Goal: Entertainment & Leisure: Consume media (video, audio)

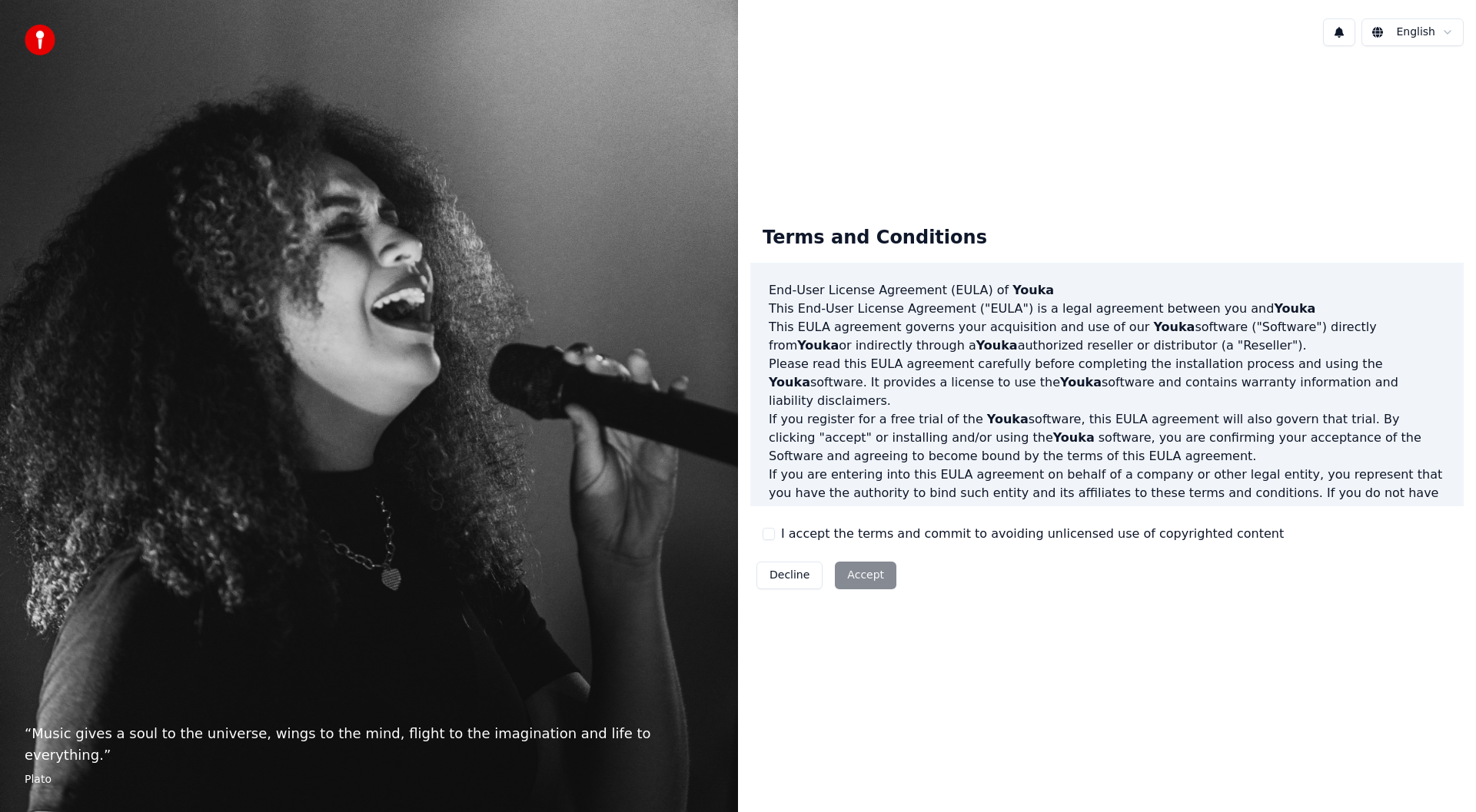
click at [768, 534] on button "I accept the terms and commit to avoiding unlicensed use of copyrighted content" at bounding box center [768, 534] width 12 height 12
click at [856, 573] on button "Accept" at bounding box center [866, 576] width 61 height 28
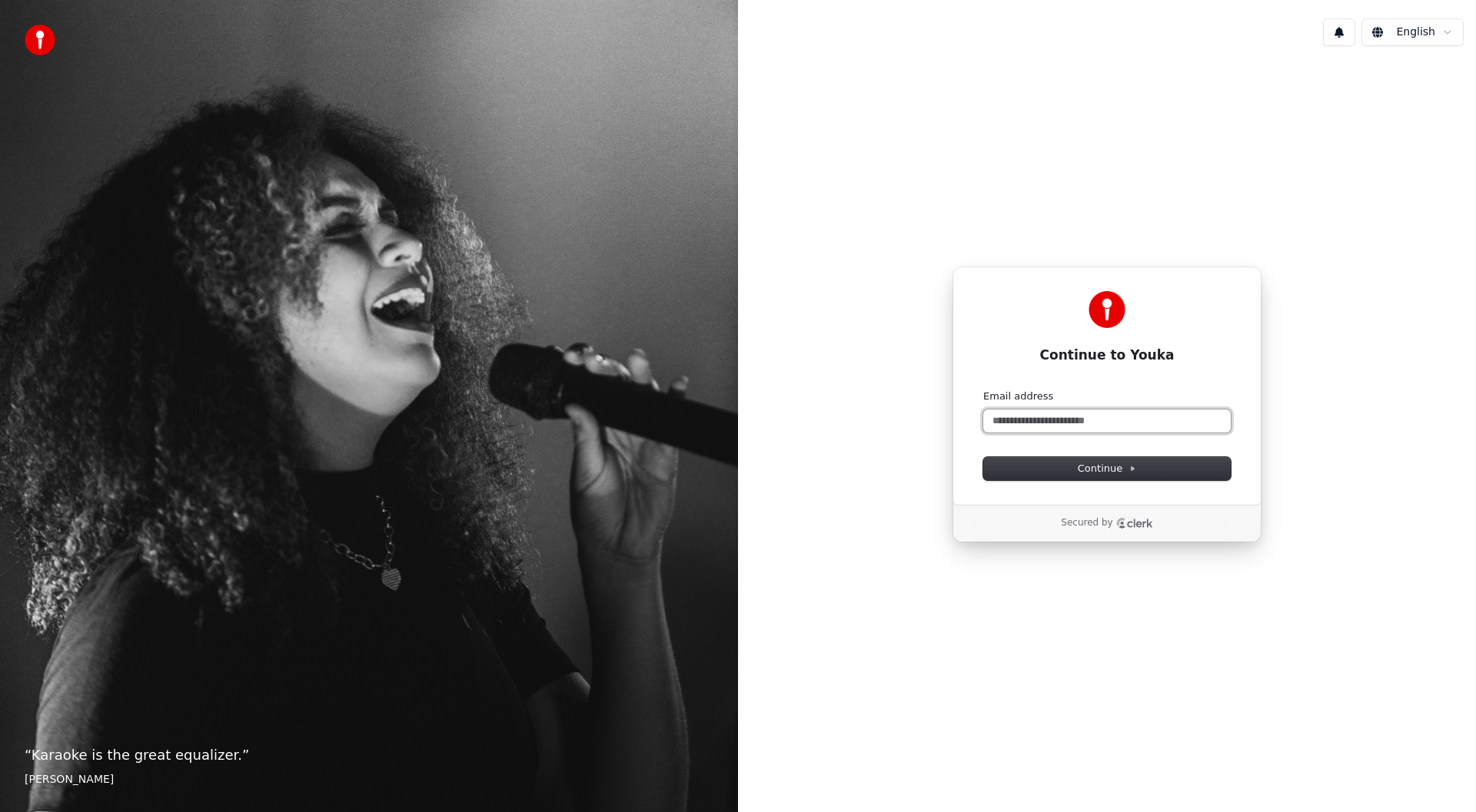
click at [1013, 418] on input "Email address" at bounding box center [1107, 421] width 247 height 23
click at [1116, 472] on span "Continue" at bounding box center [1107, 469] width 59 height 14
type input "**********"
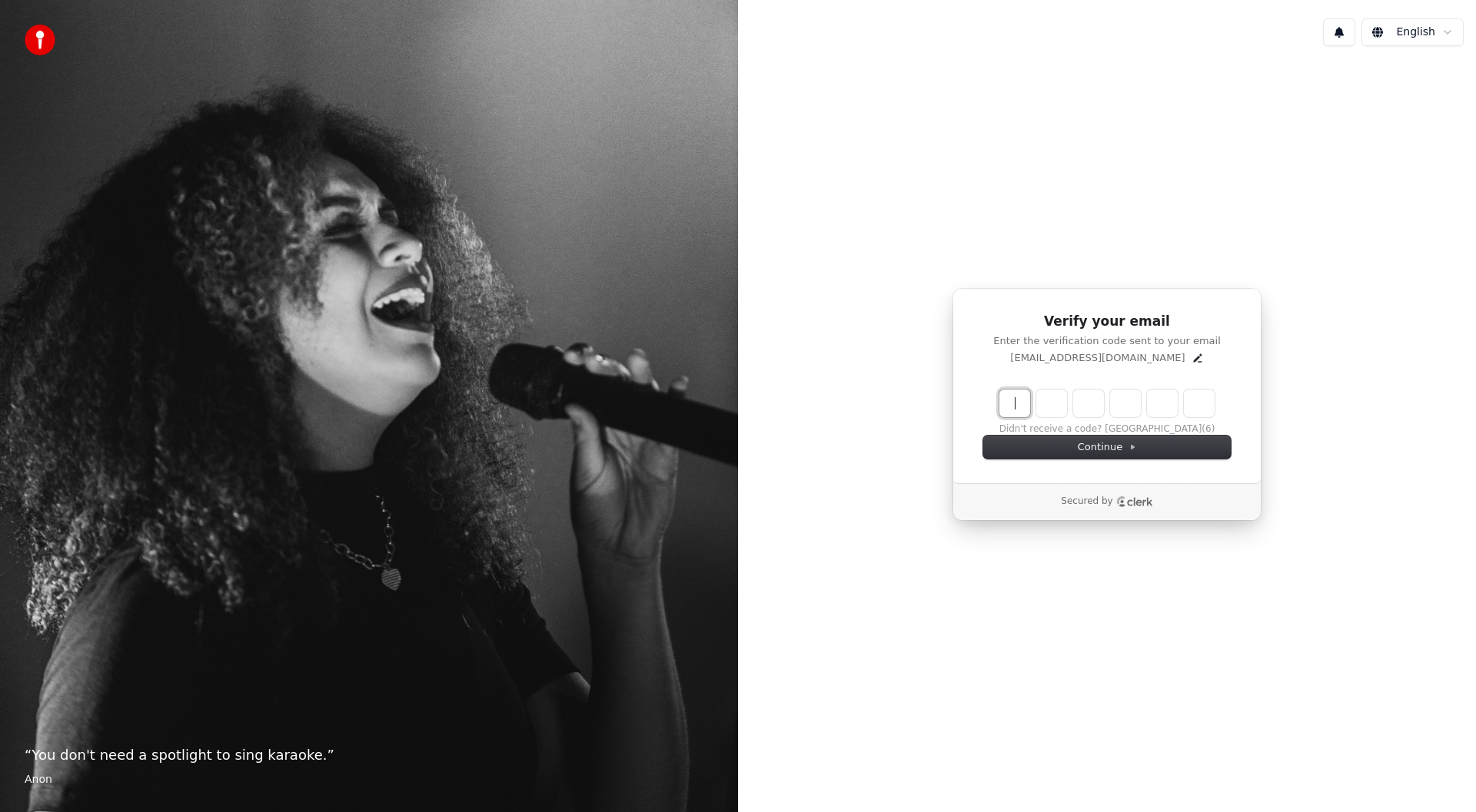
click at [1014, 404] on input "Enter verification code" at bounding box center [1122, 403] width 246 height 28
type input "******"
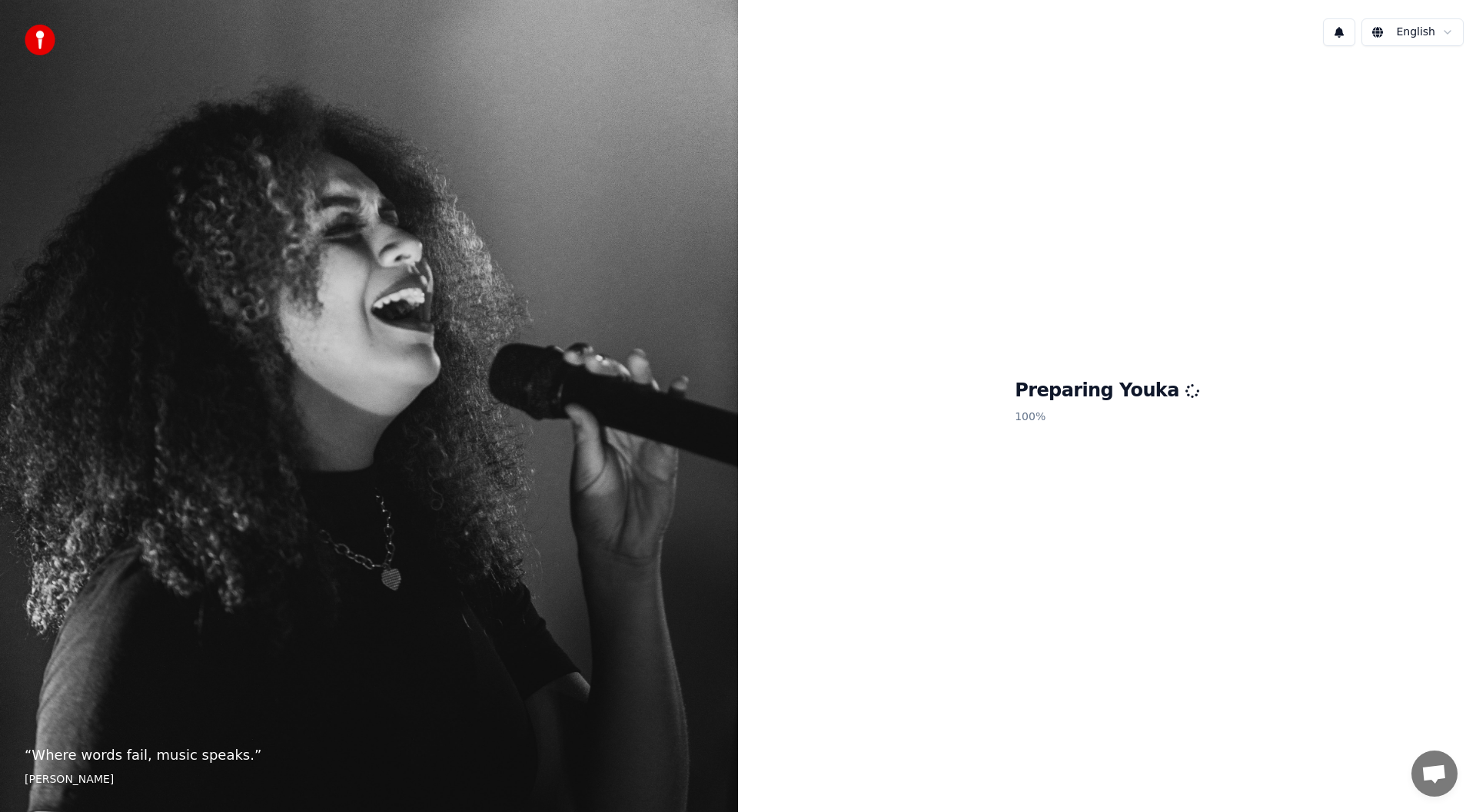
click at [1130, 658] on div "Preparing Youka 100 %" at bounding box center [1106, 405] width 738 height 693
click at [861, 601] on div "Preparing Youka 100 %" at bounding box center [1106, 405] width 738 height 693
click at [924, 385] on div "Preparing Youka 100 %" at bounding box center [1106, 405] width 738 height 693
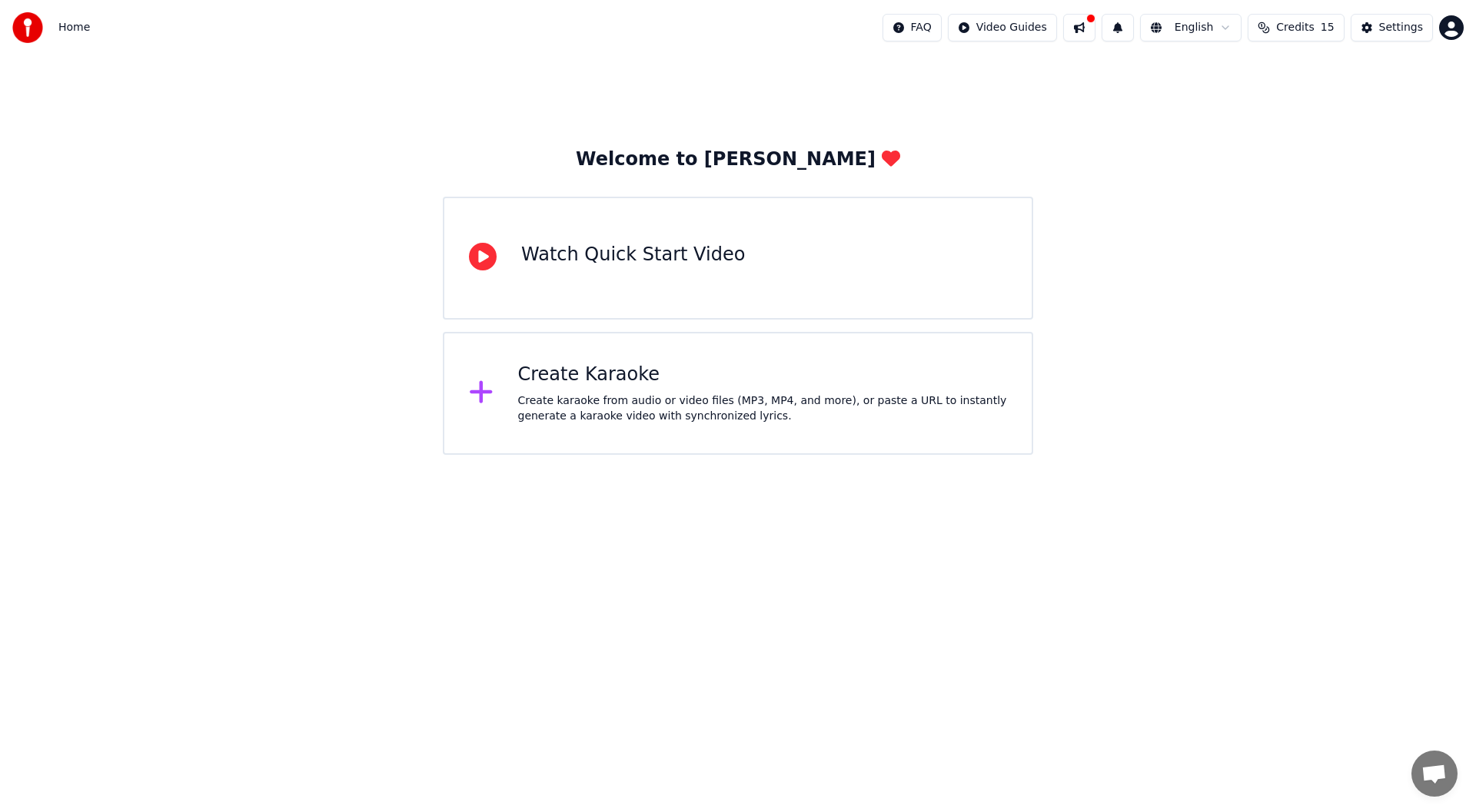
click at [610, 382] on div "Create Karaoke" at bounding box center [763, 375] width 489 height 25
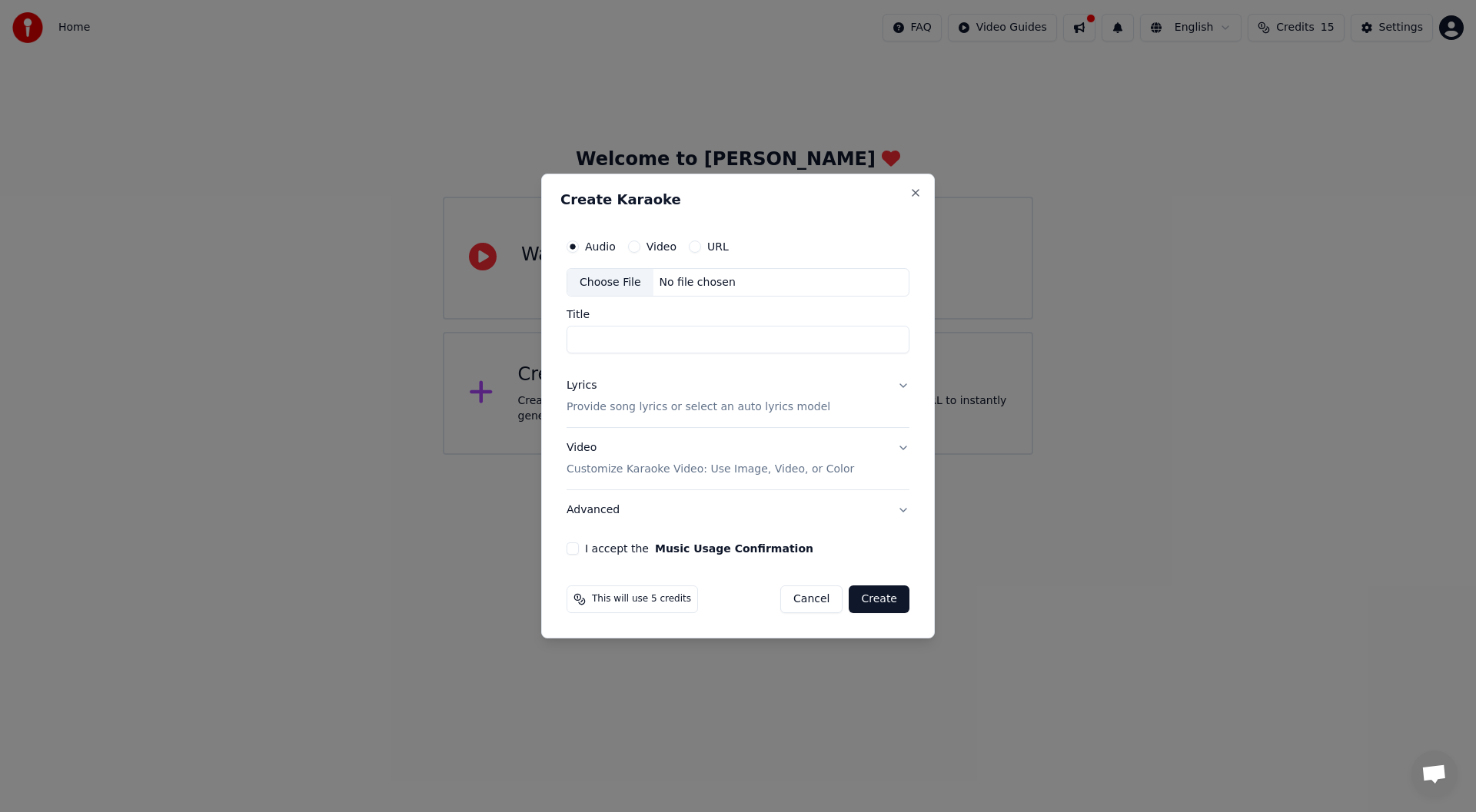
click at [621, 281] on div "Choose File" at bounding box center [610, 283] width 86 height 28
type input "****"
click at [760, 408] on p "Provide song lyrics or select an auto lyrics model" at bounding box center [698, 409] width 264 height 16
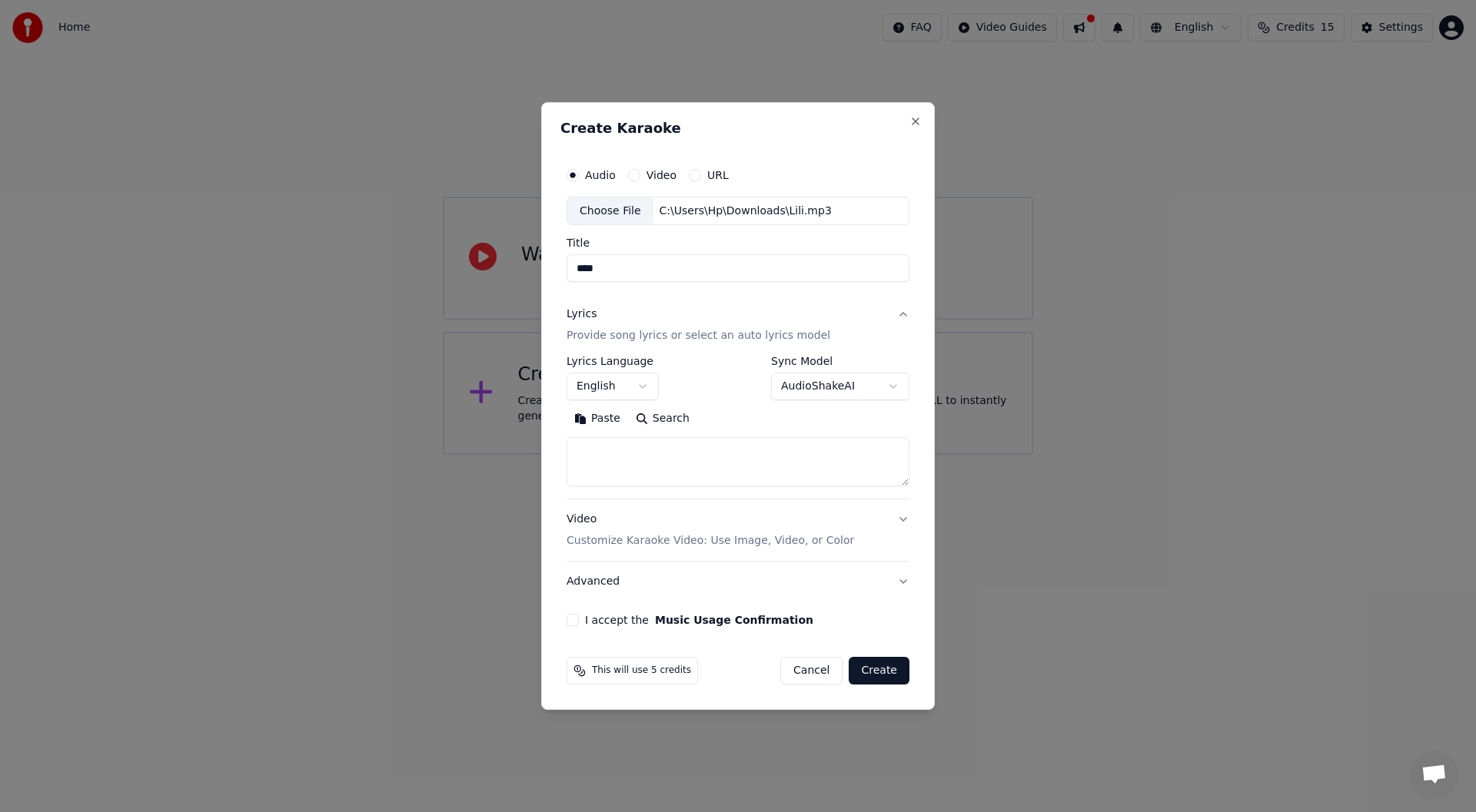
click at [623, 452] on textarea at bounding box center [738, 463] width 343 height 49
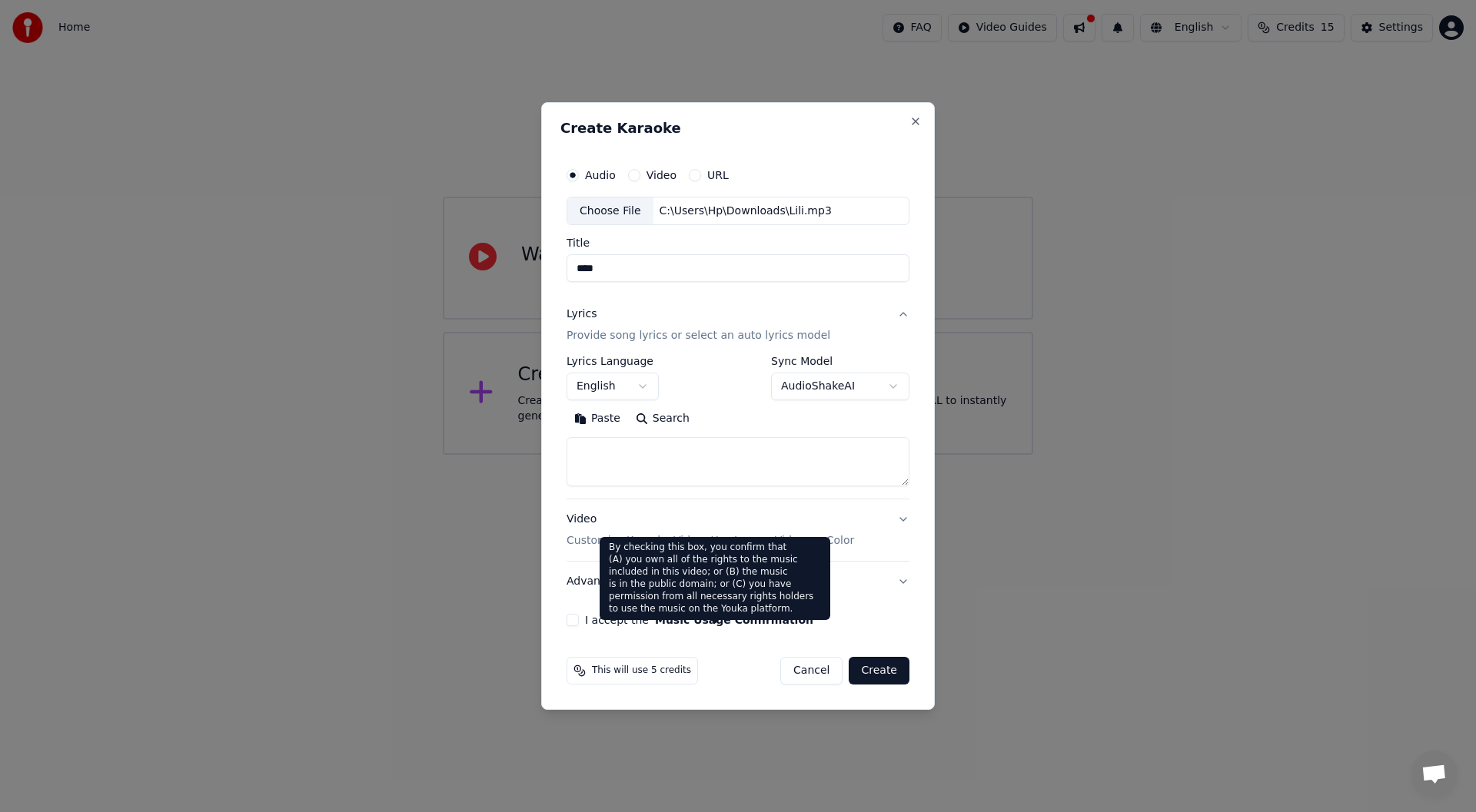
paste textarea "**********"
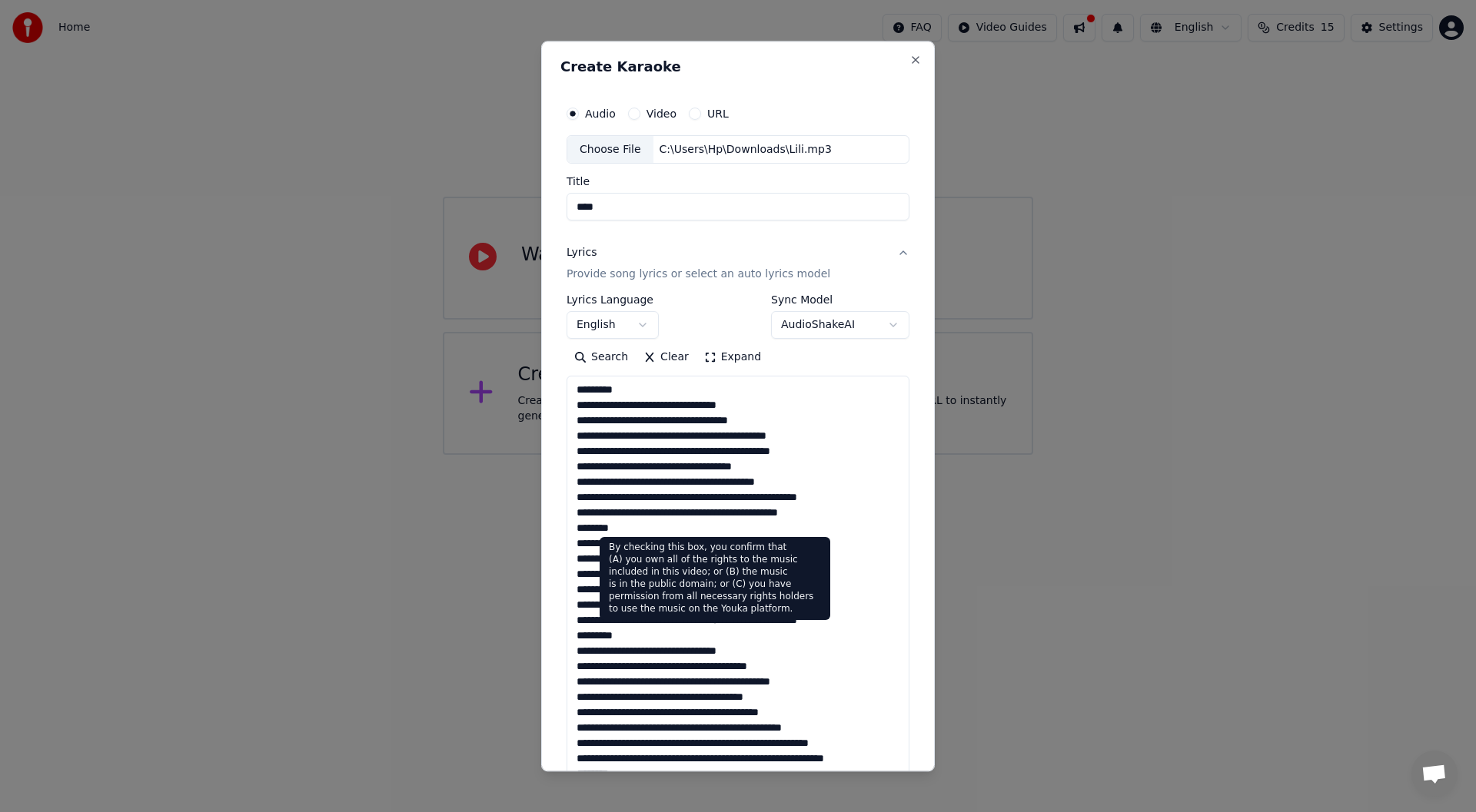
scroll to position [603, 0]
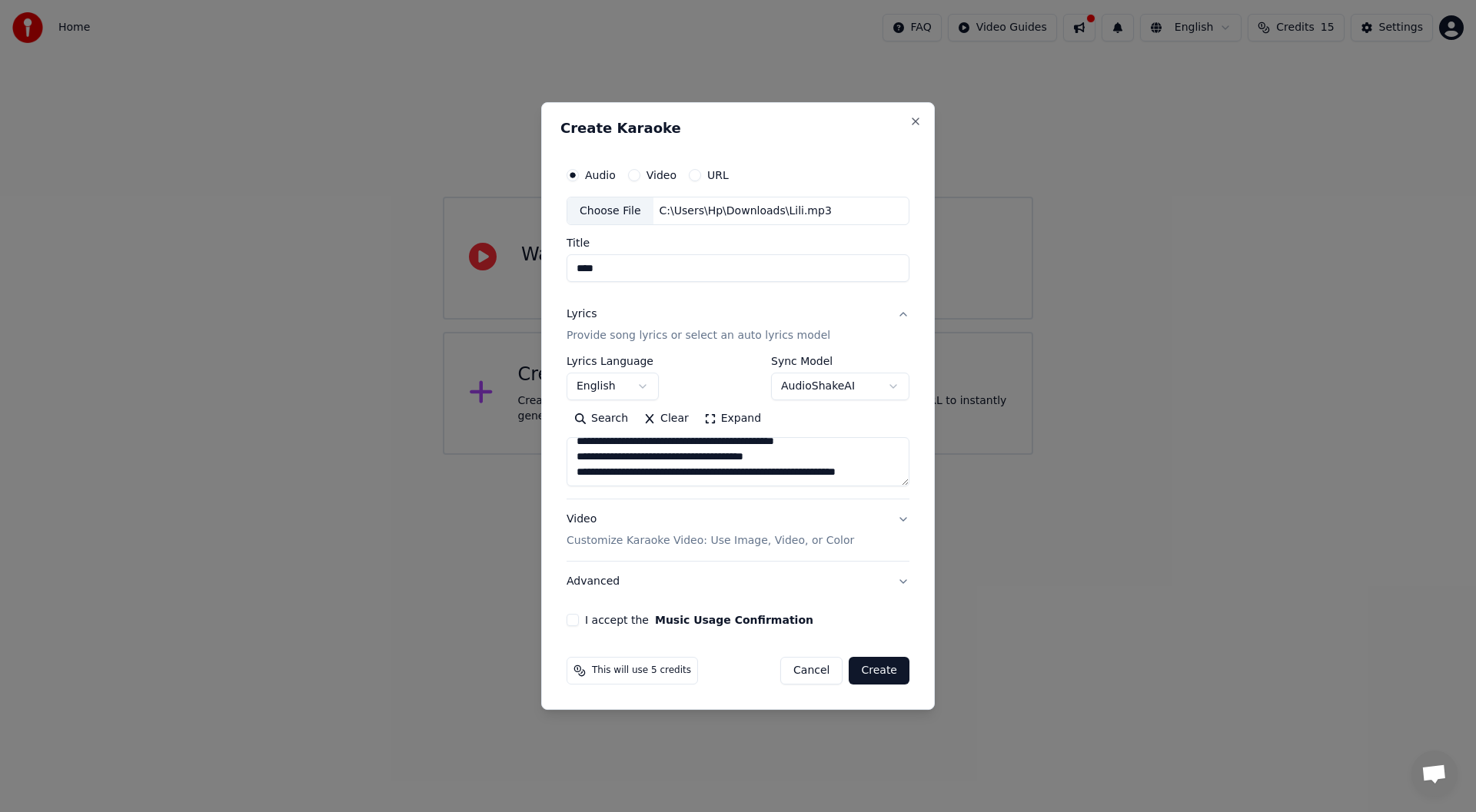
type textarea "**********"
click at [724, 541] on p "Customize Karaoke Video: Use Image, Video, or Color" at bounding box center [710, 541] width 288 height 16
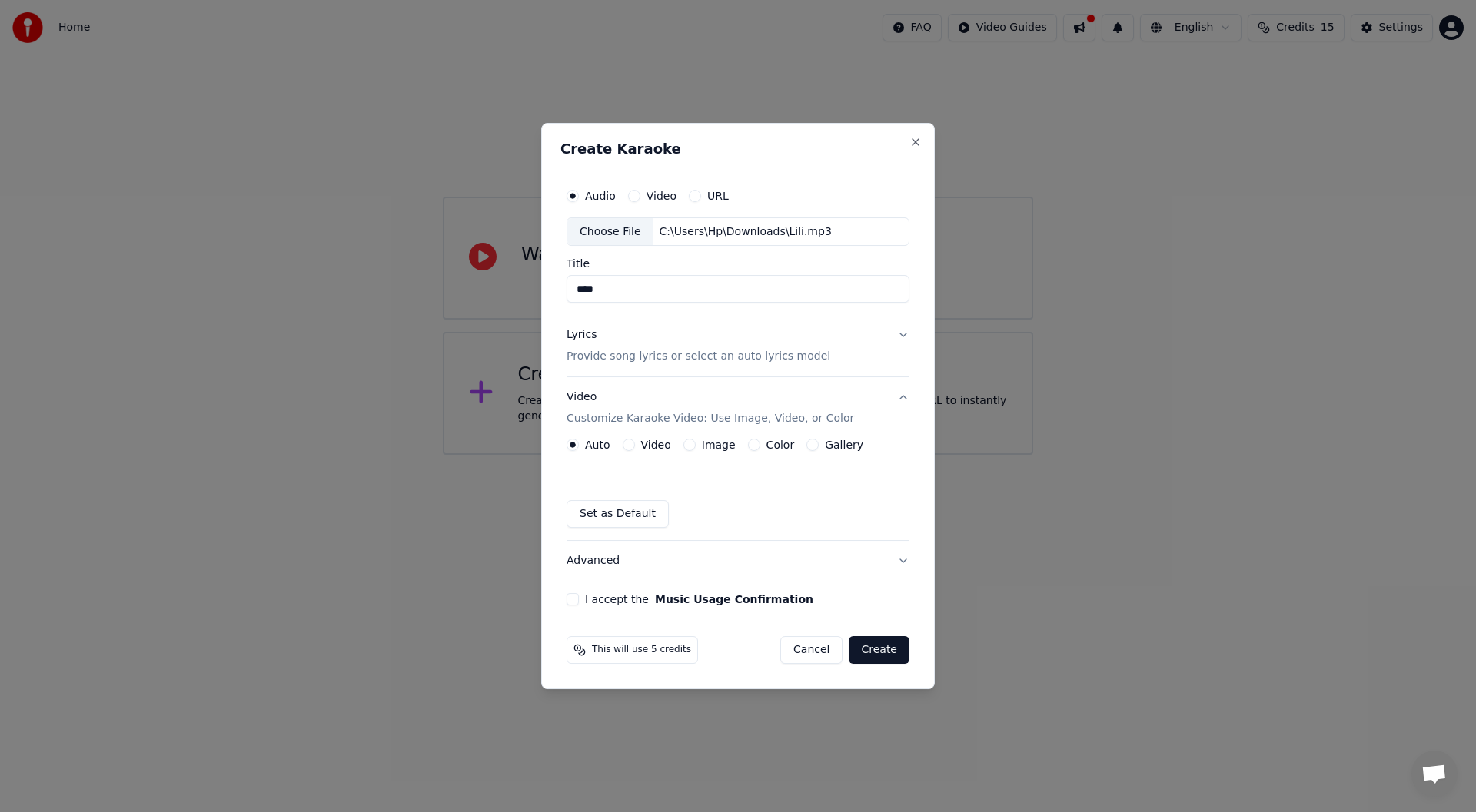
click at [748, 445] on button "Color" at bounding box center [754, 445] width 12 height 12
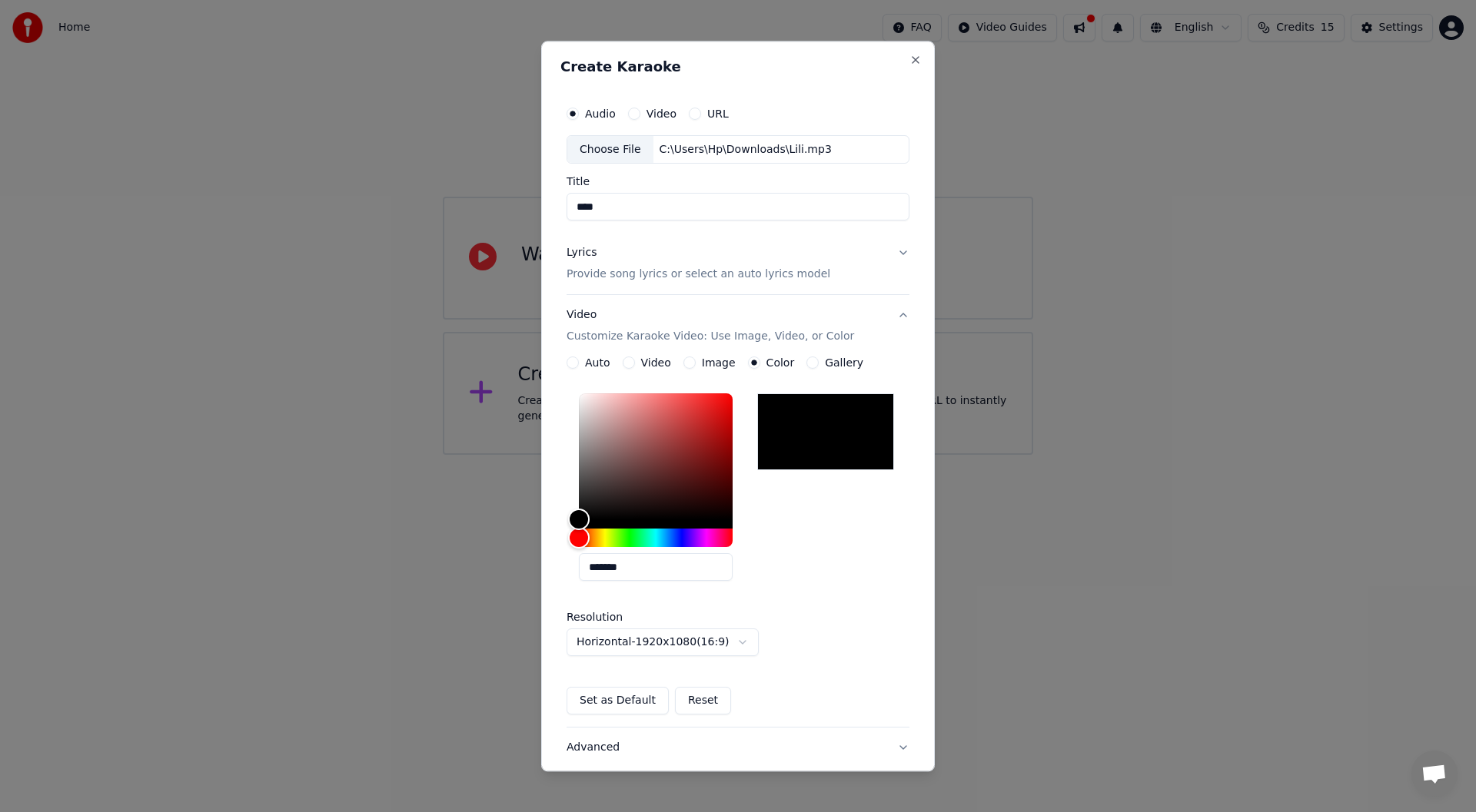
click at [687, 365] on button "Image" at bounding box center [689, 364] width 12 height 12
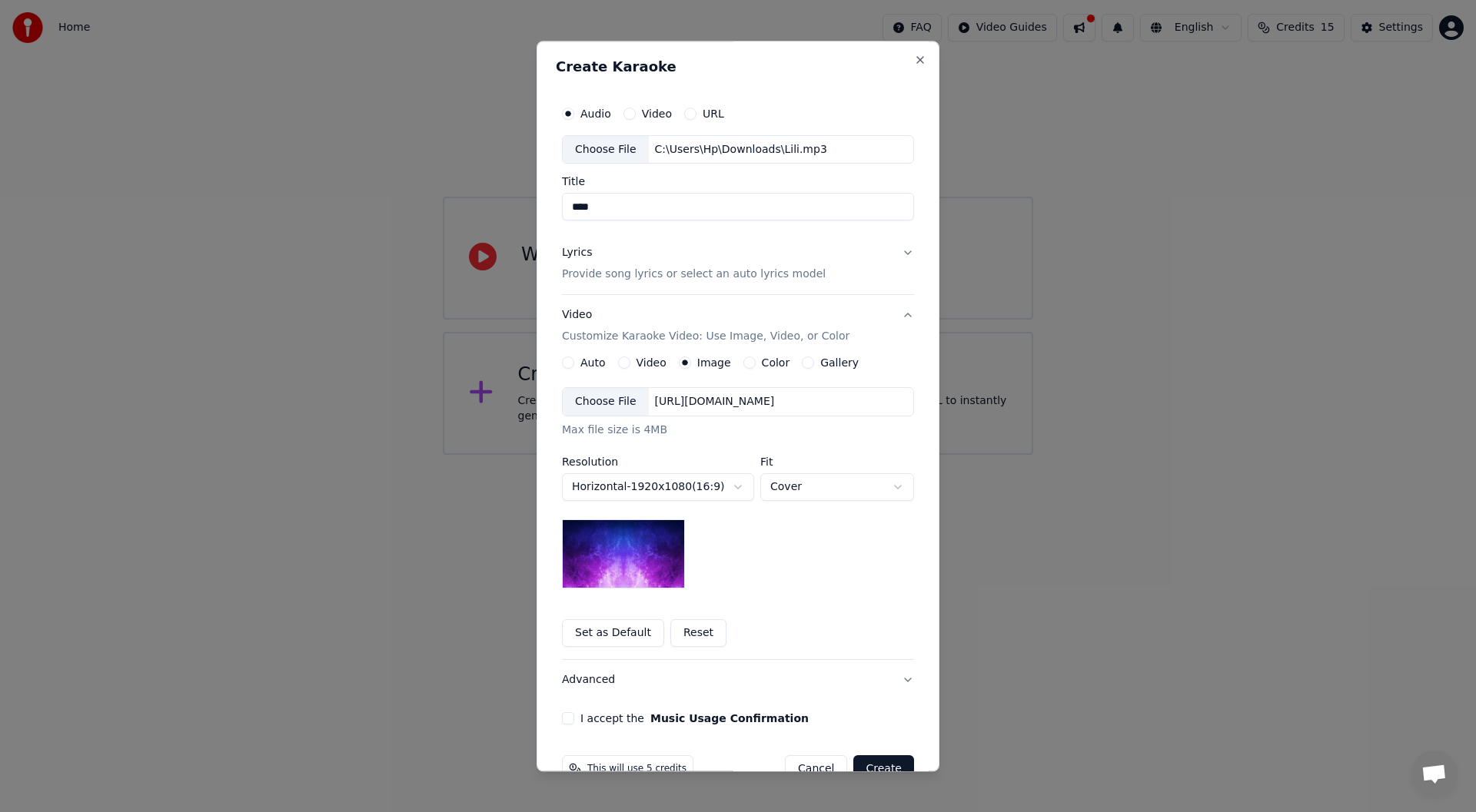
click at [599, 402] on div "Choose File" at bounding box center [606, 403] width 86 height 28
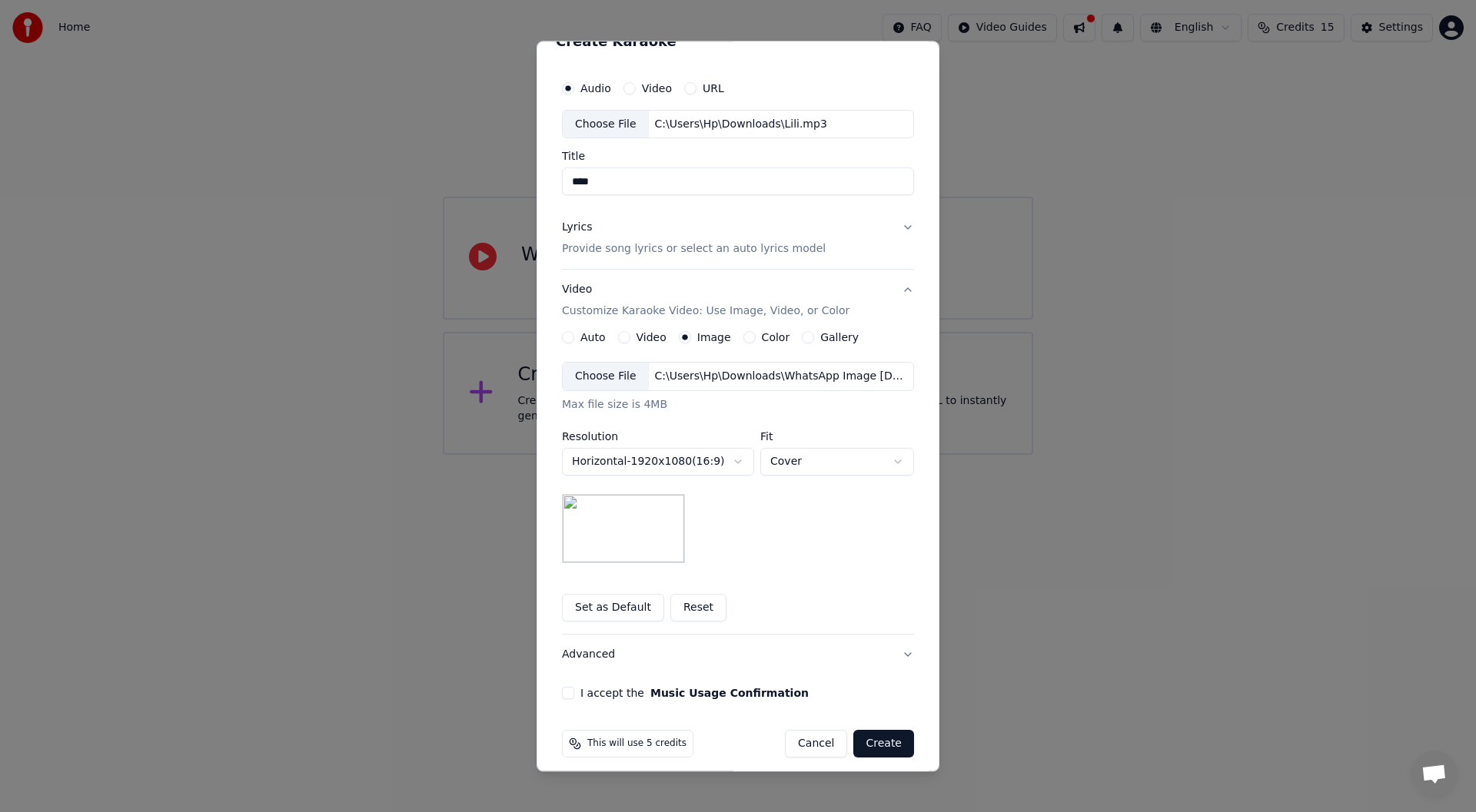
scroll to position [37, 0]
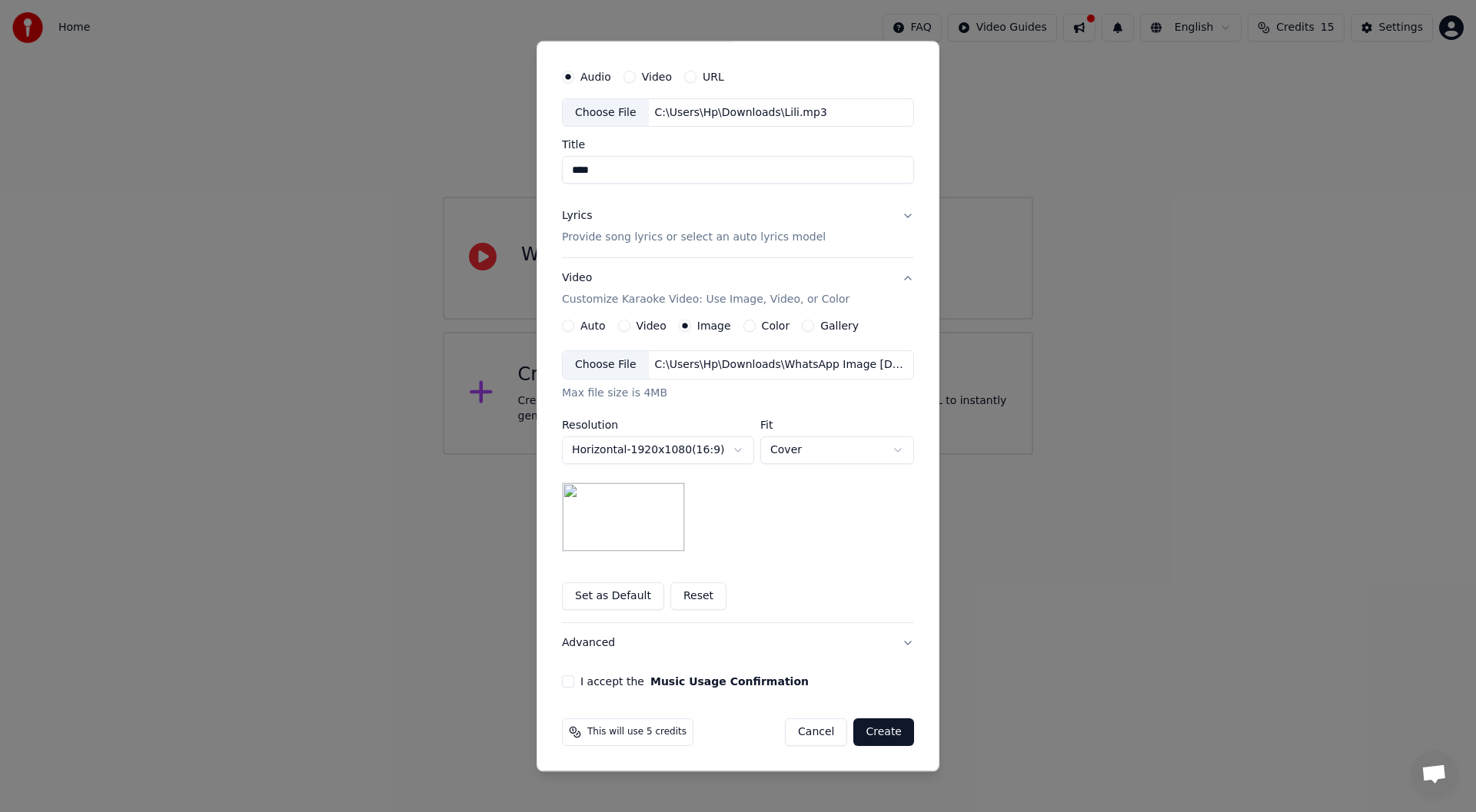
click at [562, 680] on button "I accept the Music Usage Confirmation" at bounding box center [568, 682] width 12 height 12
click at [762, 239] on p "Provide song lyrics or select an auto lyrics model" at bounding box center [694, 239] width 264 height 16
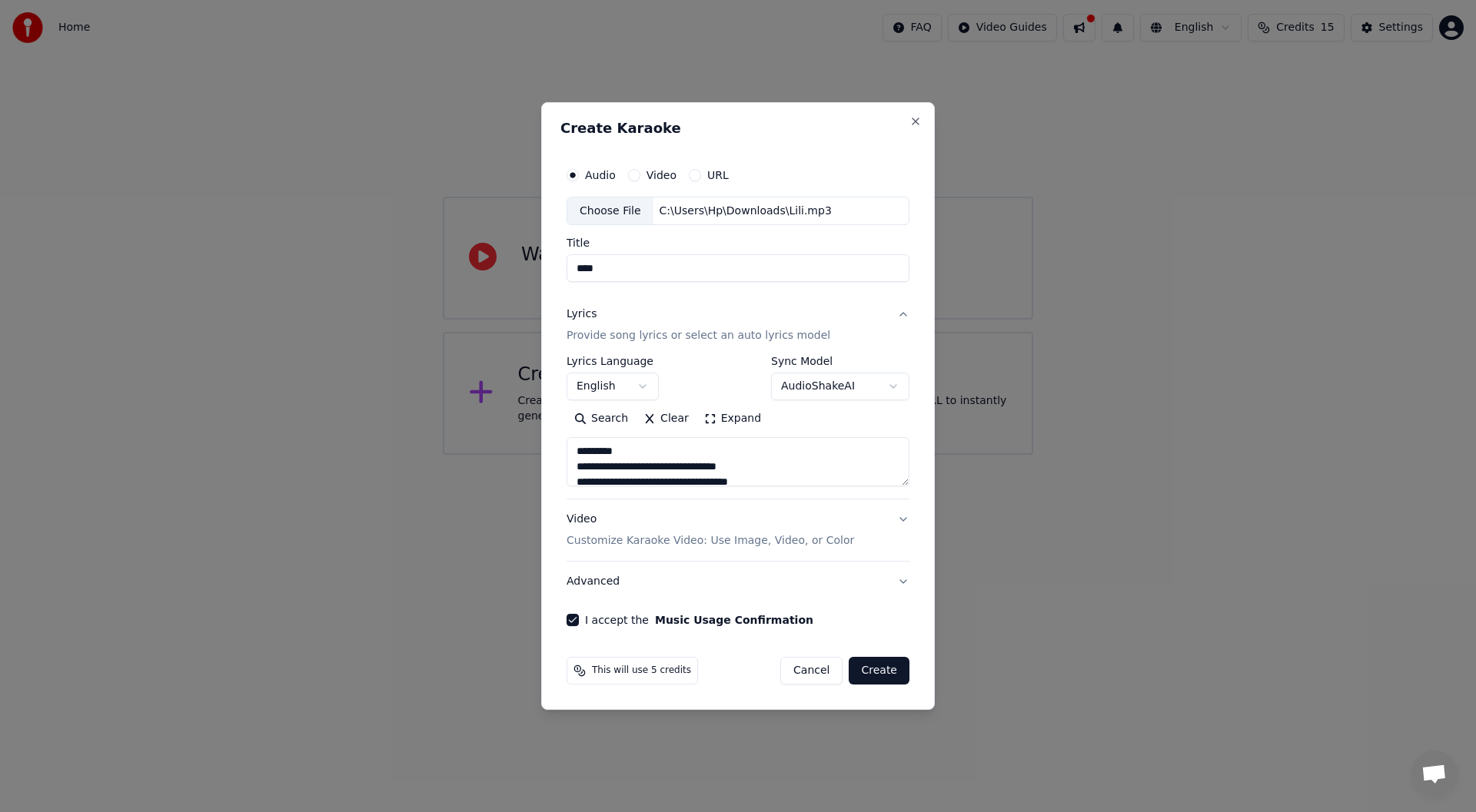
click at [886, 675] on button "Create" at bounding box center [879, 671] width 61 height 28
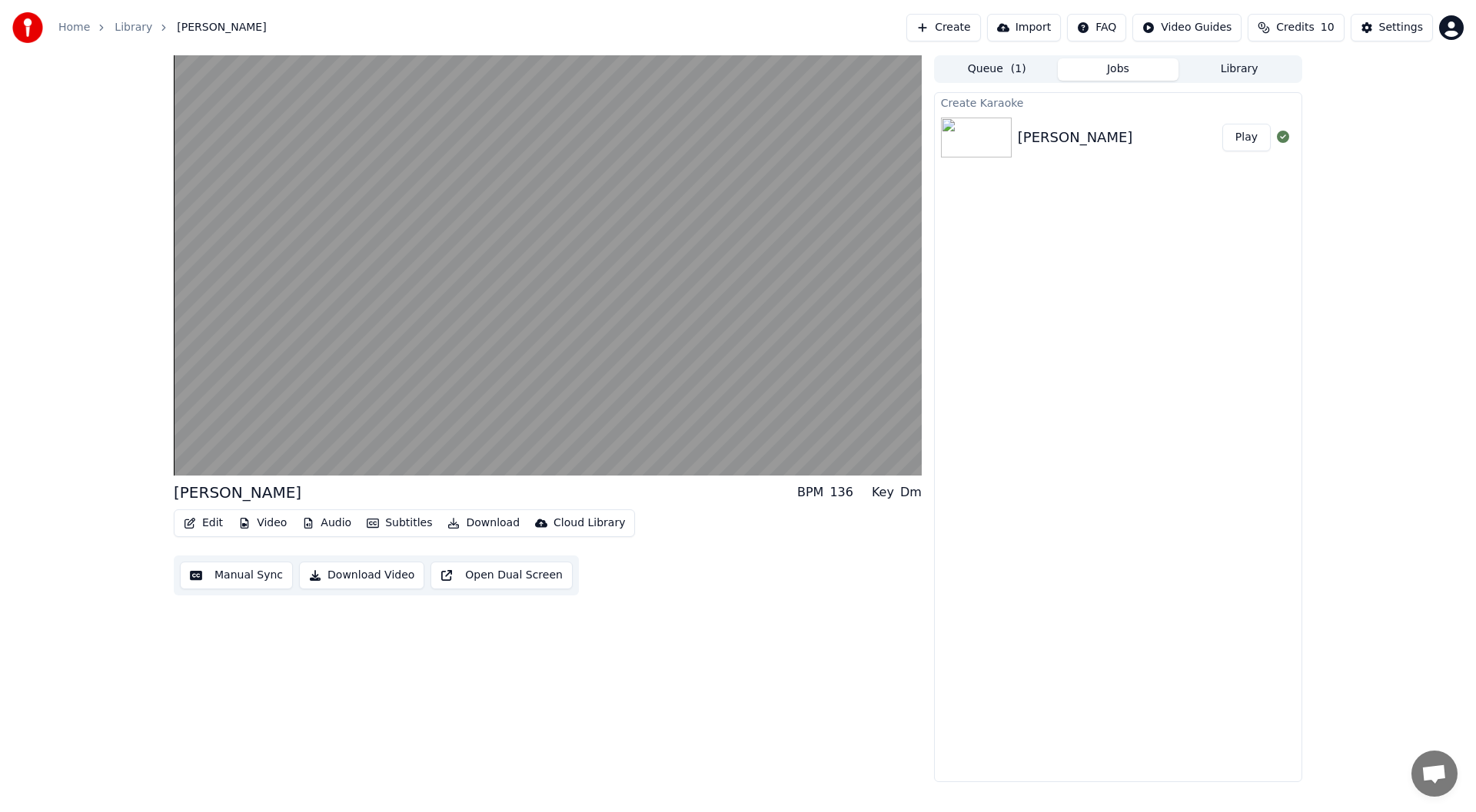
click at [1244, 142] on button "Play" at bounding box center [1246, 138] width 48 height 28
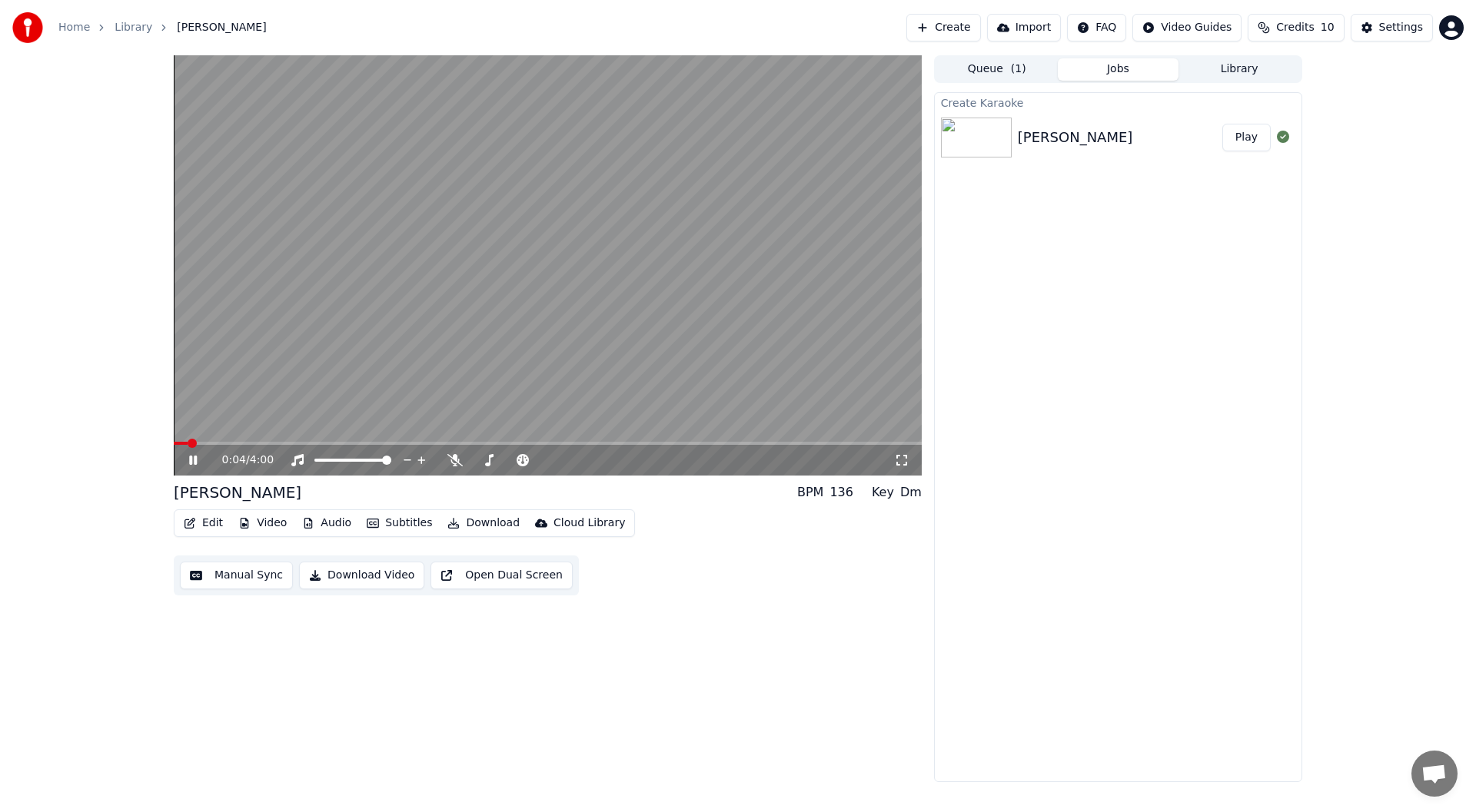
click at [223, 444] on span at bounding box center [547, 444] width 748 height 4
click at [302, 440] on video at bounding box center [547, 265] width 748 height 420
click at [303, 443] on span at bounding box center [547, 444] width 748 height 4
click at [195, 457] on icon at bounding box center [203, 460] width 36 height 12
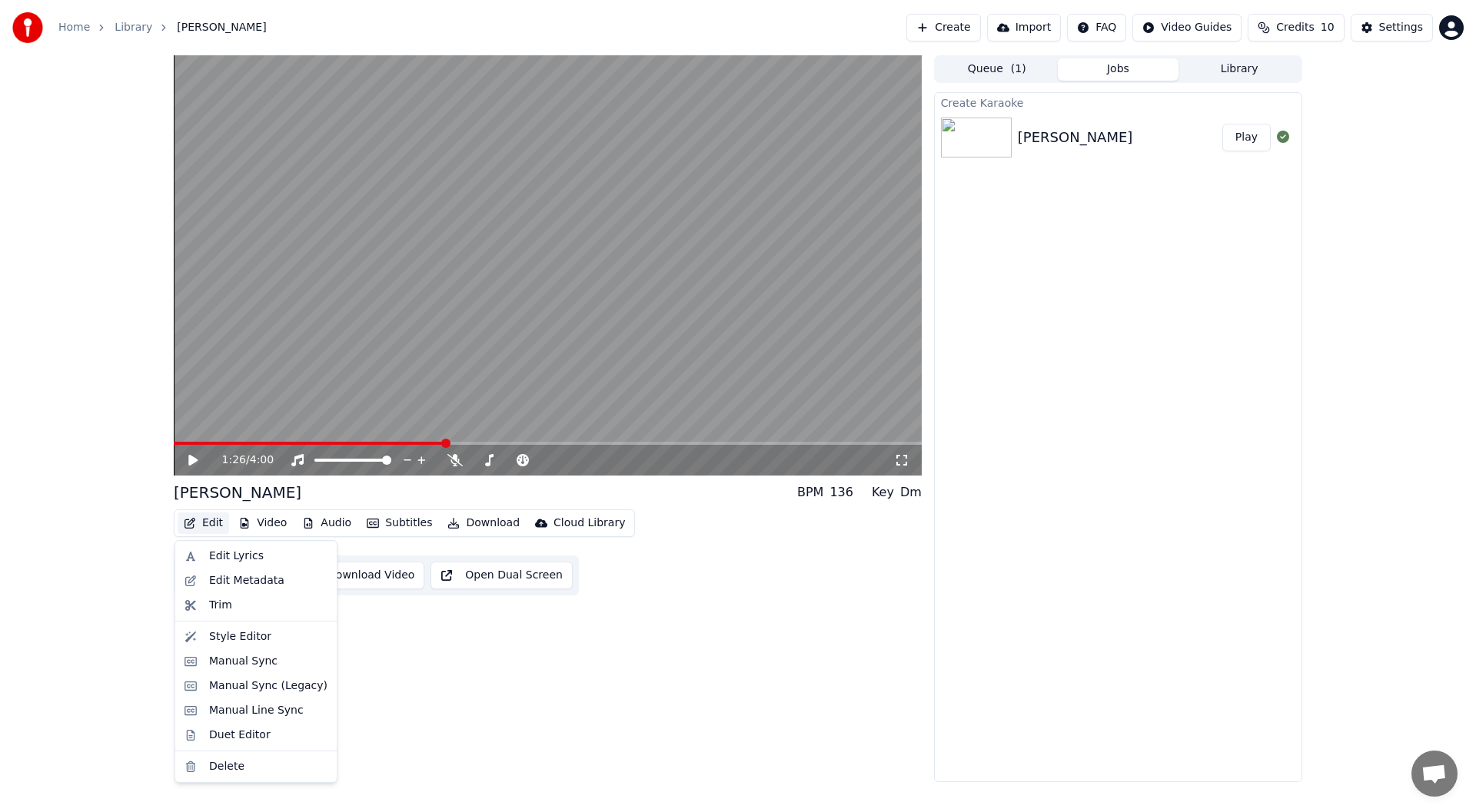
click at [203, 522] on button "Edit" at bounding box center [203, 524] width 52 height 22
click at [239, 635] on div "Style Editor" at bounding box center [239, 637] width 62 height 16
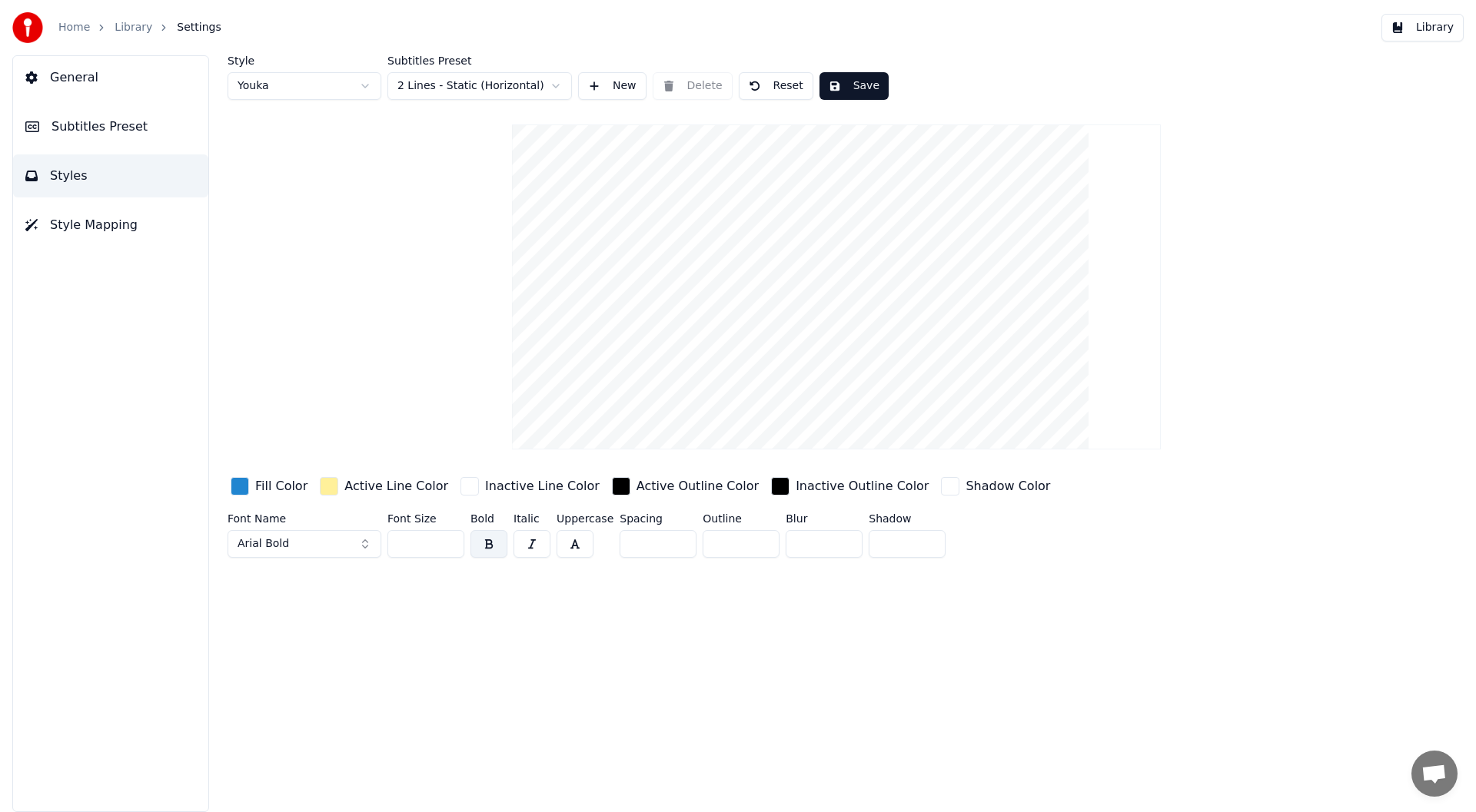
click at [538, 85] on html "Home Library Settings Library General Subtitles Preset Styles Style Mapping Sty…" at bounding box center [738, 406] width 1476 height 812
click at [362, 81] on html "Home Library Settings Library General Subtitles Preset Styles Style Mapping Sty…" at bounding box center [738, 406] width 1476 height 812
click at [459, 86] on html "Home Library Settings Library General Subtitles Preset Styles Style Mapping Sty…" at bounding box center [738, 406] width 1476 height 812
click at [356, 90] on html "Home Library Settings Library General Subtitles Preset Styles Style Mapping Sty…" at bounding box center [738, 406] width 1476 height 812
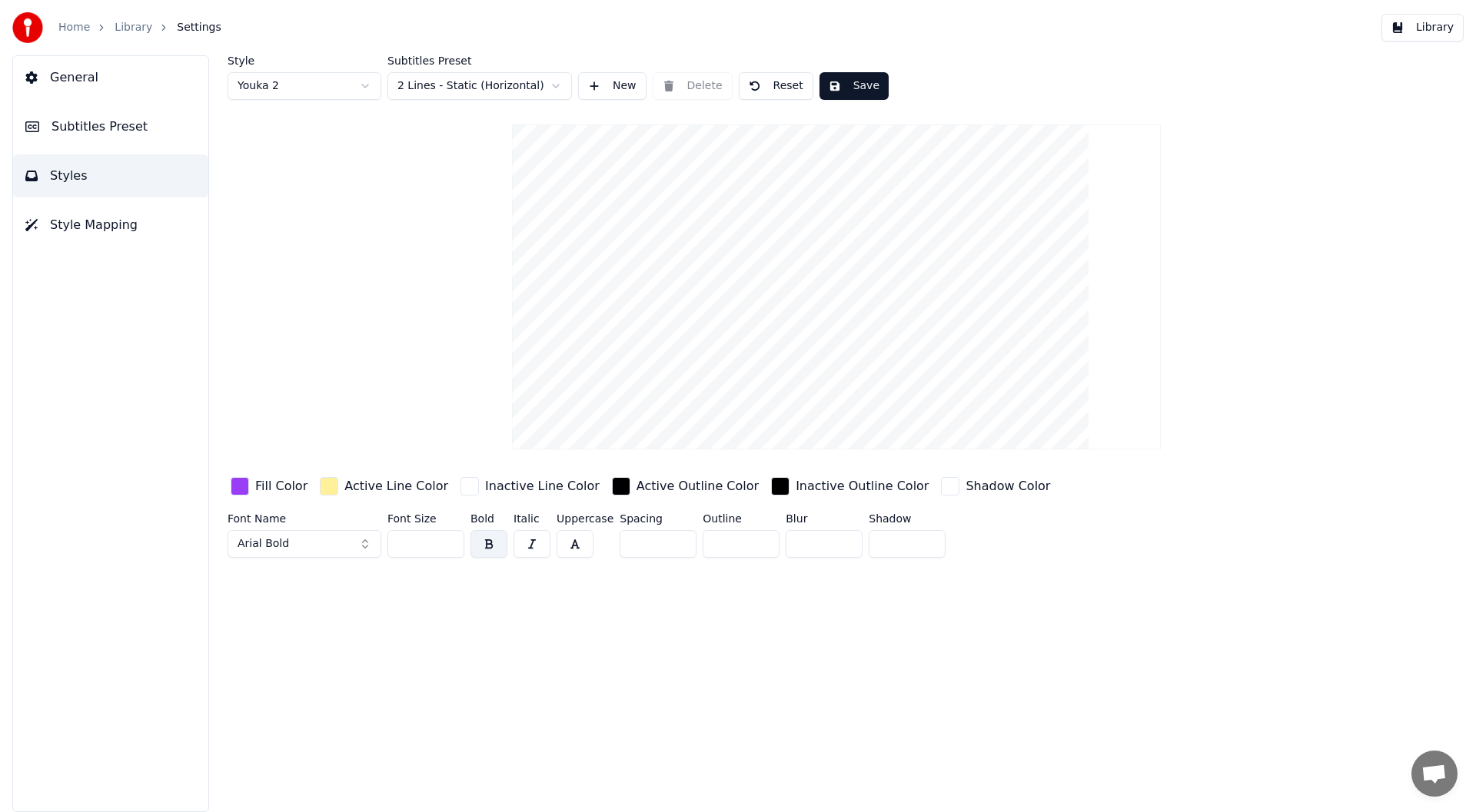
click at [351, 94] on html "Home Library Settings Library General Subtitles Preset Styles Style Mapping Sty…" at bounding box center [738, 406] width 1476 height 812
click at [527, 86] on html "Home Library Settings Library General Subtitles Preset Styles Style Mapping Sty…" at bounding box center [738, 406] width 1476 height 812
click at [658, 110] on html "Home Library Settings Library General Subtitles Preset Styles Style Mapping Sty…" at bounding box center [738, 406] width 1476 height 812
click at [613, 86] on button "New" at bounding box center [612, 86] width 68 height 28
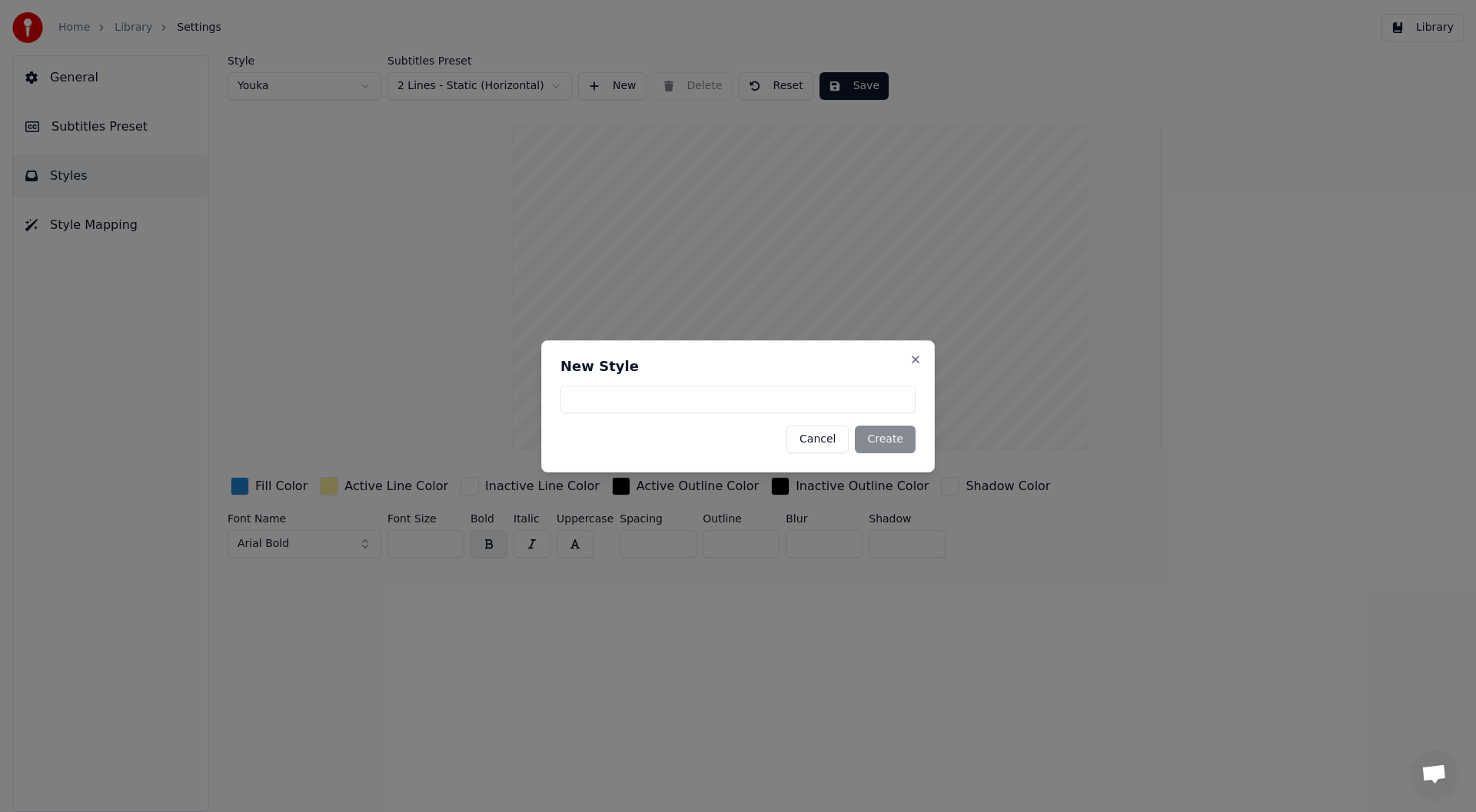
click at [842, 435] on button "Cancel" at bounding box center [817, 440] width 62 height 28
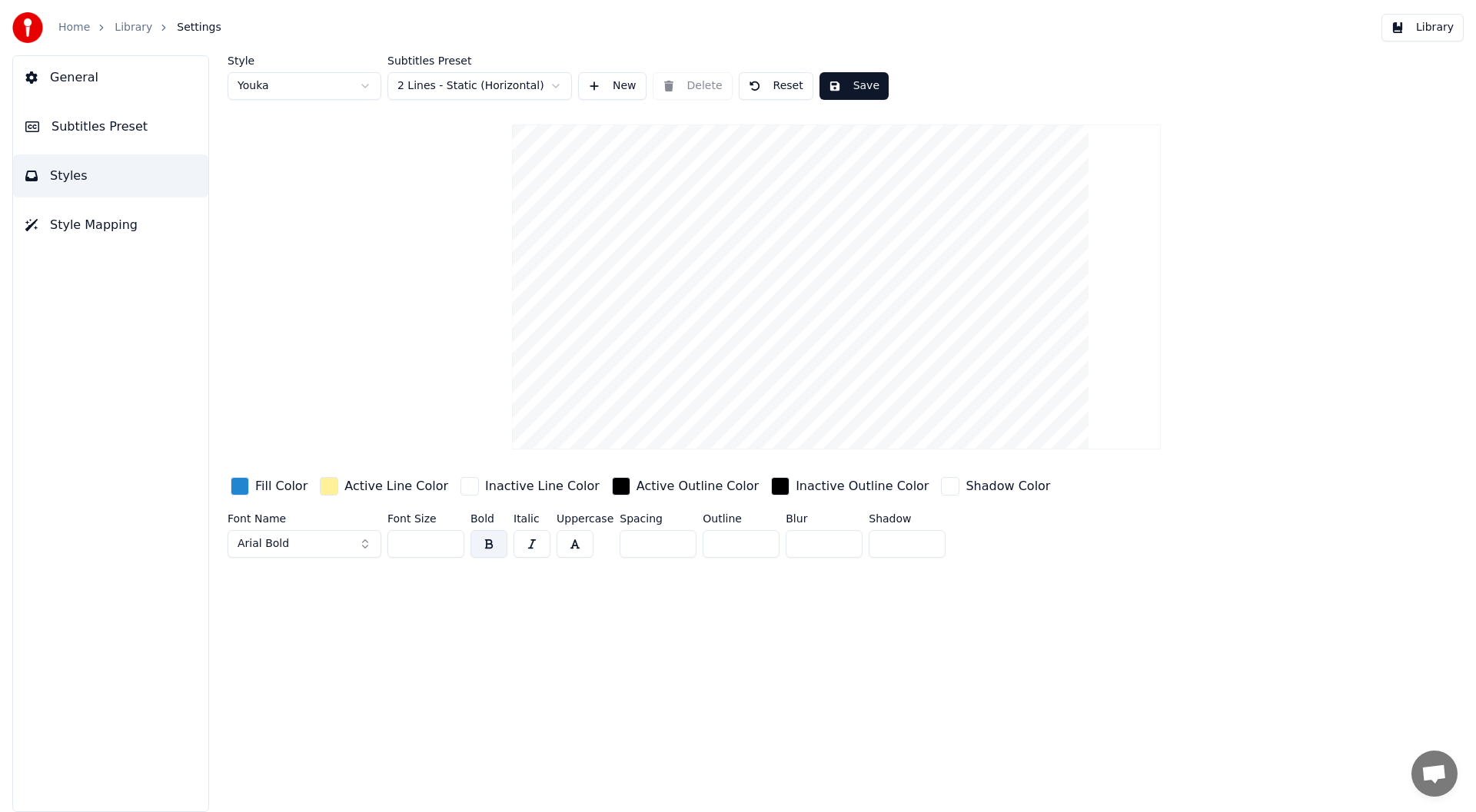
click at [119, 221] on span "Style Mapping" at bounding box center [94, 224] width 88 height 18
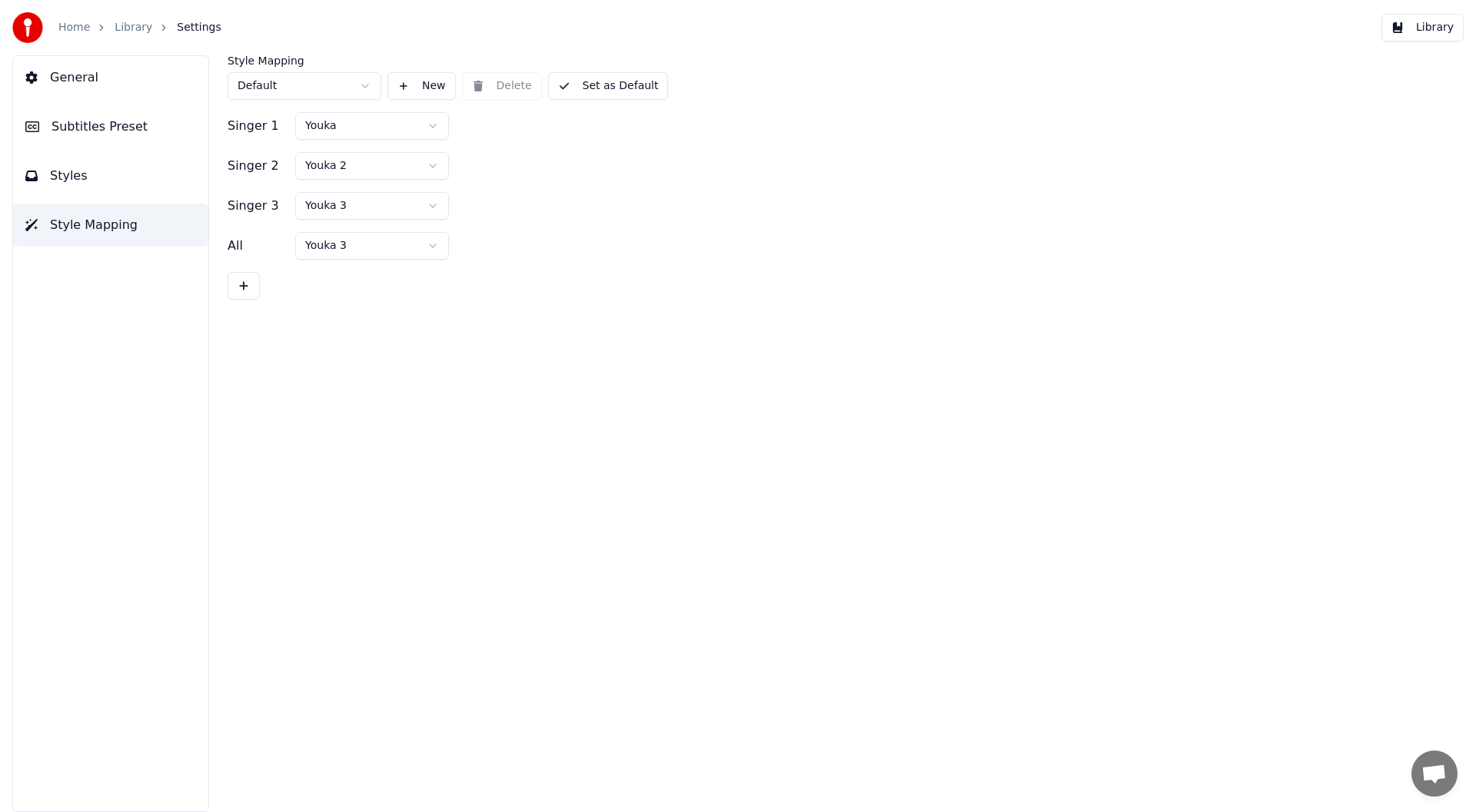
click at [131, 131] on span "Subtitles Preset" at bounding box center [100, 126] width 96 height 18
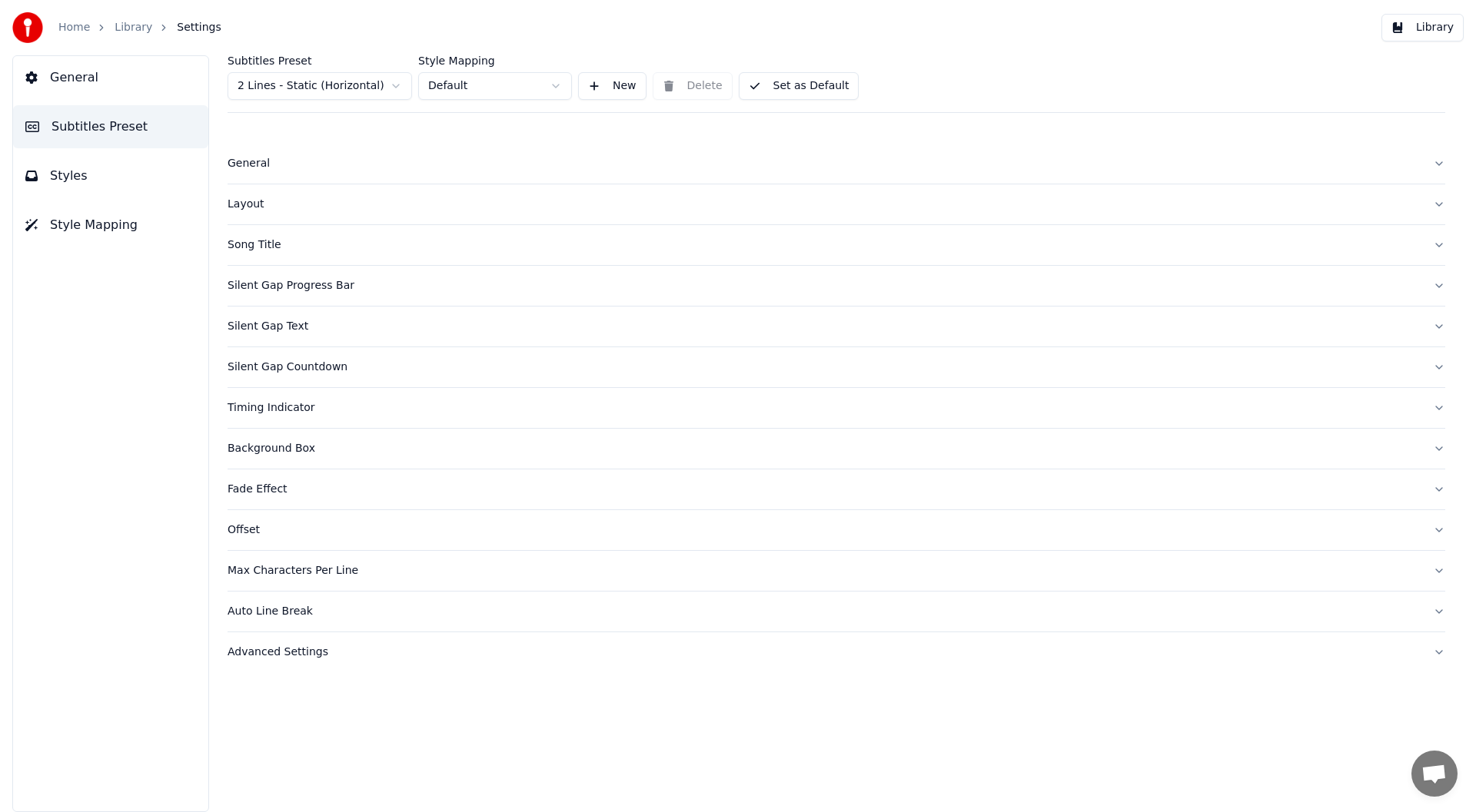
click at [289, 364] on div "Silent Gap Countdown" at bounding box center [824, 367] width 1193 height 16
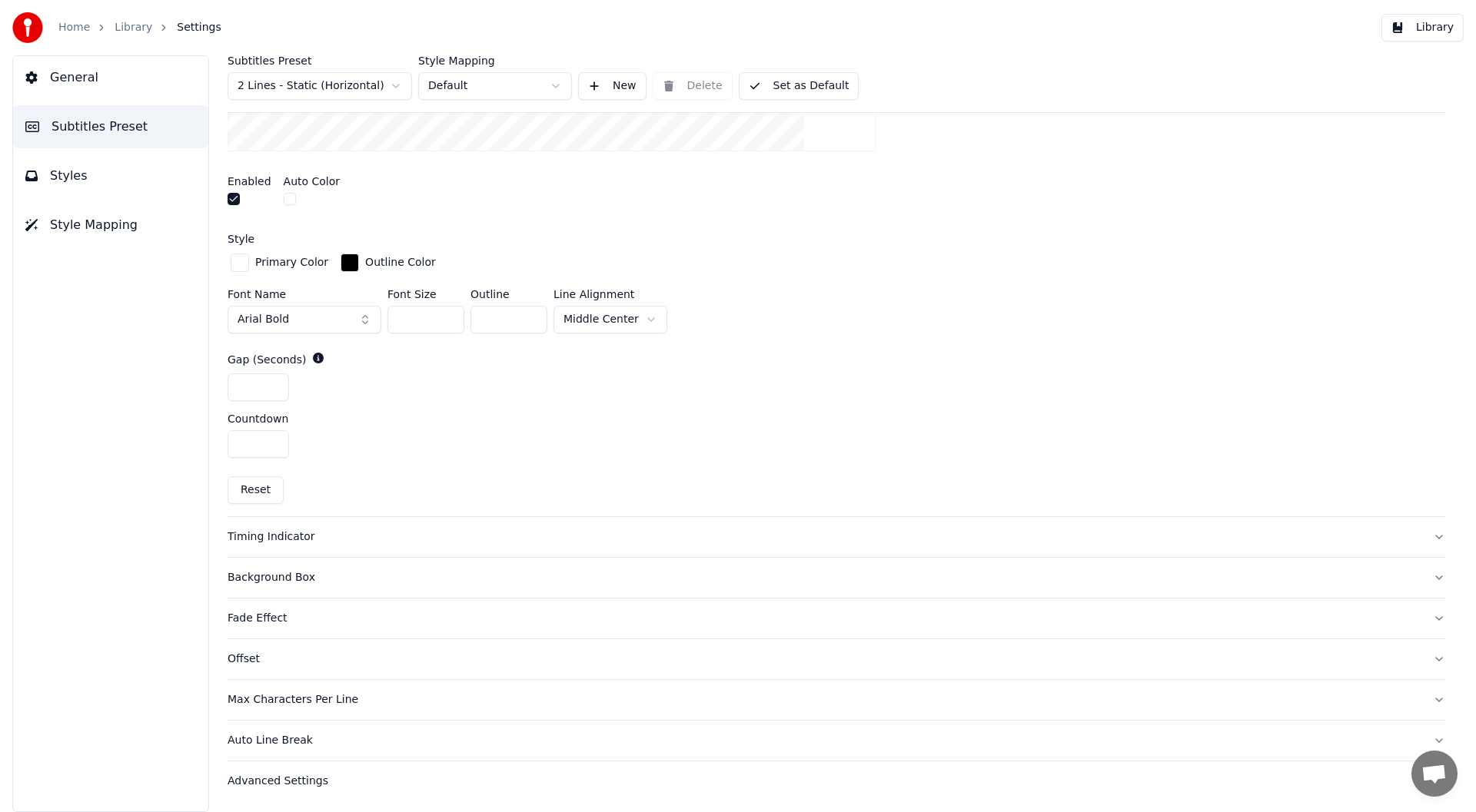
click at [255, 370] on div "Gap (Seconds) *" at bounding box center [836, 376] width 1217 height 49
click at [232, 199] on button "button" at bounding box center [233, 199] width 12 height 12
click at [282, 737] on div "Auto Line Break" at bounding box center [824, 741] width 1193 height 16
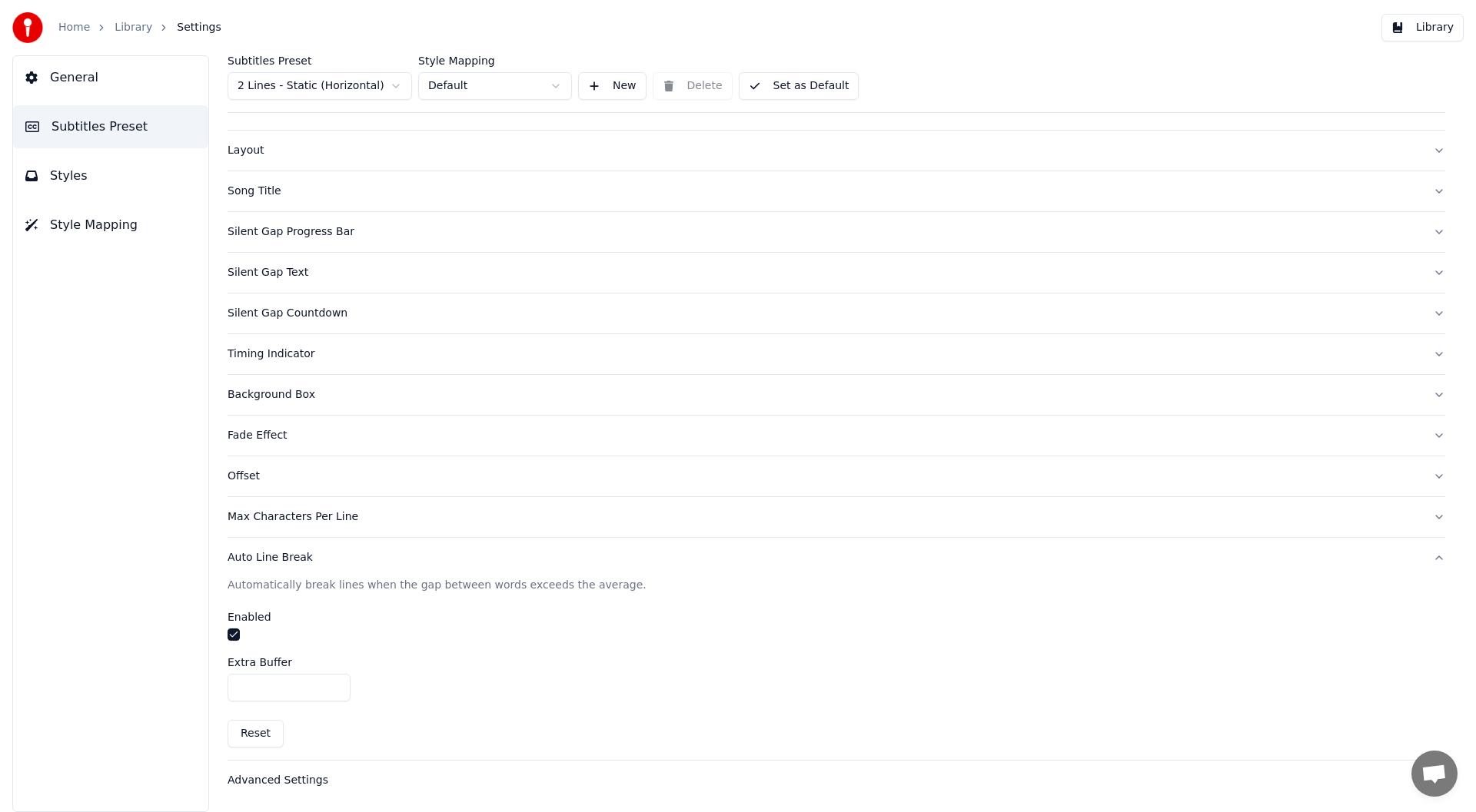
scroll to position [53, 0]
click at [265, 353] on div "Timing Indicator" at bounding box center [824, 354] width 1193 height 16
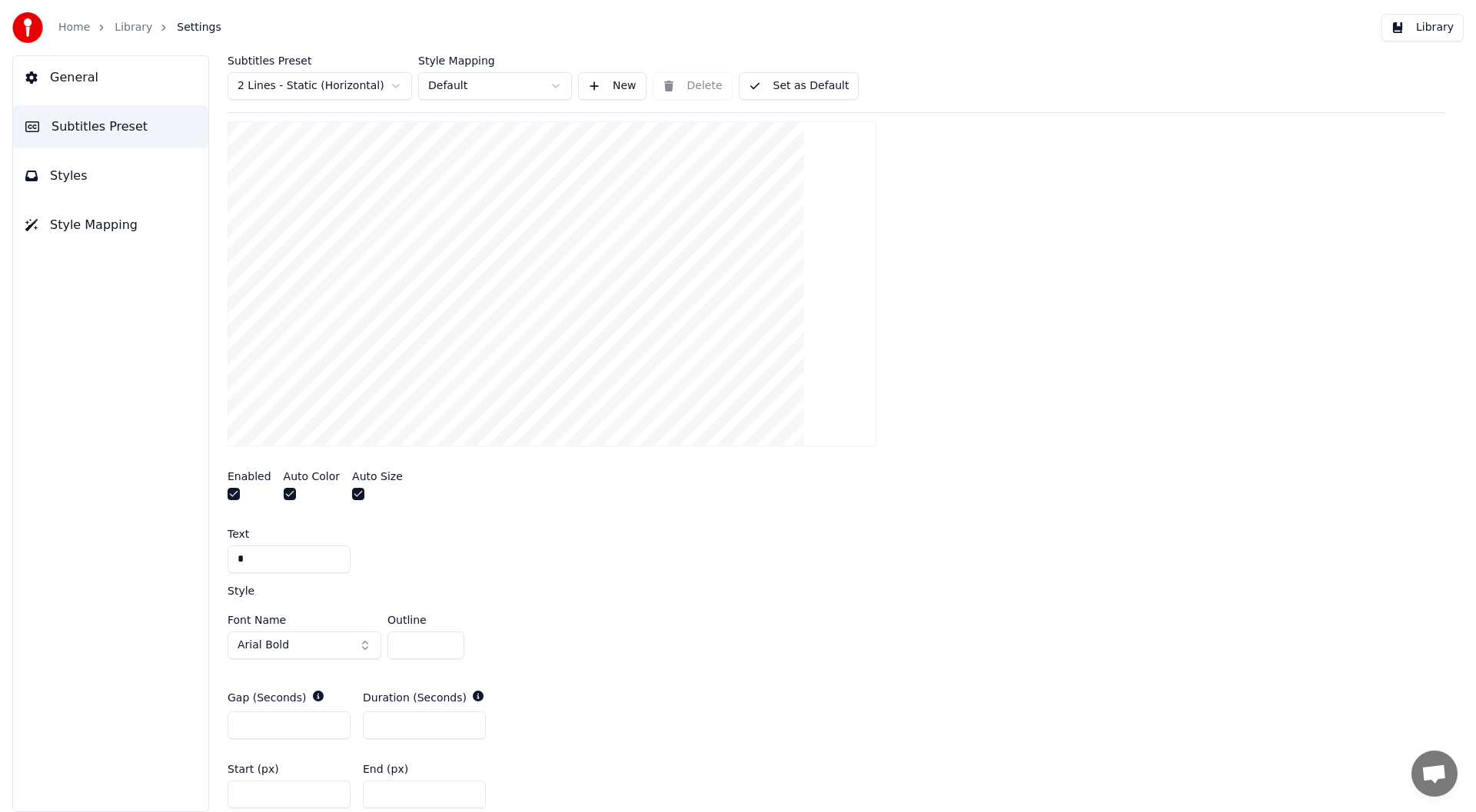
scroll to position [347, 0]
click at [232, 491] on button "button" at bounding box center [233, 488] width 12 height 12
click at [101, 83] on button "General" at bounding box center [111, 77] width 196 height 43
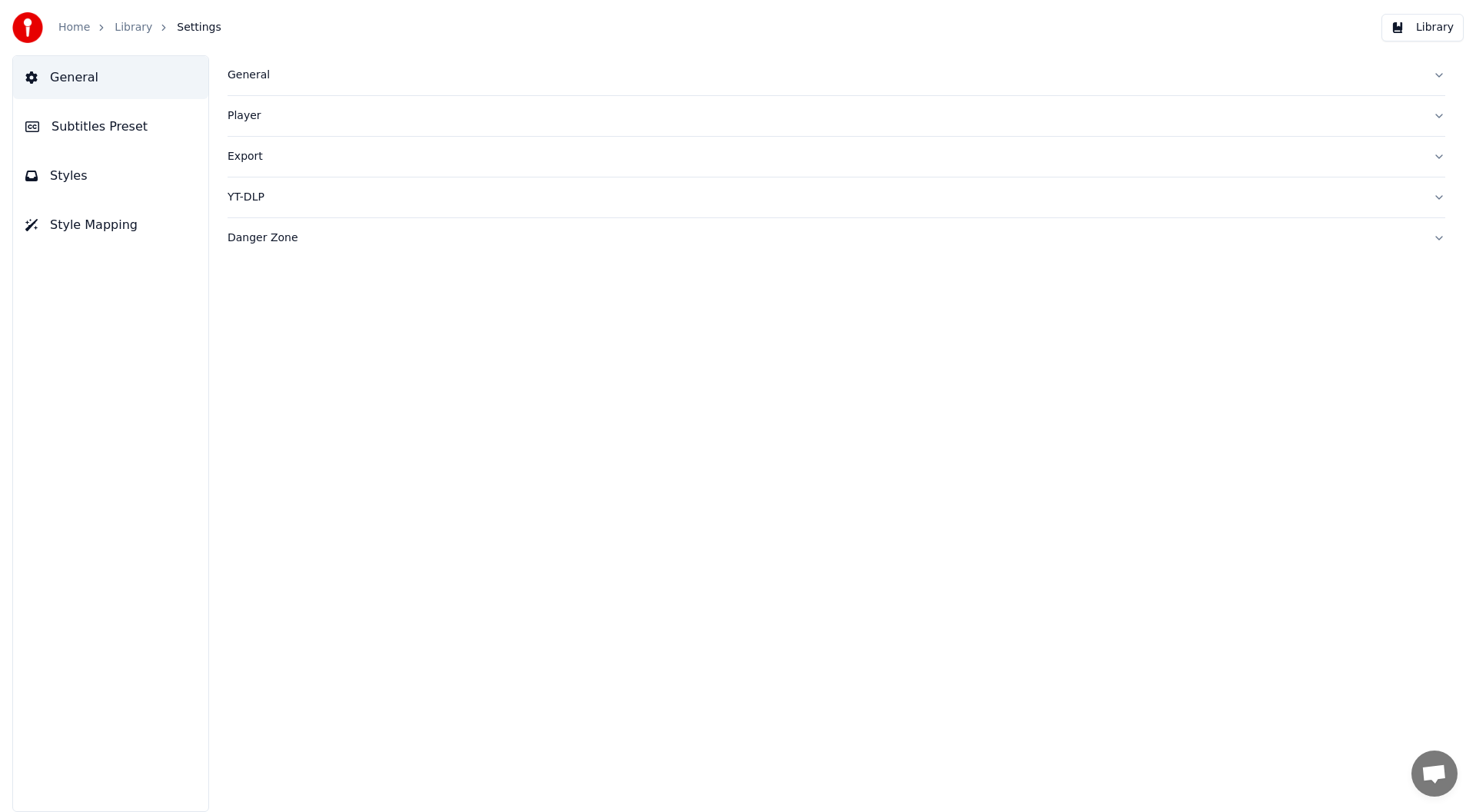
click at [103, 128] on span "Subtitles Preset" at bounding box center [100, 126] width 96 height 18
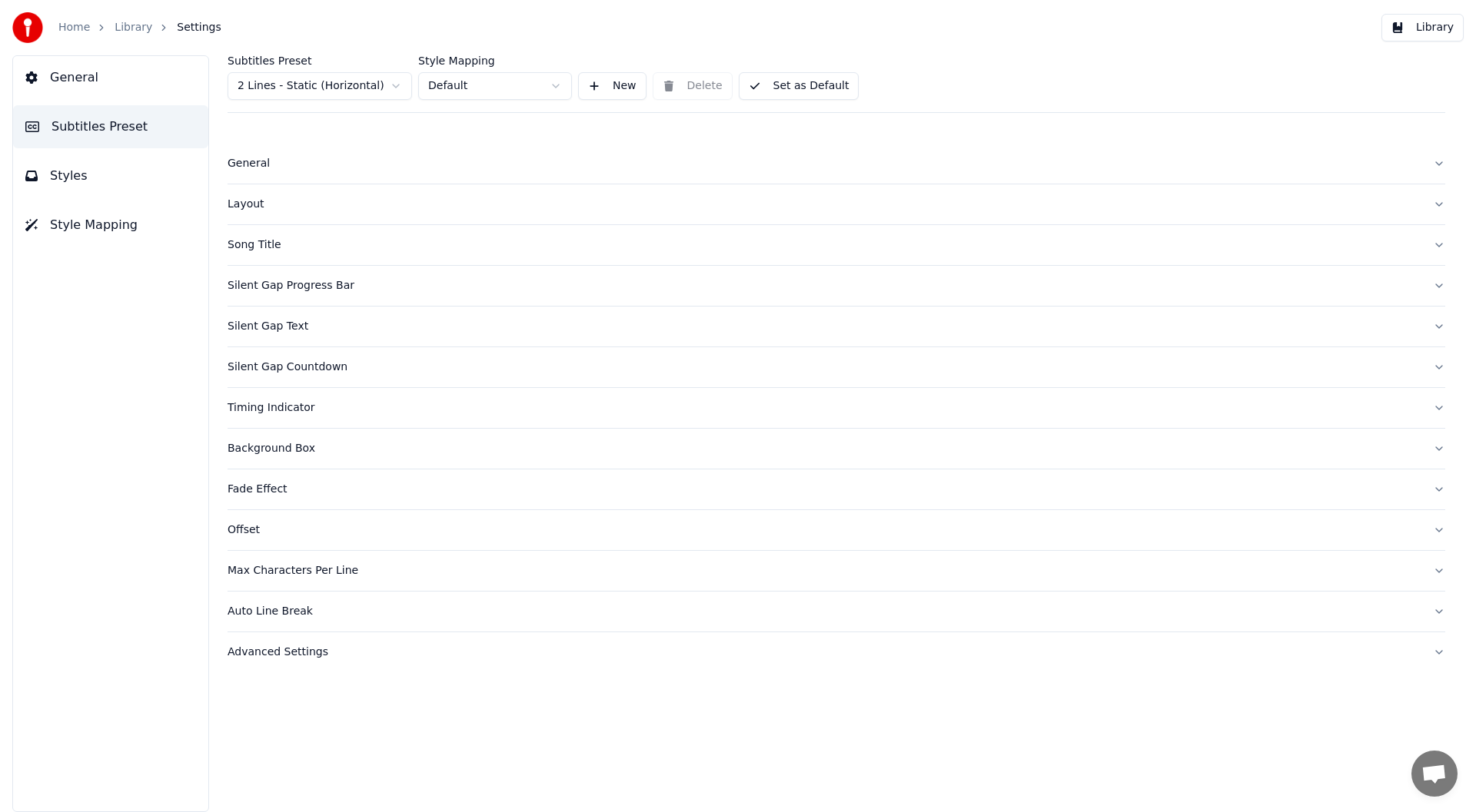
click at [258, 165] on div "General" at bounding box center [824, 164] width 1193 height 16
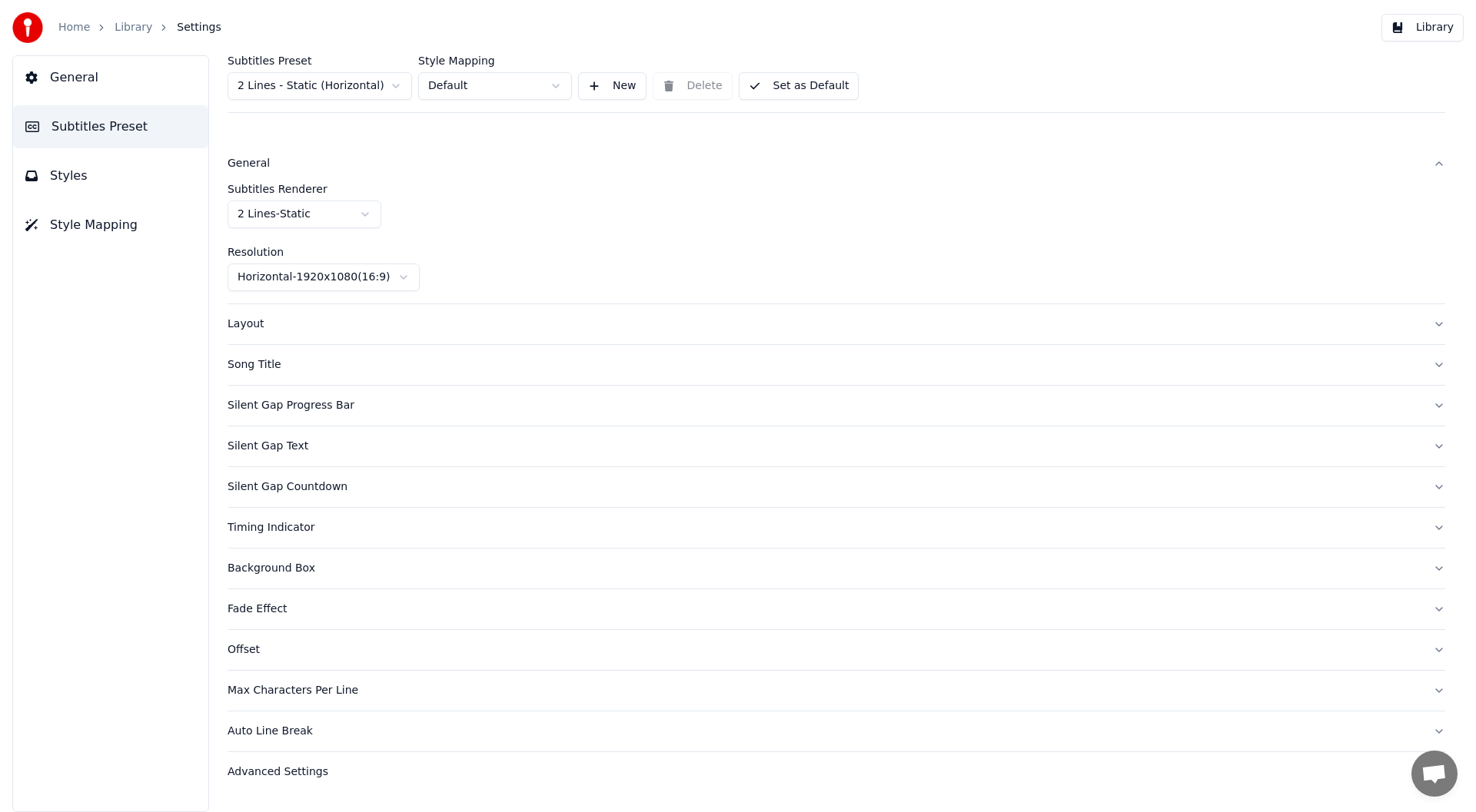
click at [325, 209] on html "Home Library Settings Library General Subtitles Preset Styles Style Mapping Sub…" at bounding box center [738, 406] width 1476 height 812
click at [325, 210] on html "Home Library Settings Library General Subtitles Preset Styles Style Mapping Sub…" at bounding box center [738, 406] width 1476 height 812
click at [325, 209] on html "Home Library Settings Library General Subtitles Preset Styles Style Mapping Sub…" at bounding box center [738, 406] width 1476 height 812
click at [249, 326] on div "Layout" at bounding box center [824, 324] width 1193 height 16
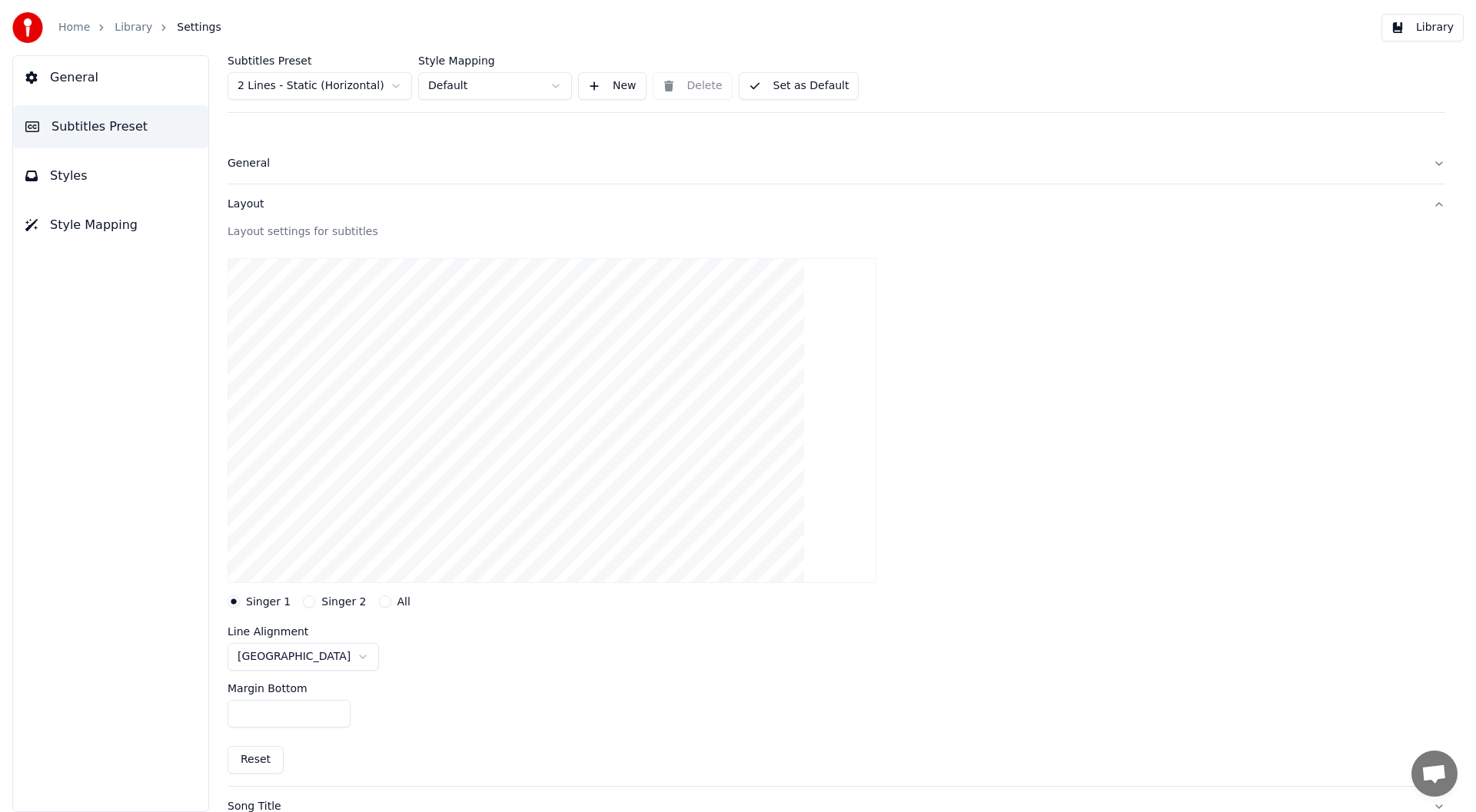
click at [79, 28] on link "Home" at bounding box center [75, 28] width 32 height 16
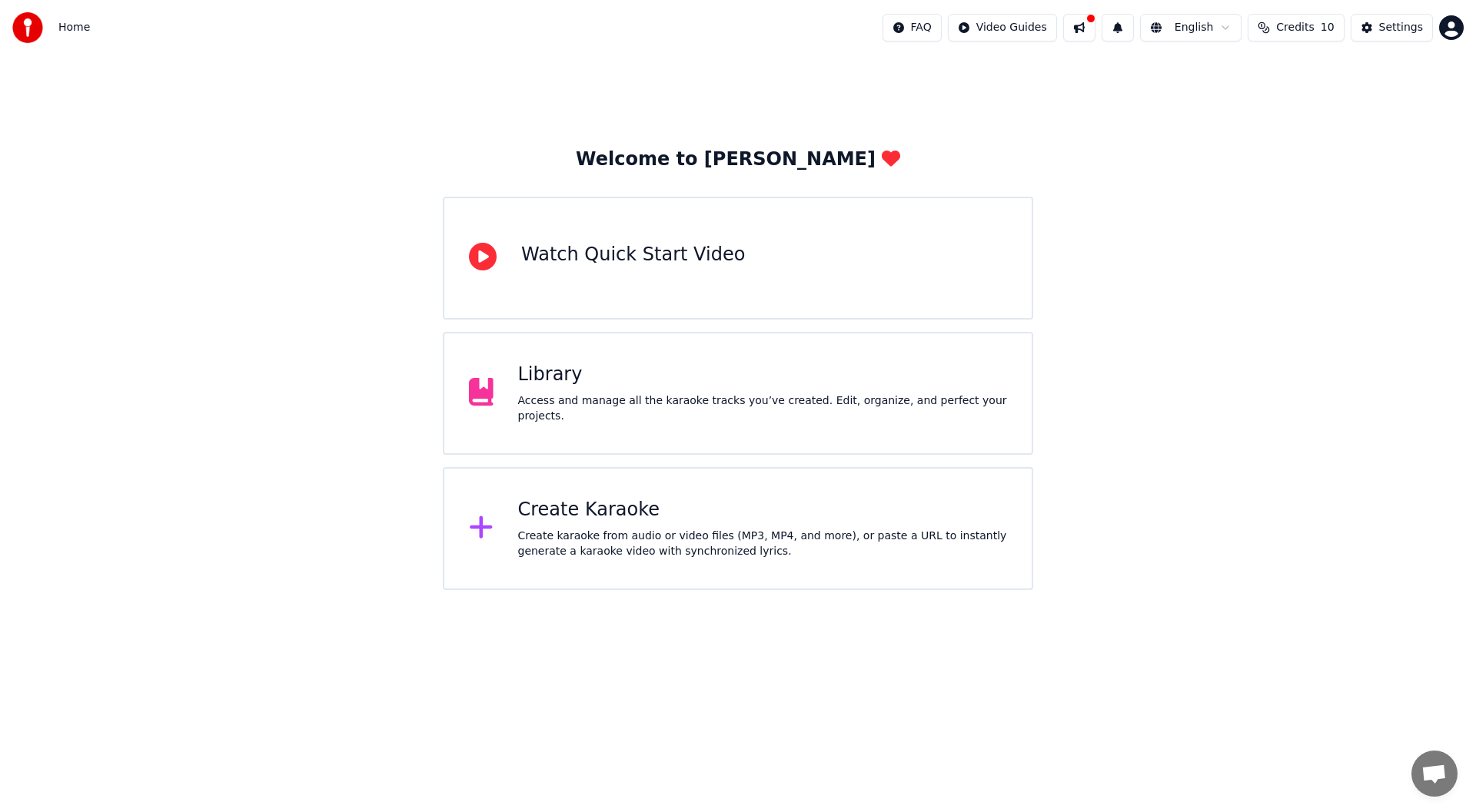
click at [585, 512] on div "Create Karaoke" at bounding box center [763, 510] width 489 height 25
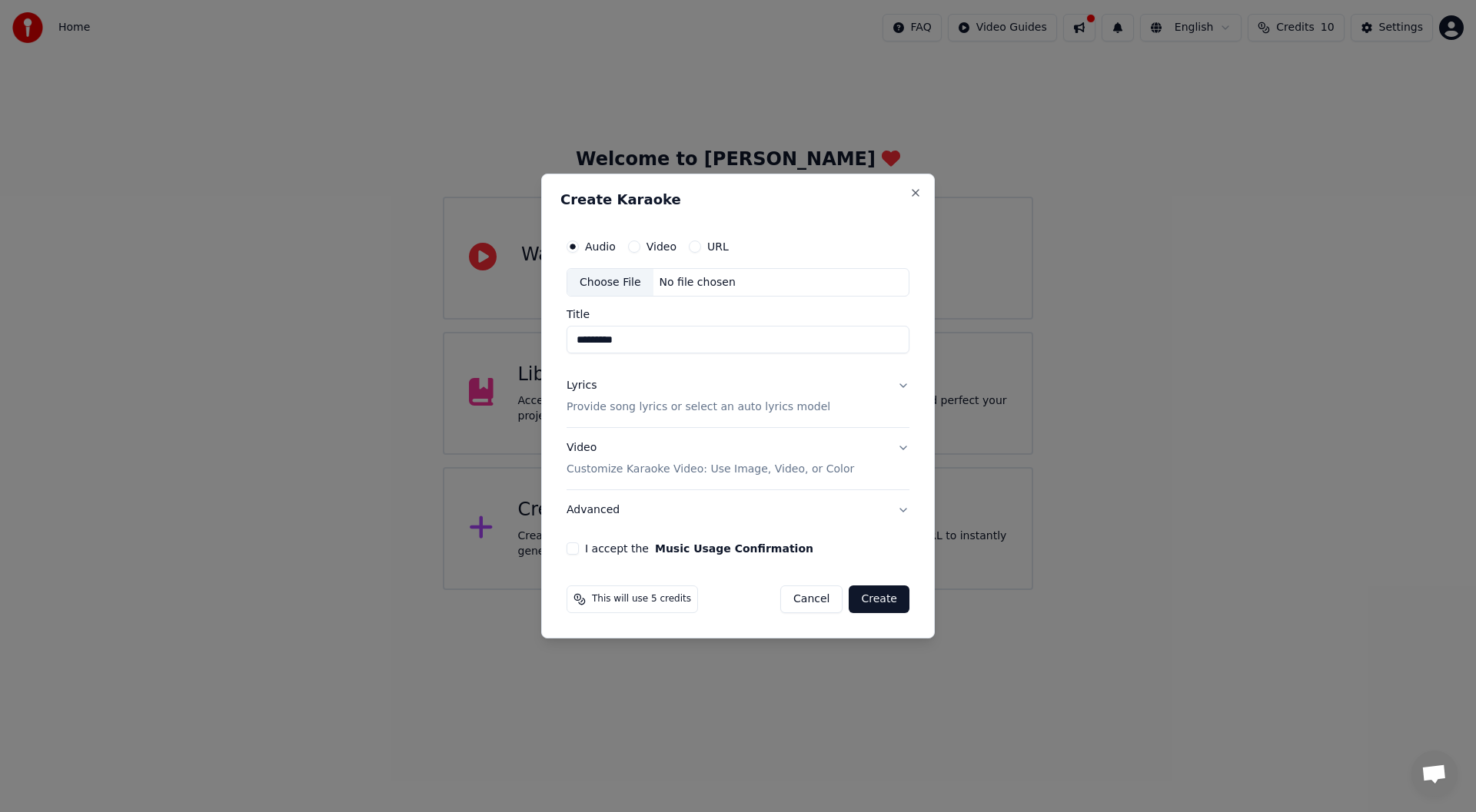
click at [607, 277] on div "Choose File" at bounding box center [610, 283] width 86 height 28
type input "****"
click at [695, 406] on p "Provide song lyrics or select an auto lyrics model" at bounding box center [698, 409] width 264 height 16
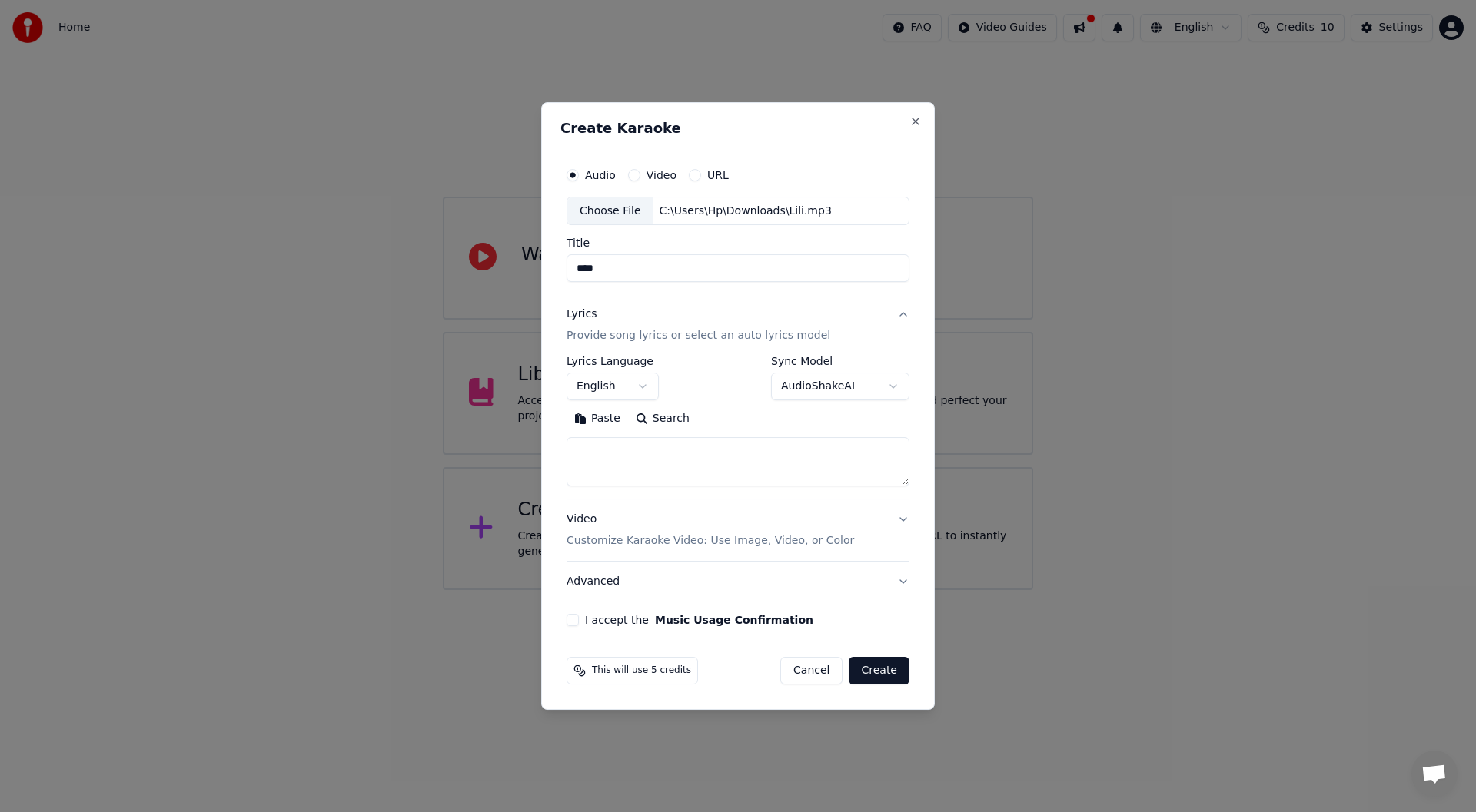
click at [631, 448] on textarea at bounding box center [738, 463] width 343 height 49
paste textarea "**********"
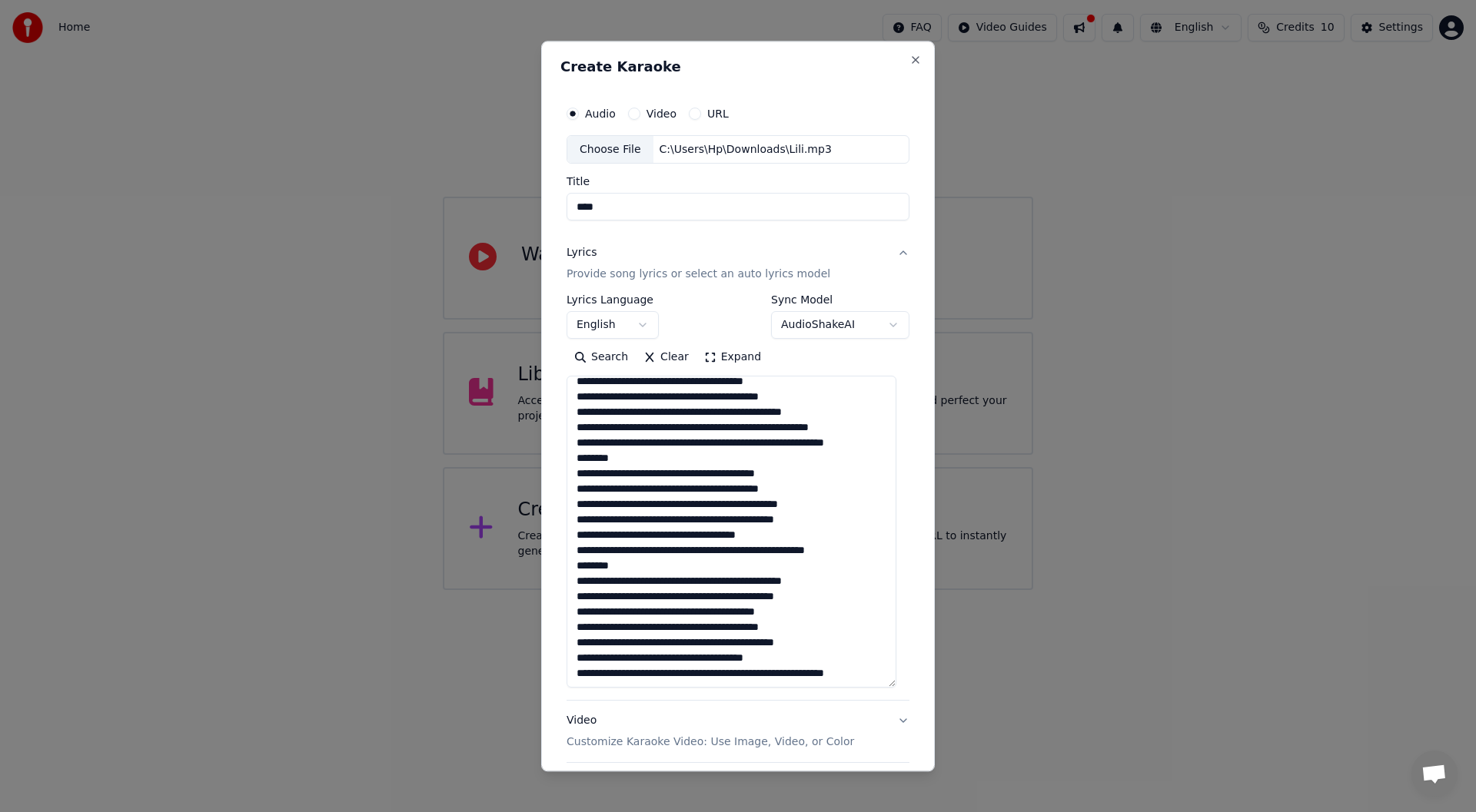
scroll to position [343, 0]
drag, startPoint x: 905, startPoint y: 483, endPoint x: 947, endPoint y: 689, distance: 210.2
click at [947, 590] on body "**********" at bounding box center [738, 295] width 1476 height 590
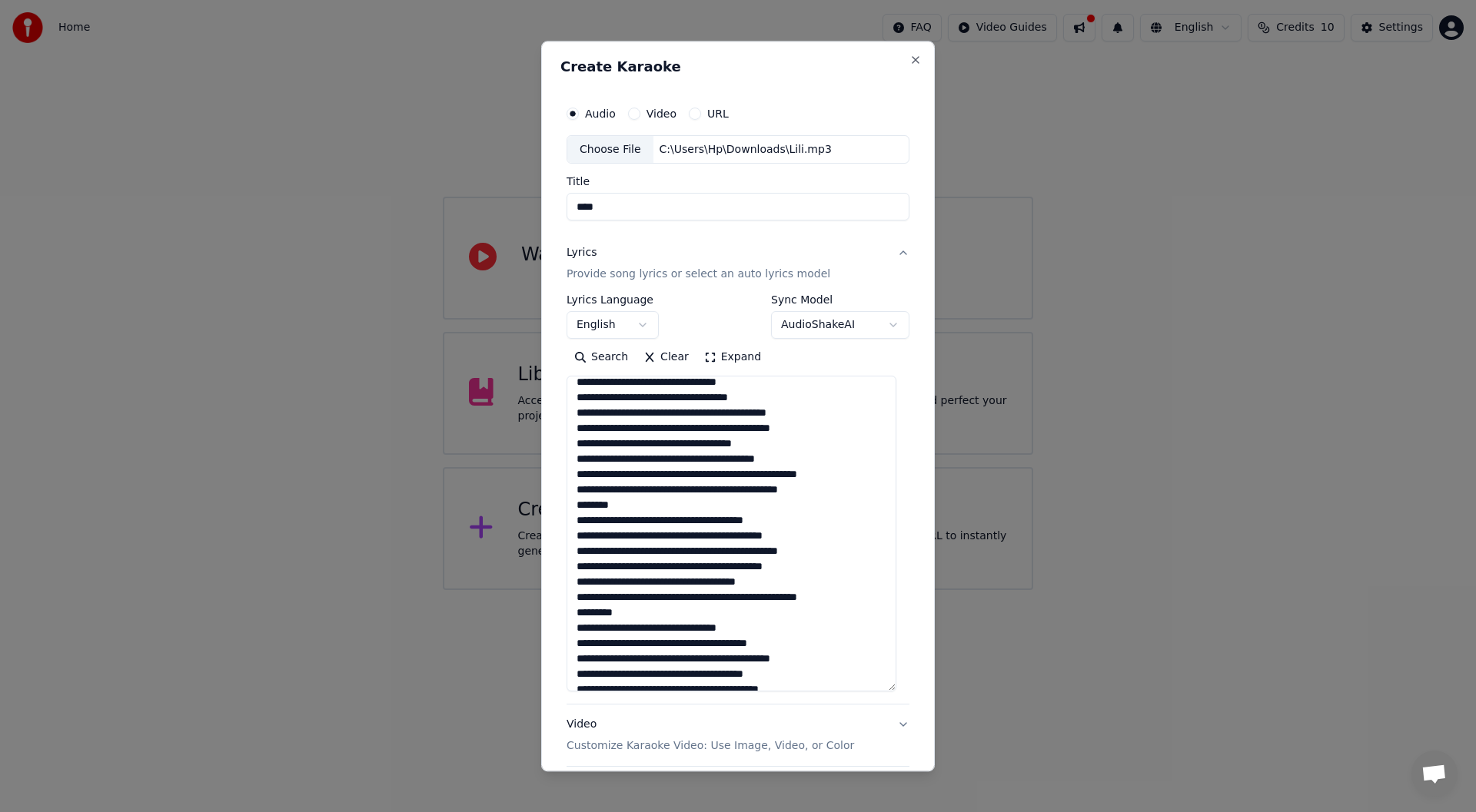
scroll to position [0, 0]
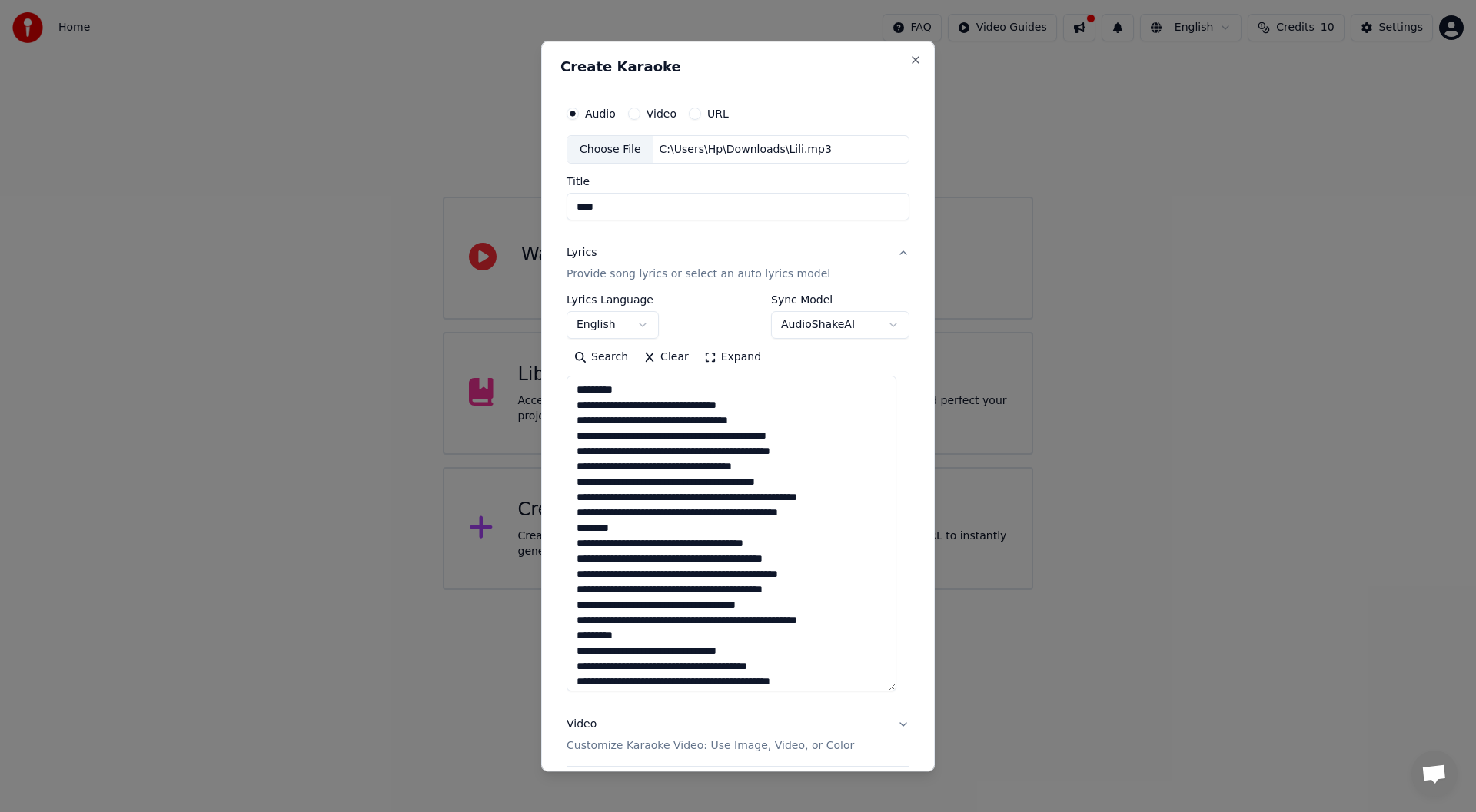
click at [630, 395] on textarea at bounding box center [731, 534] width 330 height 316
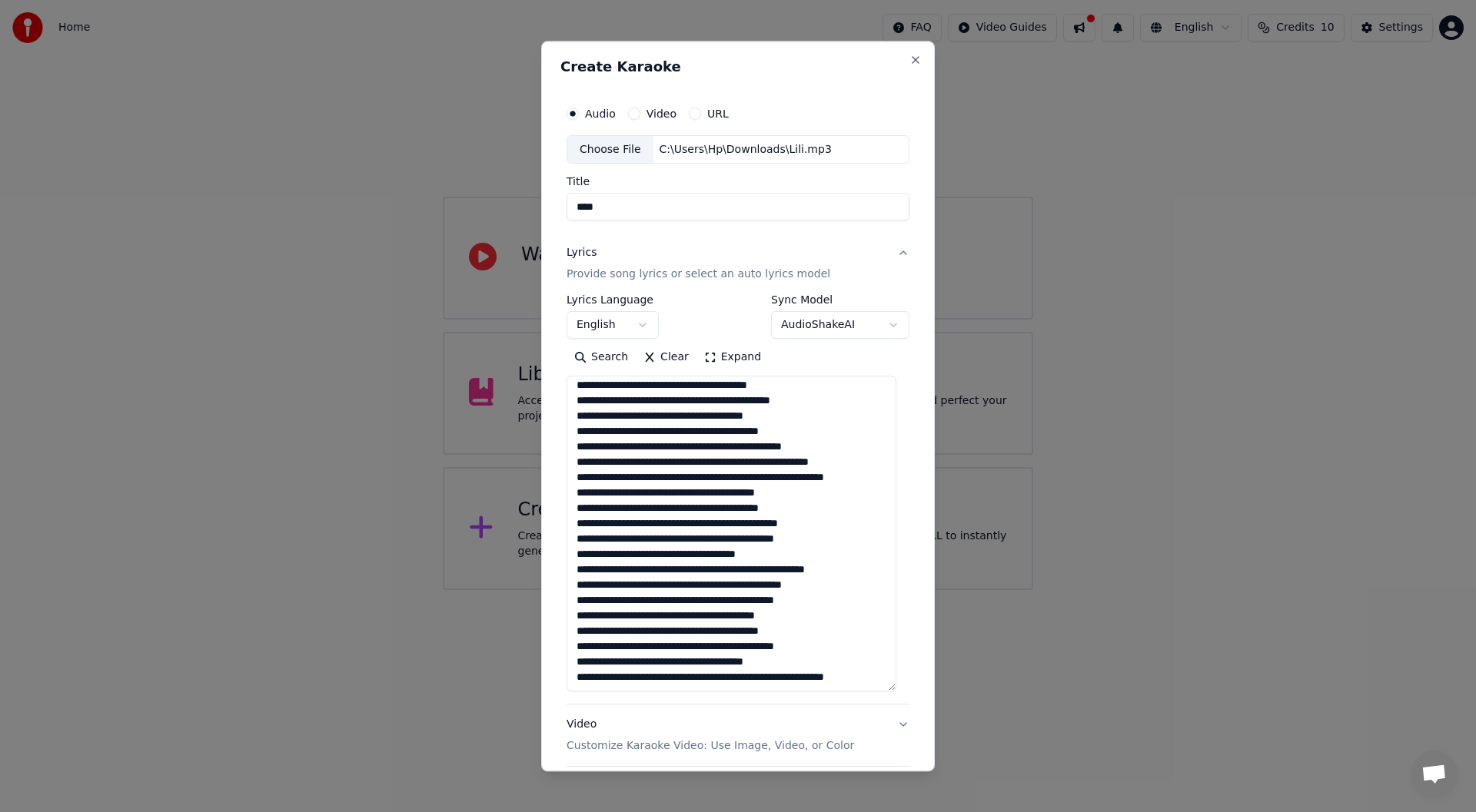
scroll to position [260, 0]
type textarea "**********"
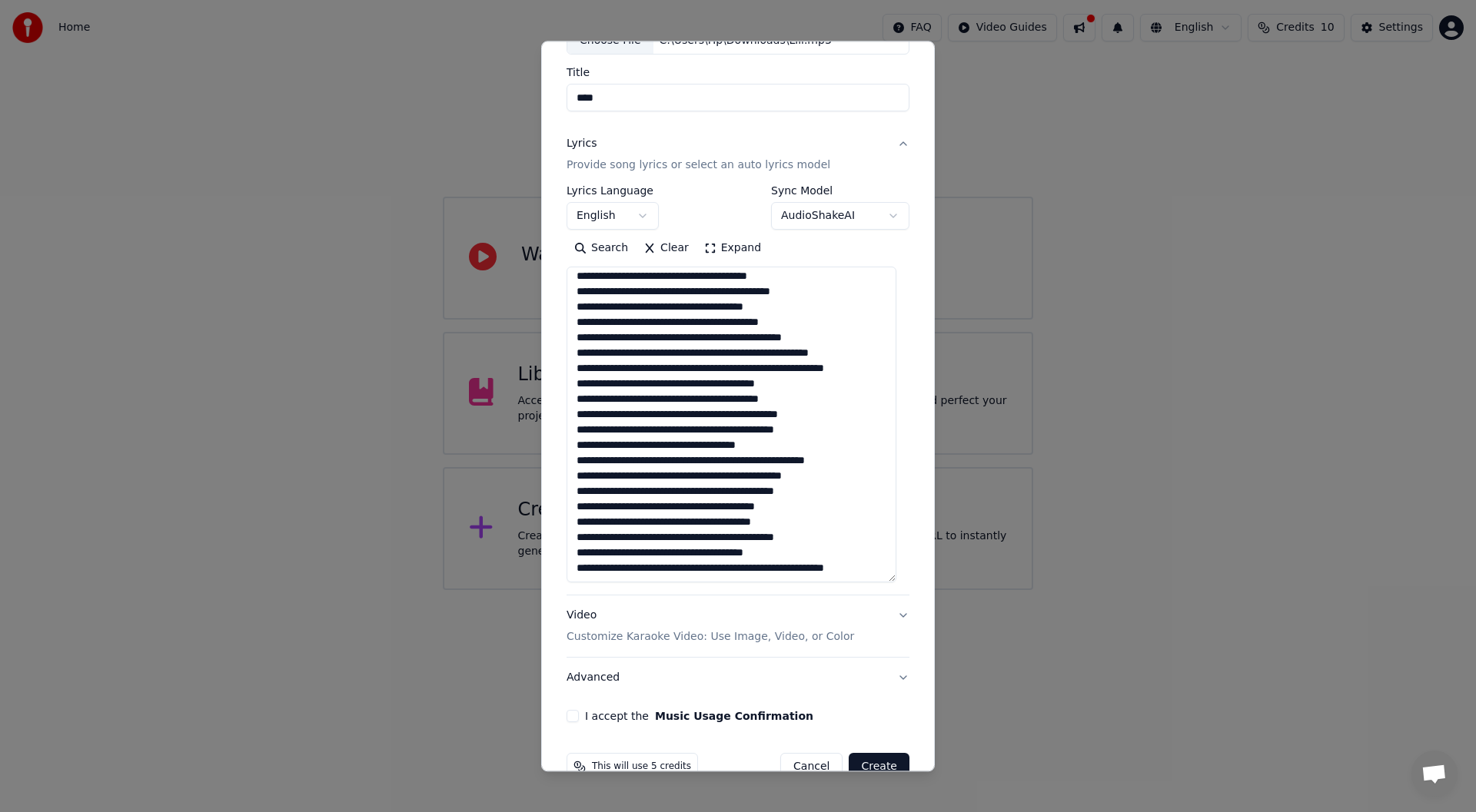
scroll to position [144, 0]
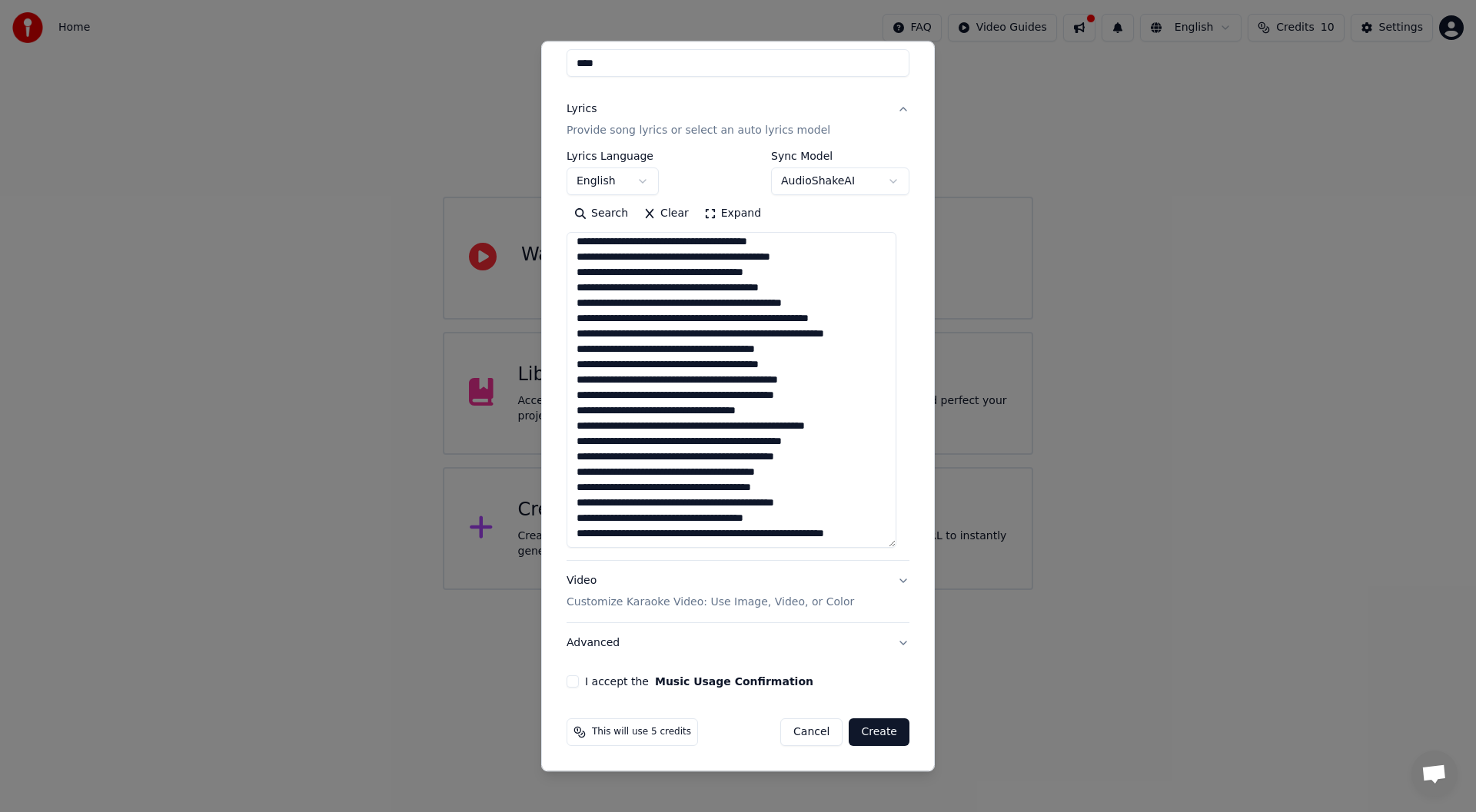
click at [569, 680] on button "I accept the Music Usage Confirmation" at bounding box center [573, 682] width 12 height 12
click at [685, 606] on p "Customize Karaoke Video: Use Image, Video, or Color" at bounding box center [710, 603] width 288 height 16
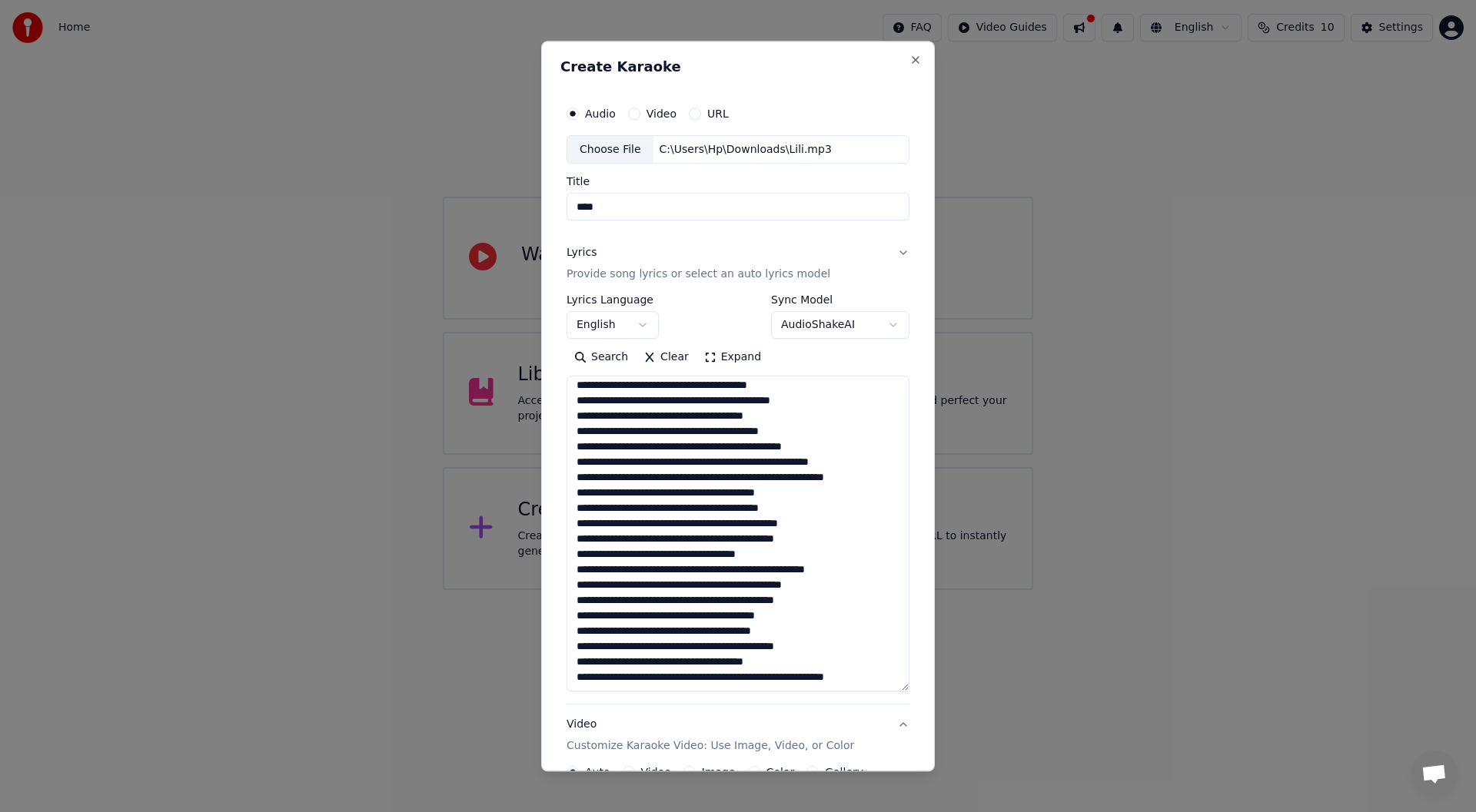
scroll to position [0, 0]
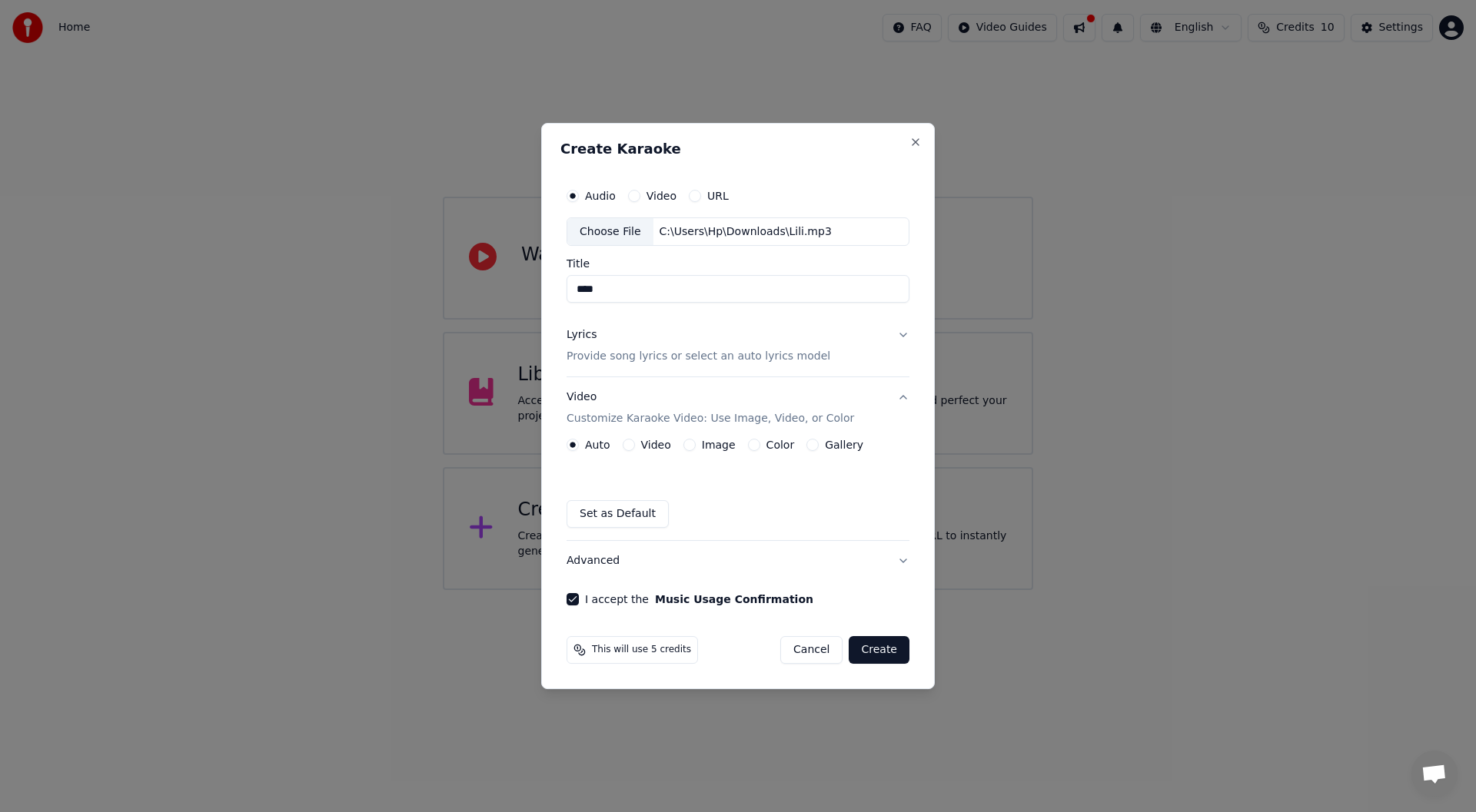
click at [688, 444] on button "Image" at bounding box center [689, 445] width 12 height 12
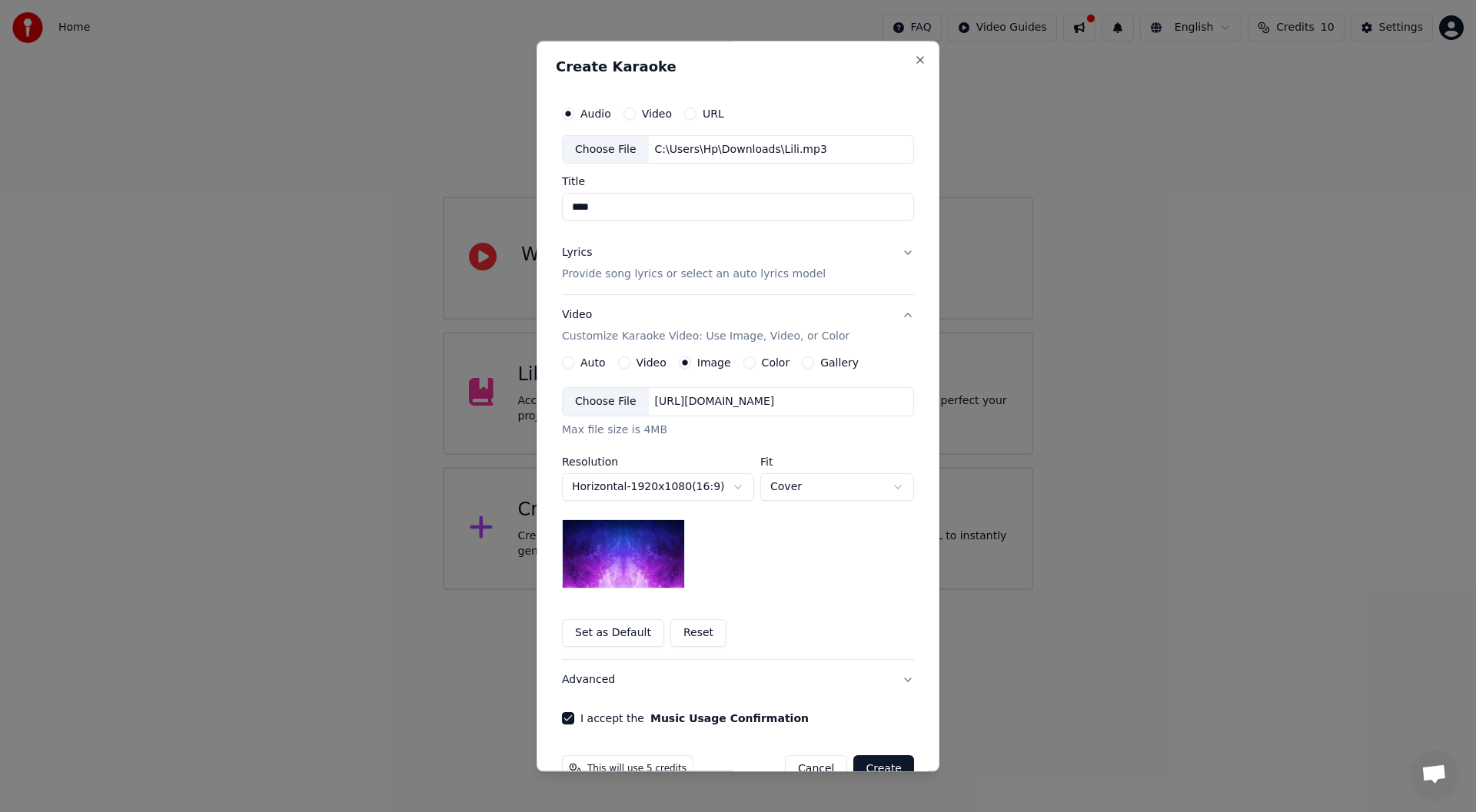
click at [607, 406] on div "Choose File" at bounding box center [606, 403] width 86 height 28
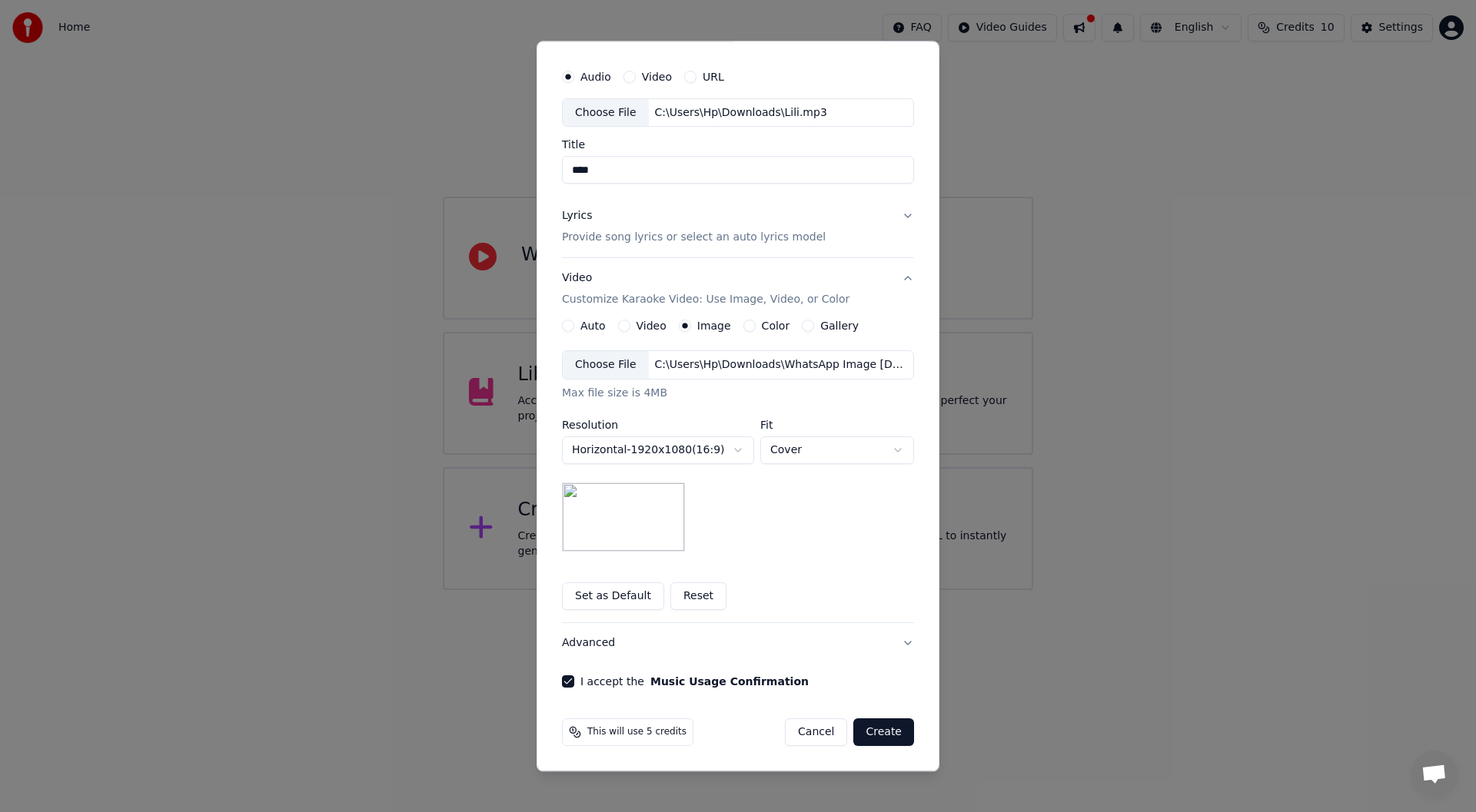
click at [887, 735] on button "Create" at bounding box center [883, 733] width 61 height 28
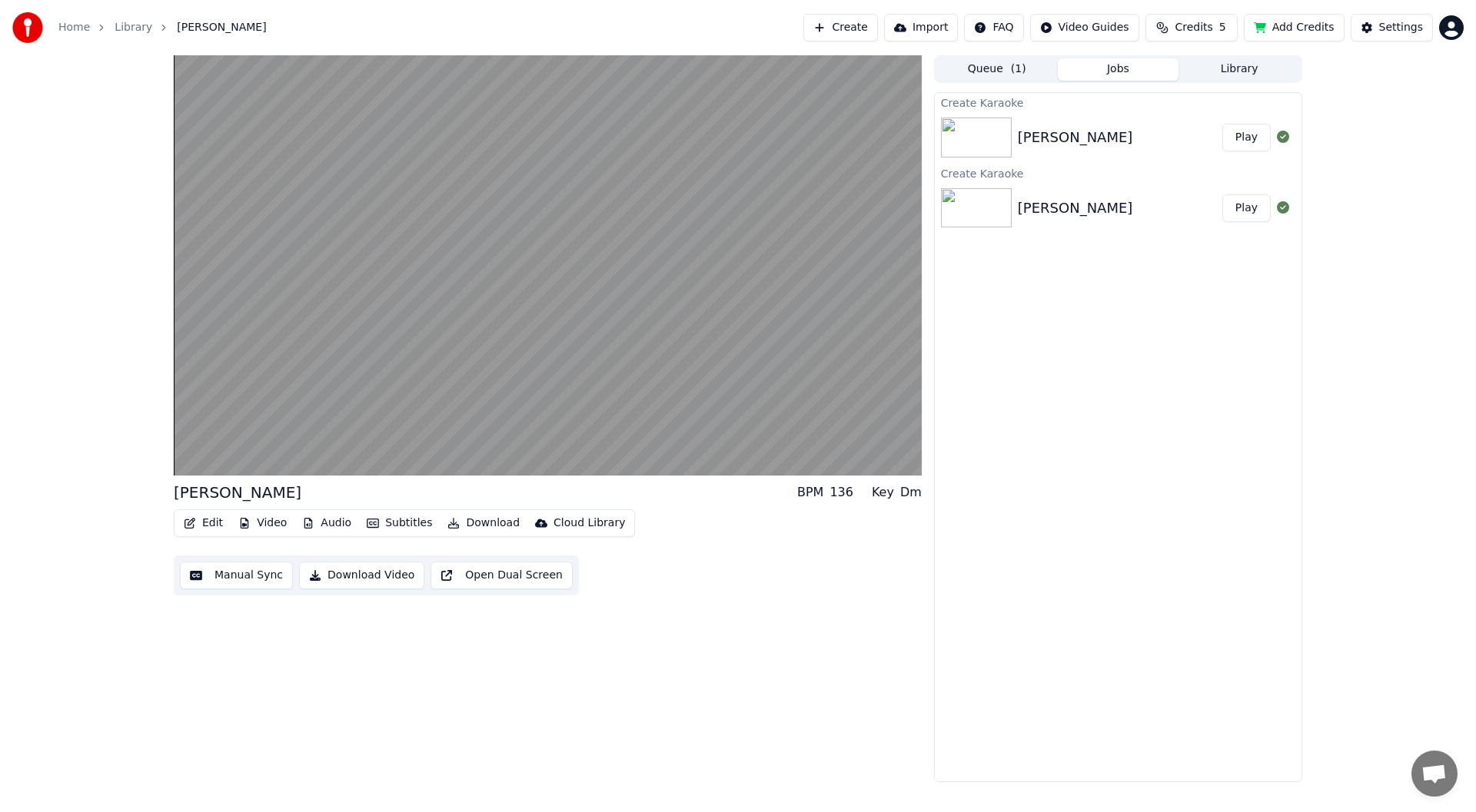
click at [1246, 137] on button "Play" at bounding box center [1246, 138] width 48 height 28
click at [1245, 203] on button "Play" at bounding box center [1246, 209] width 48 height 28
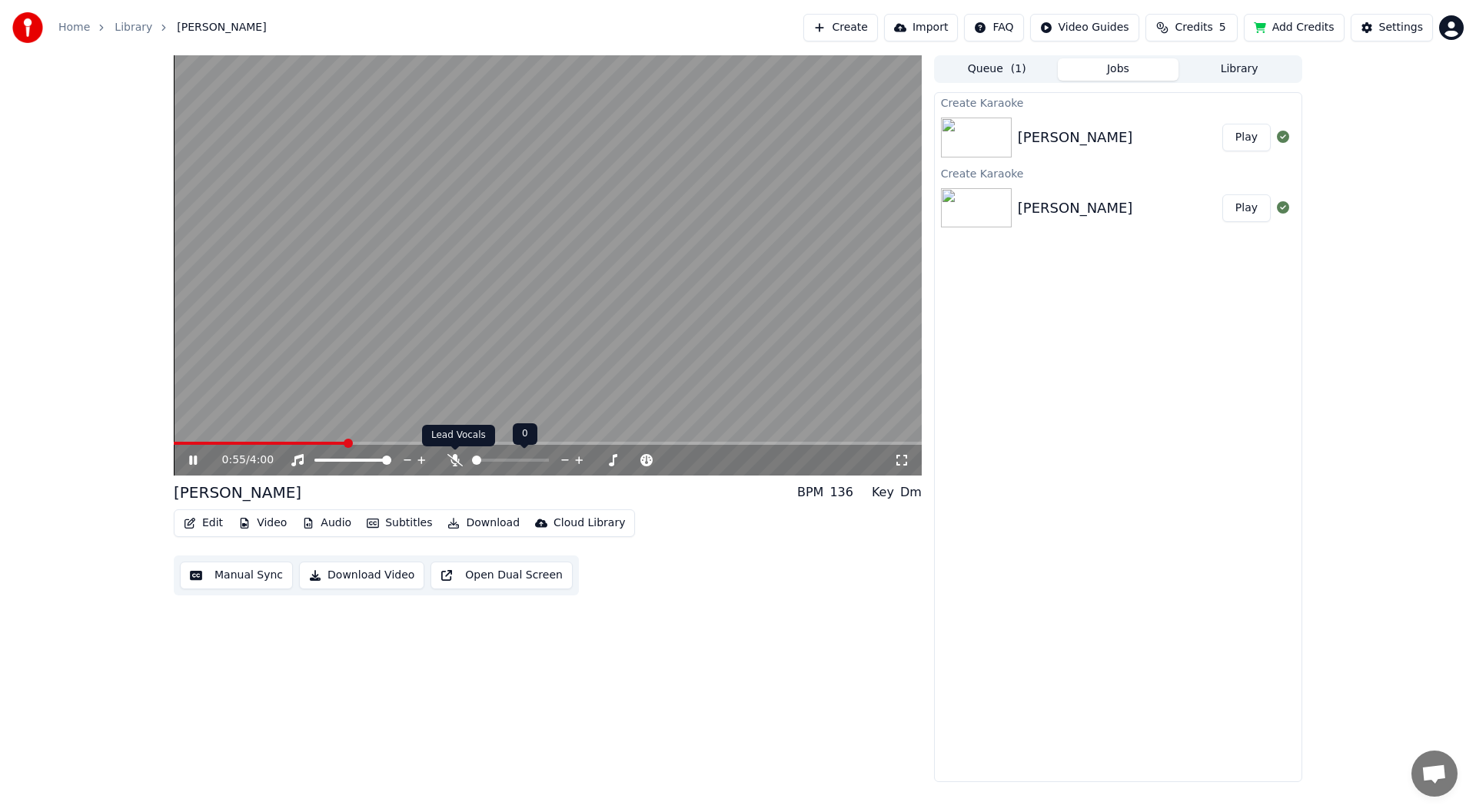
click at [453, 460] on icon at bounding box center [455, 460] width 16 height 12
click at [192, 461] on icon at bounding box center [193, 460] width 8 height 10
click at [1380, 27] on button "Settings" at bounding box center [1392, 28] width 82 height 28
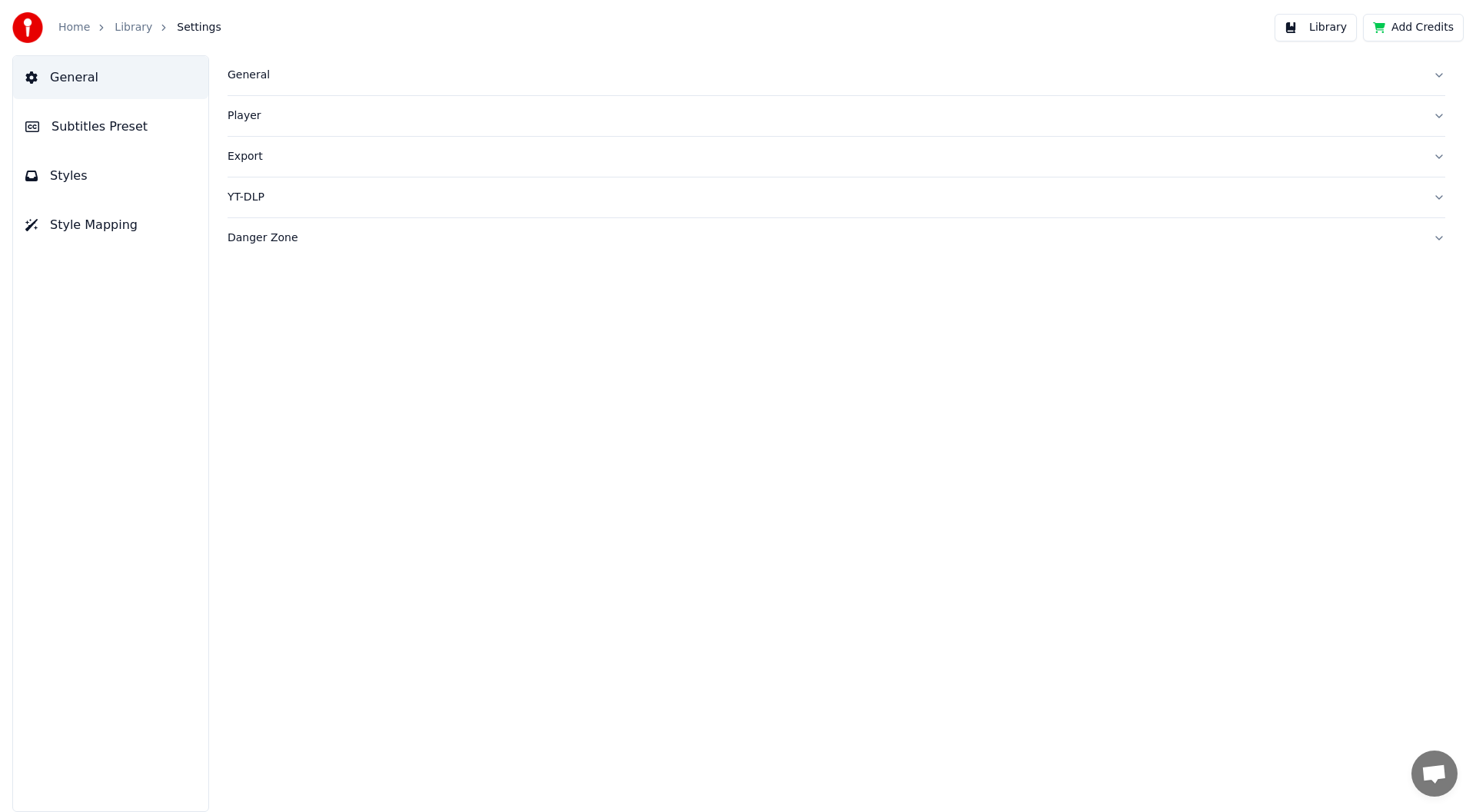
click at [259, 73] on div "General" at bounding box center [824, 75] width 1193 height 16
click at [242, 367] on div "Player" at bounding box center [824, 365] width 1193 height 16
click at [247, 296] on div "Export" at bounding box center [824, 296] width 1193 height 16
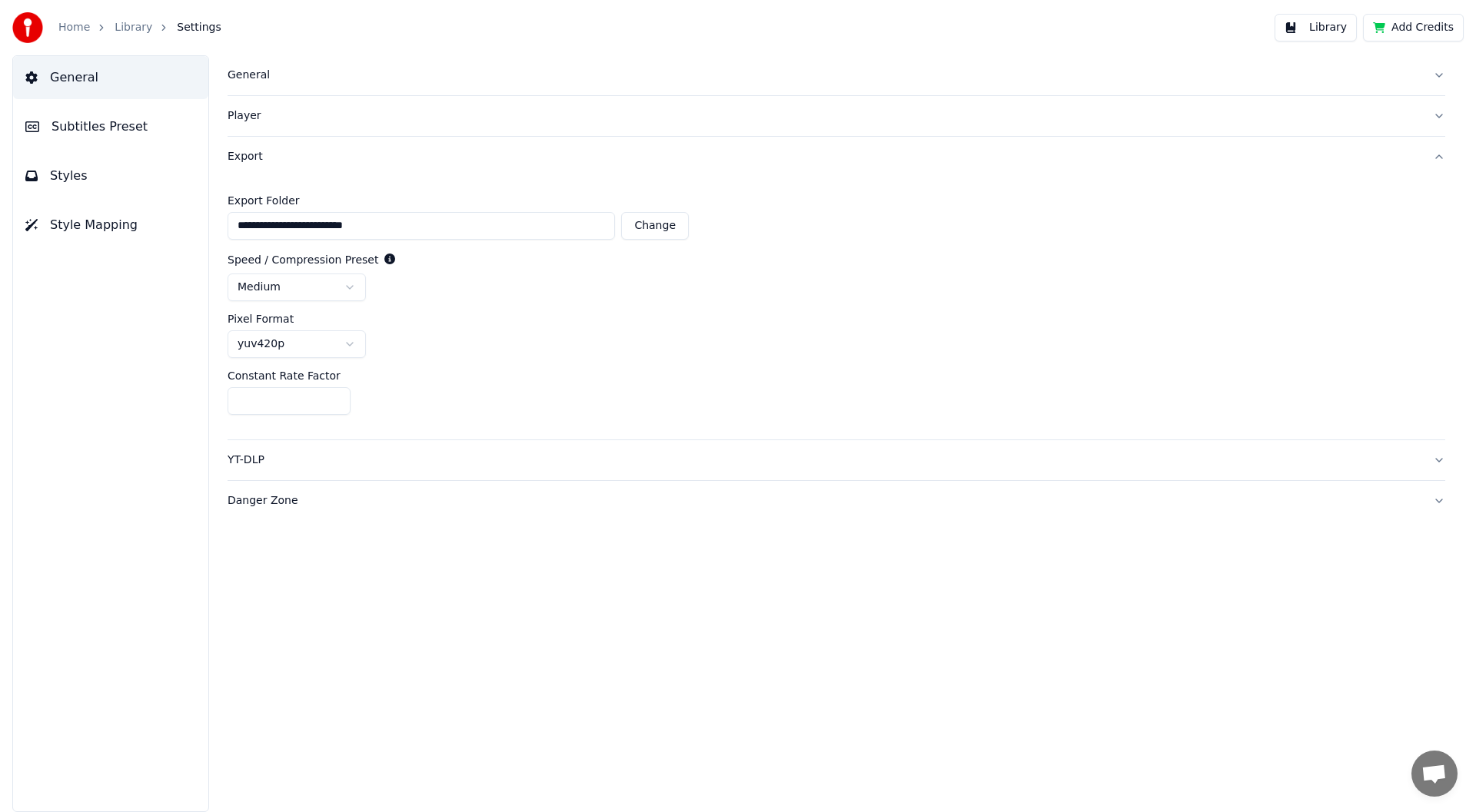
click at [247, 461] on div "YT-DLP" at bounding box center [824, 460] width 1193 height 16
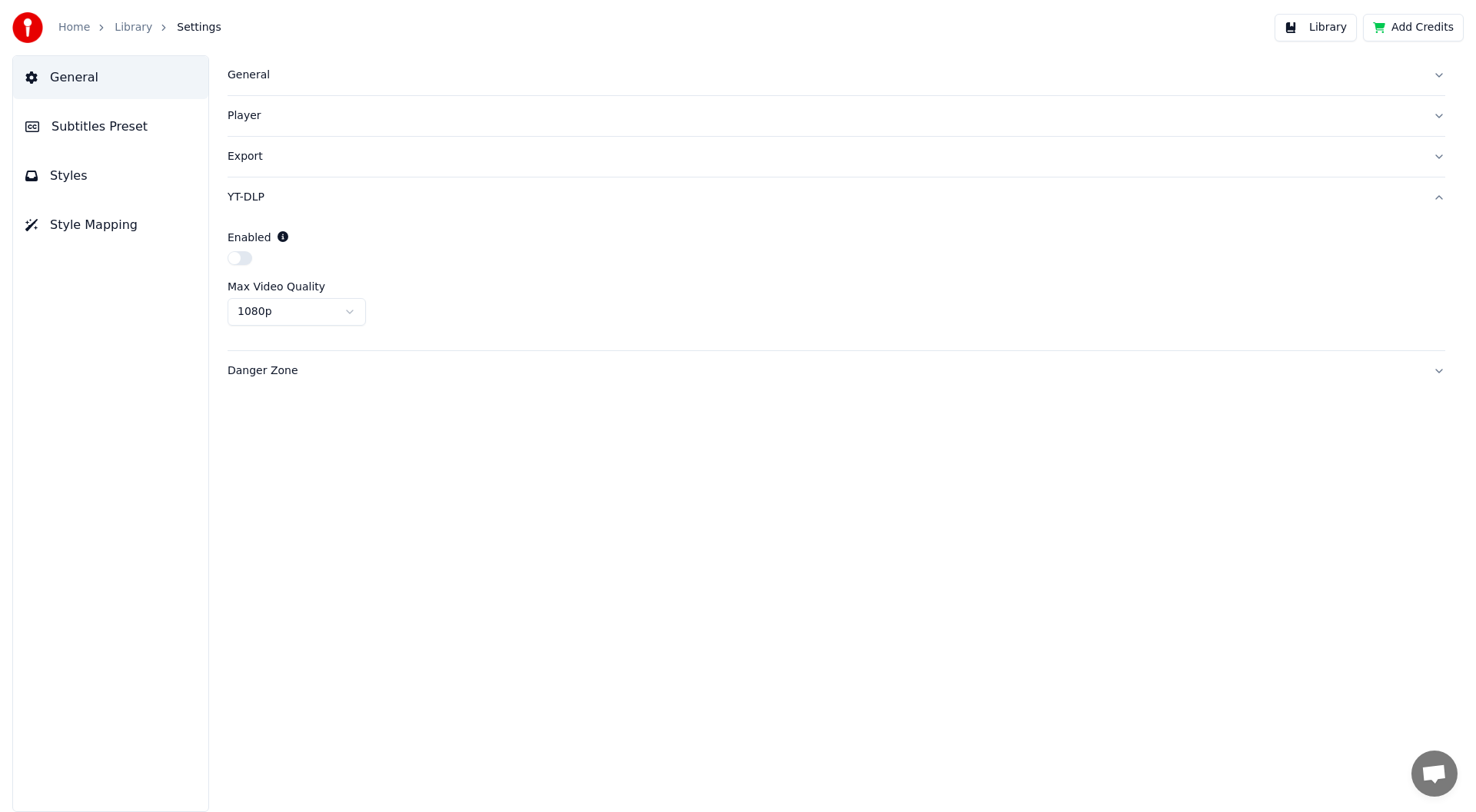
click at [75, 136] on button "Subtitles Preset" at bounding box center [111, 126] width 196 height 43
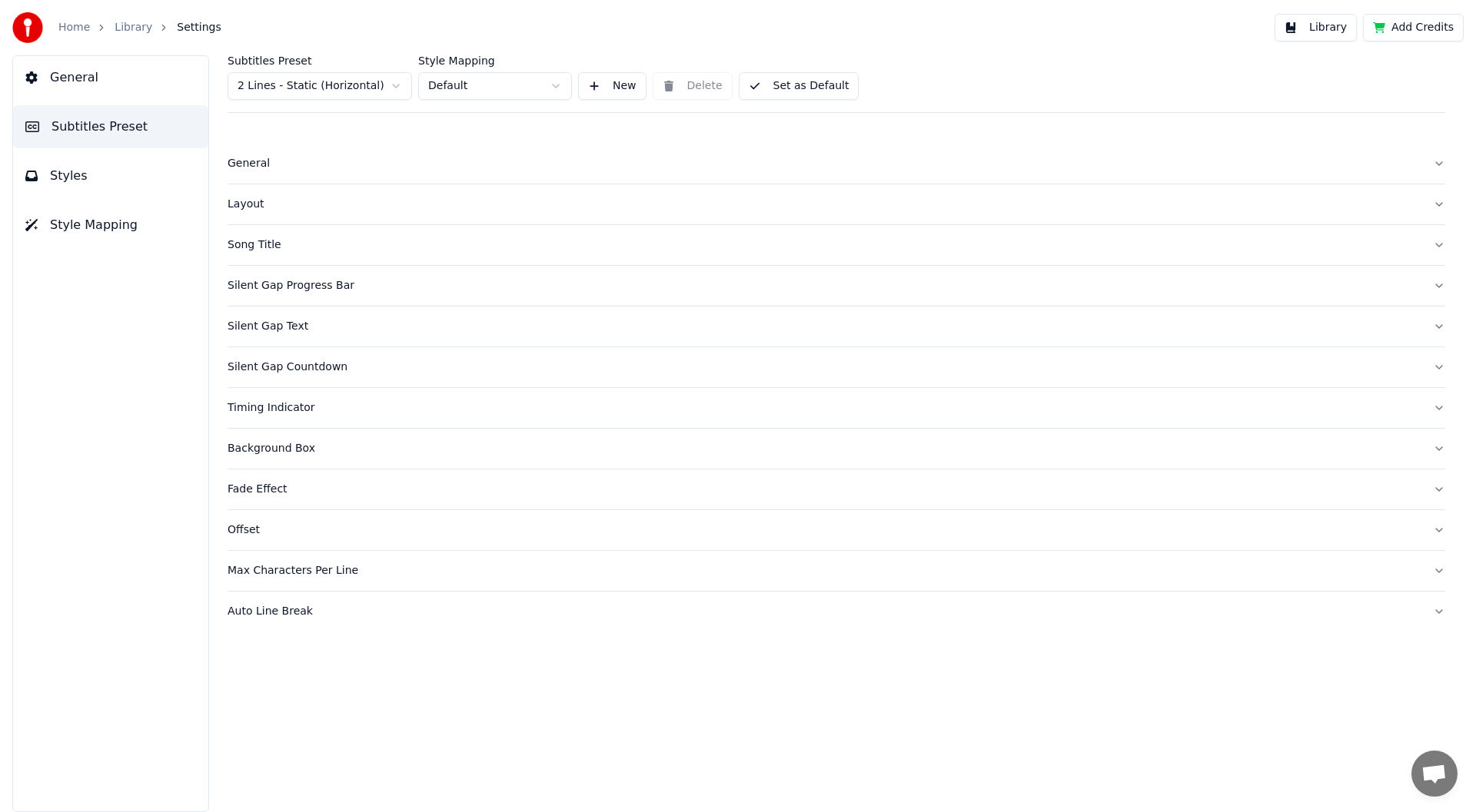
click at [241, 160] on div "General" at bounding box center [824, 164] width 1193 height 16
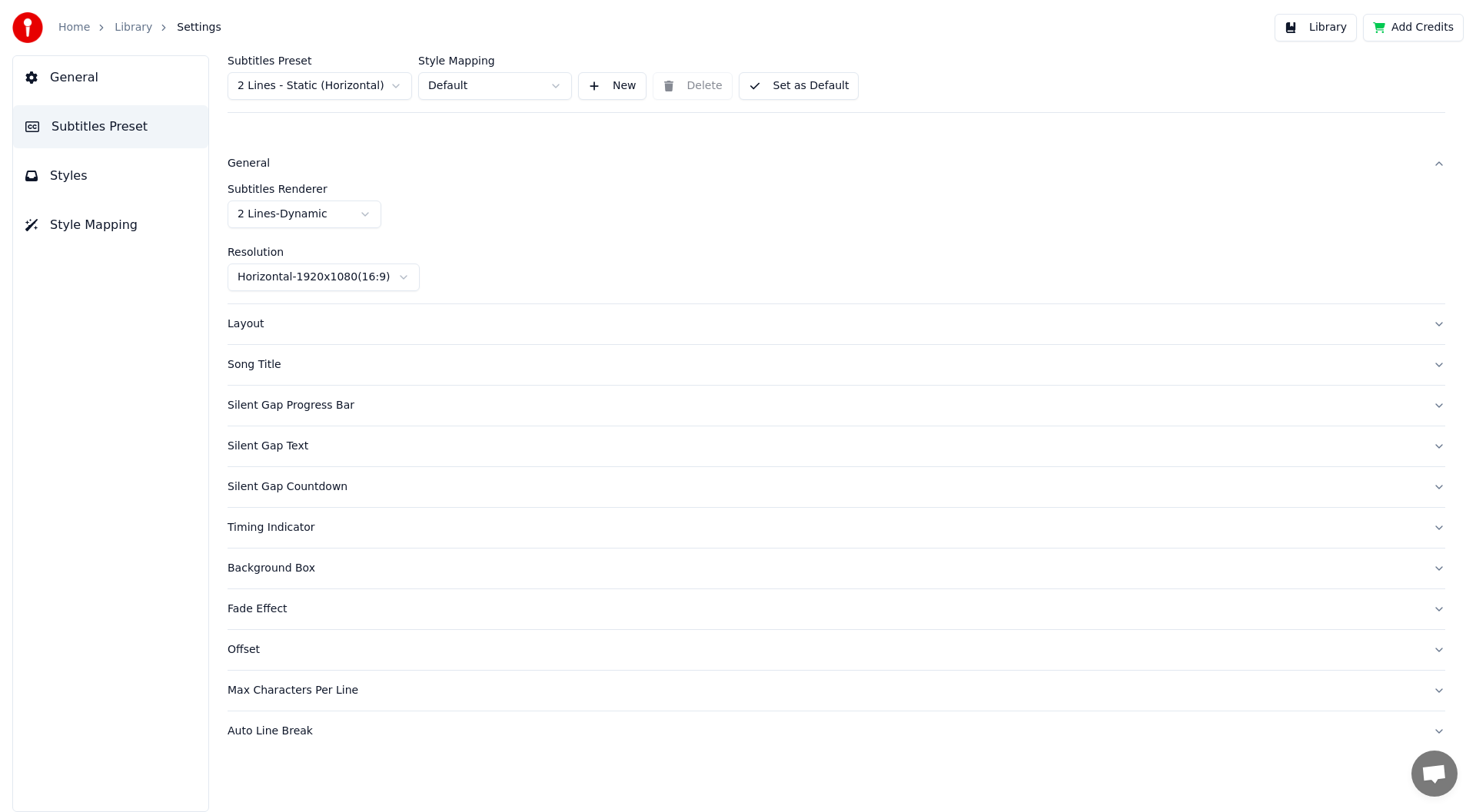
click at [248, 328] on div "Layout" at bounding box center [824, 324] width 1193 height 16
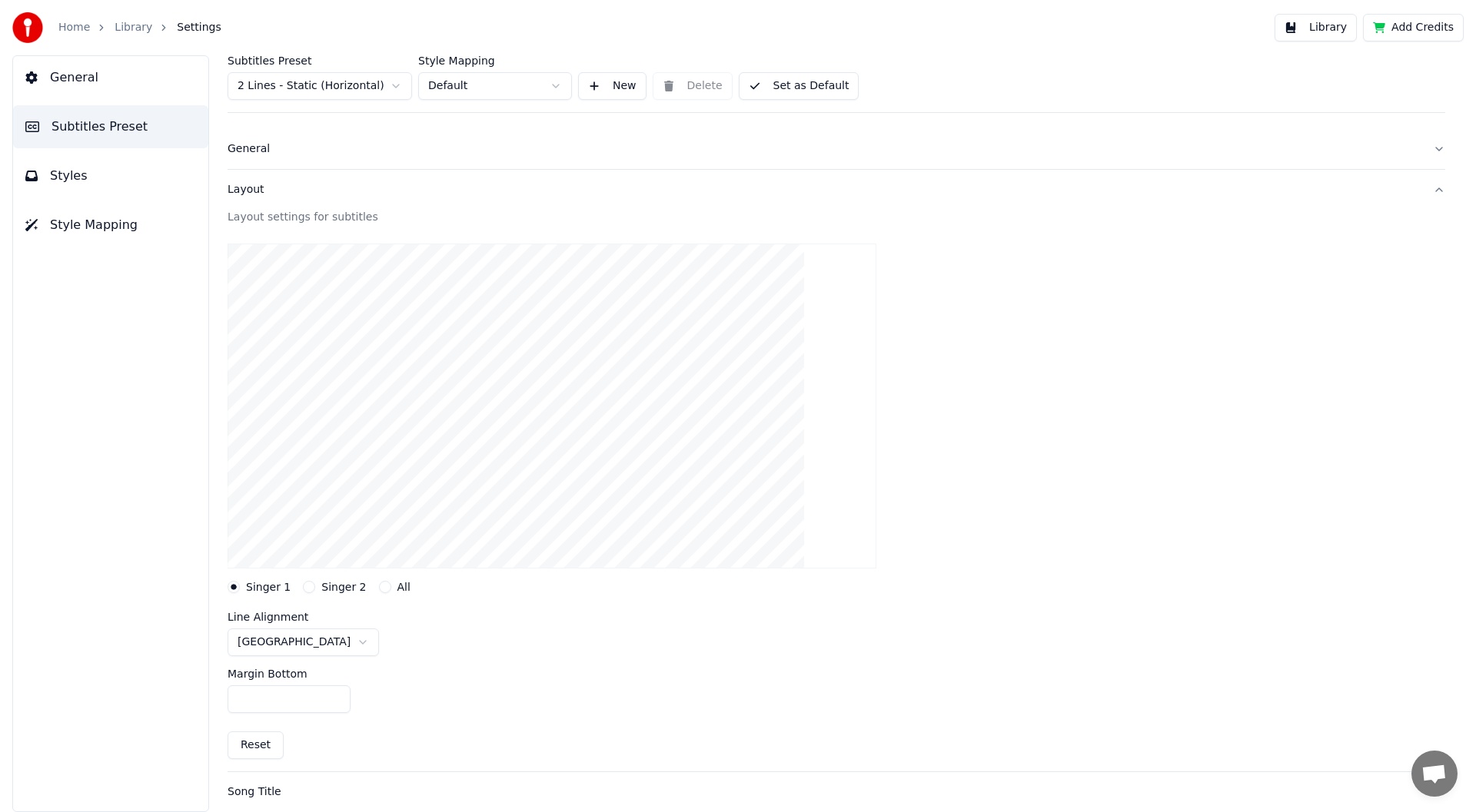
scroll to position [394, 0]
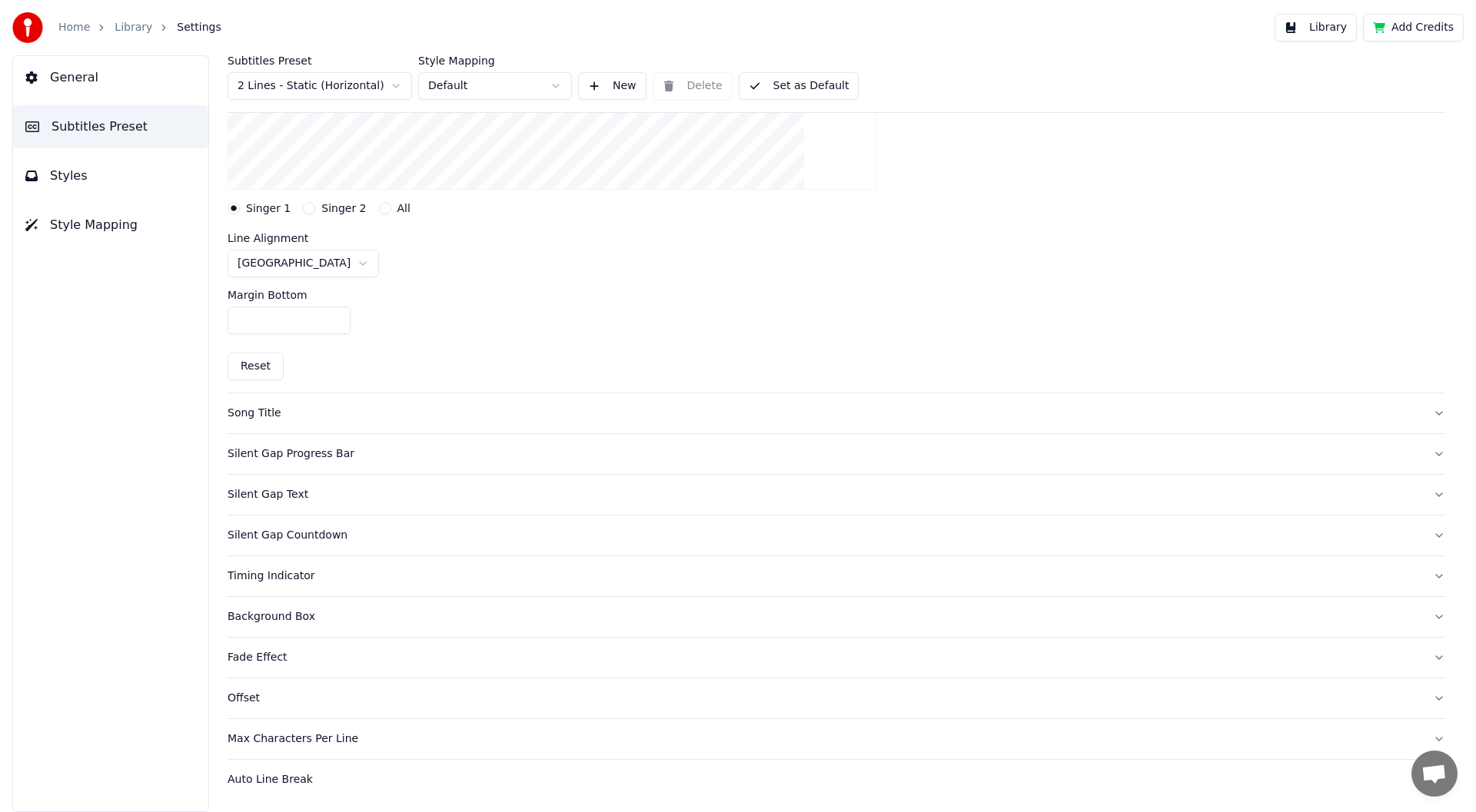
click at [257, 415] on div "Song Title" at bounding box center [824, 414] width 1193 height 16
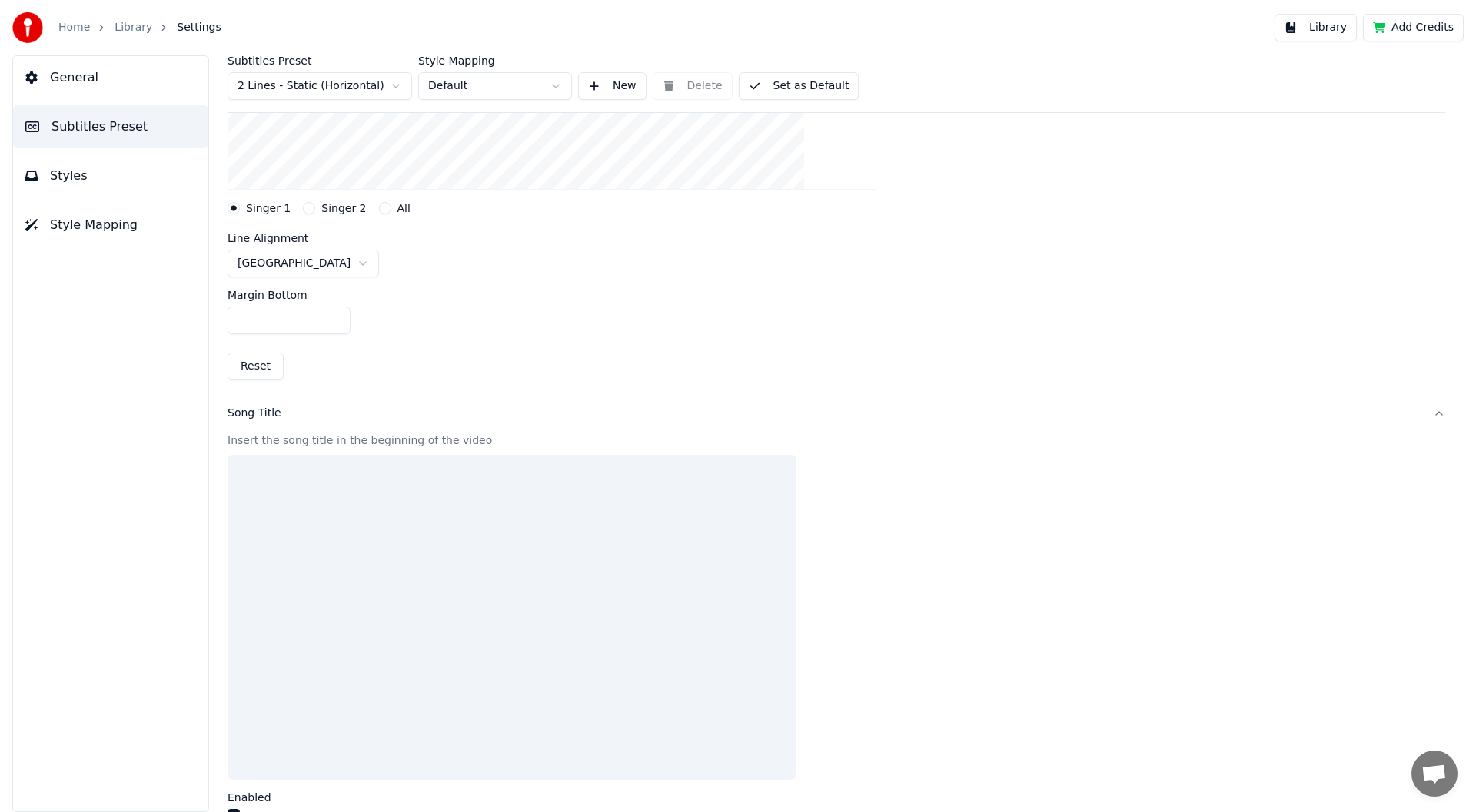
scroll to position [369, 0]
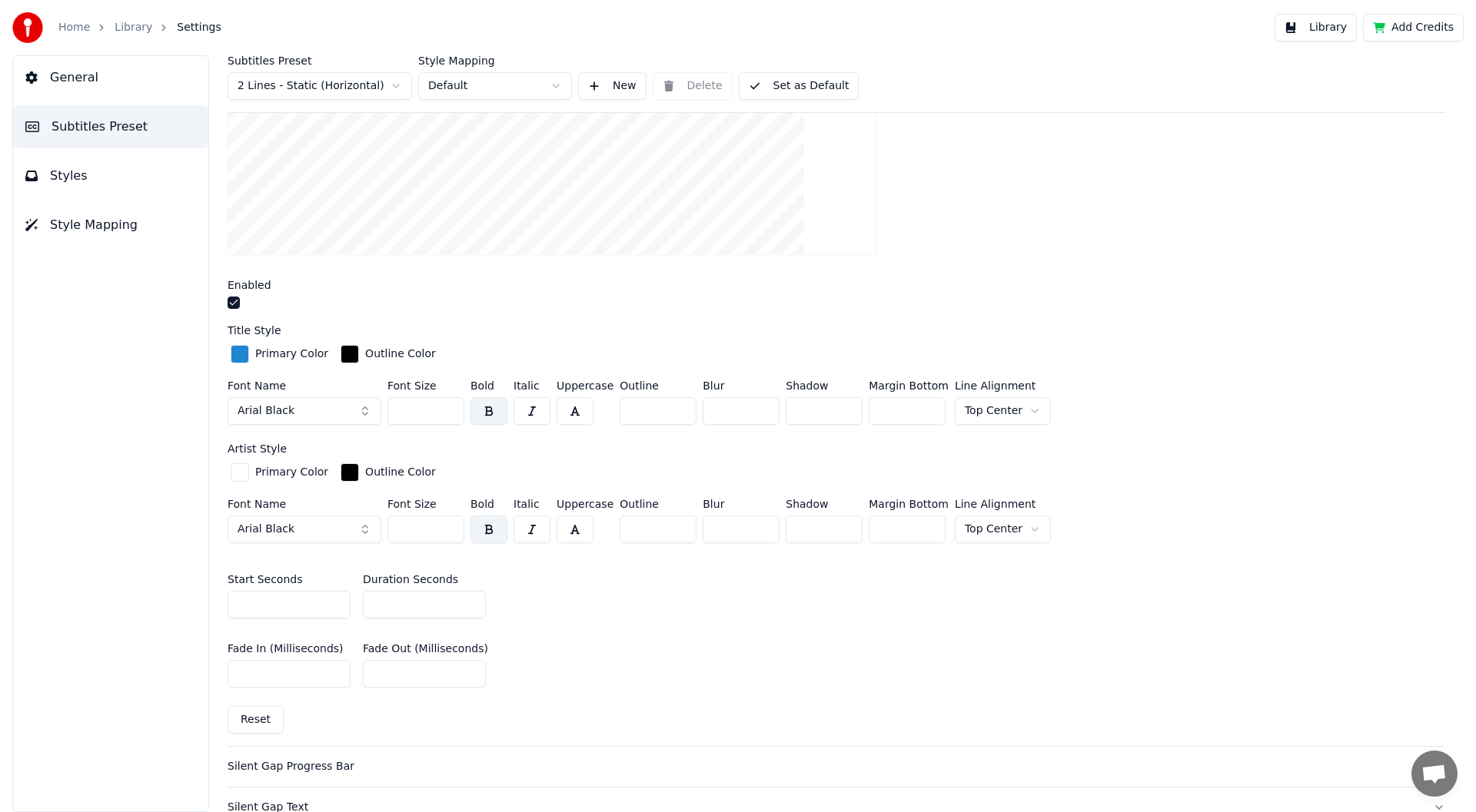
click at [233, 303] on button "button" at bounding box center [233, 303] width 12 height 12
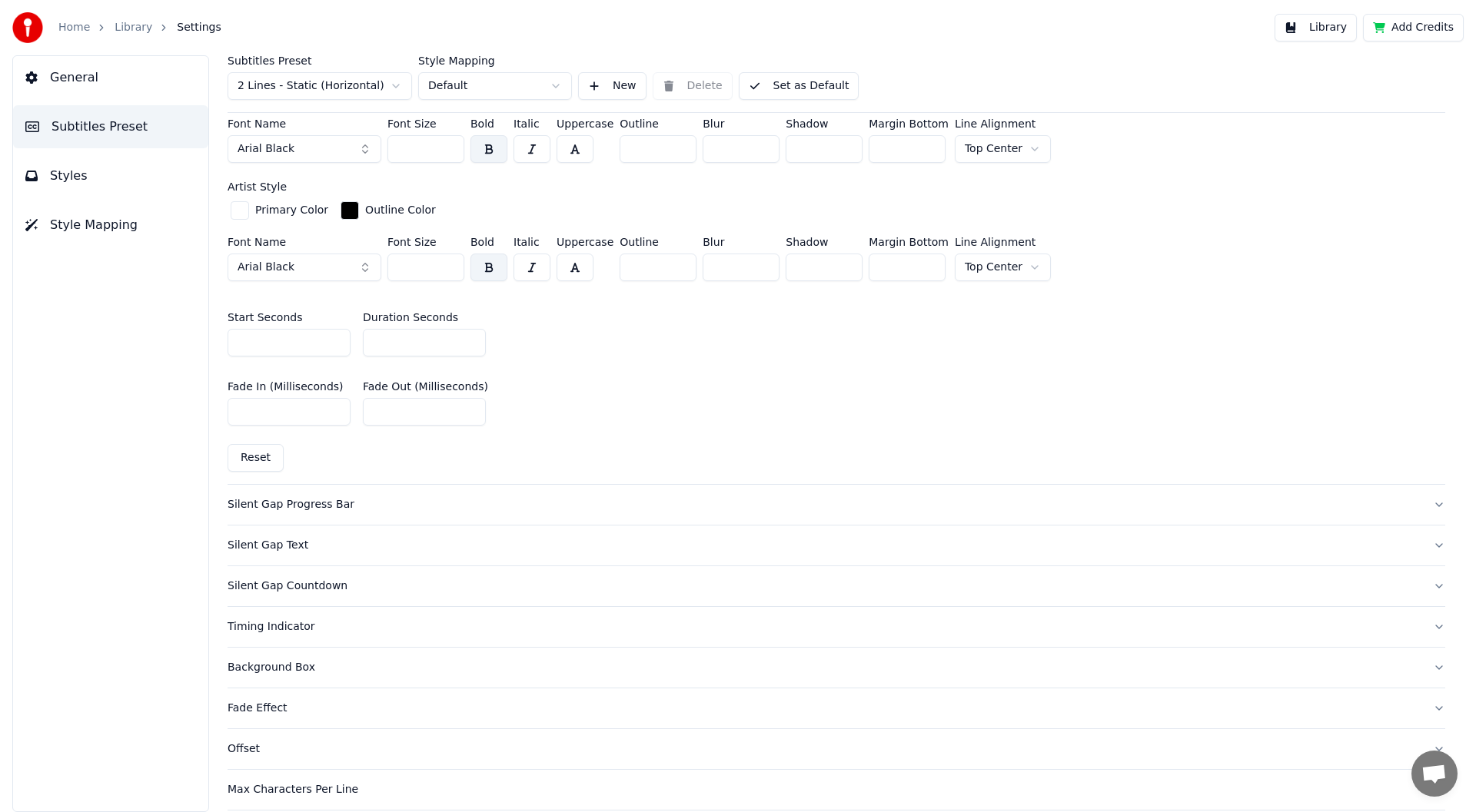
scroll to position [680, 0]
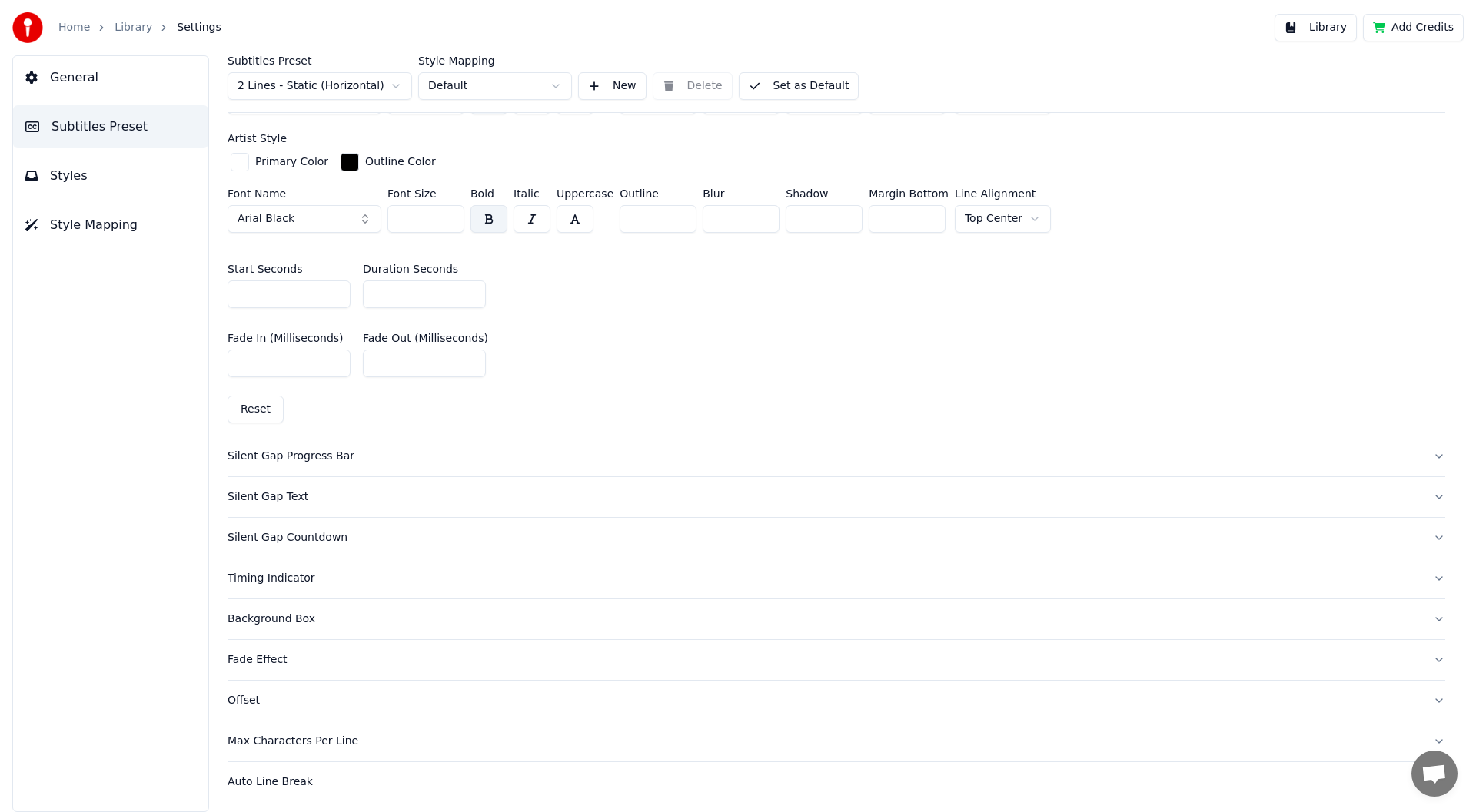
click at [301, 452] on div "Silent Gap Progress Bar" at bounding box center [824, 457] width 1193 height 16
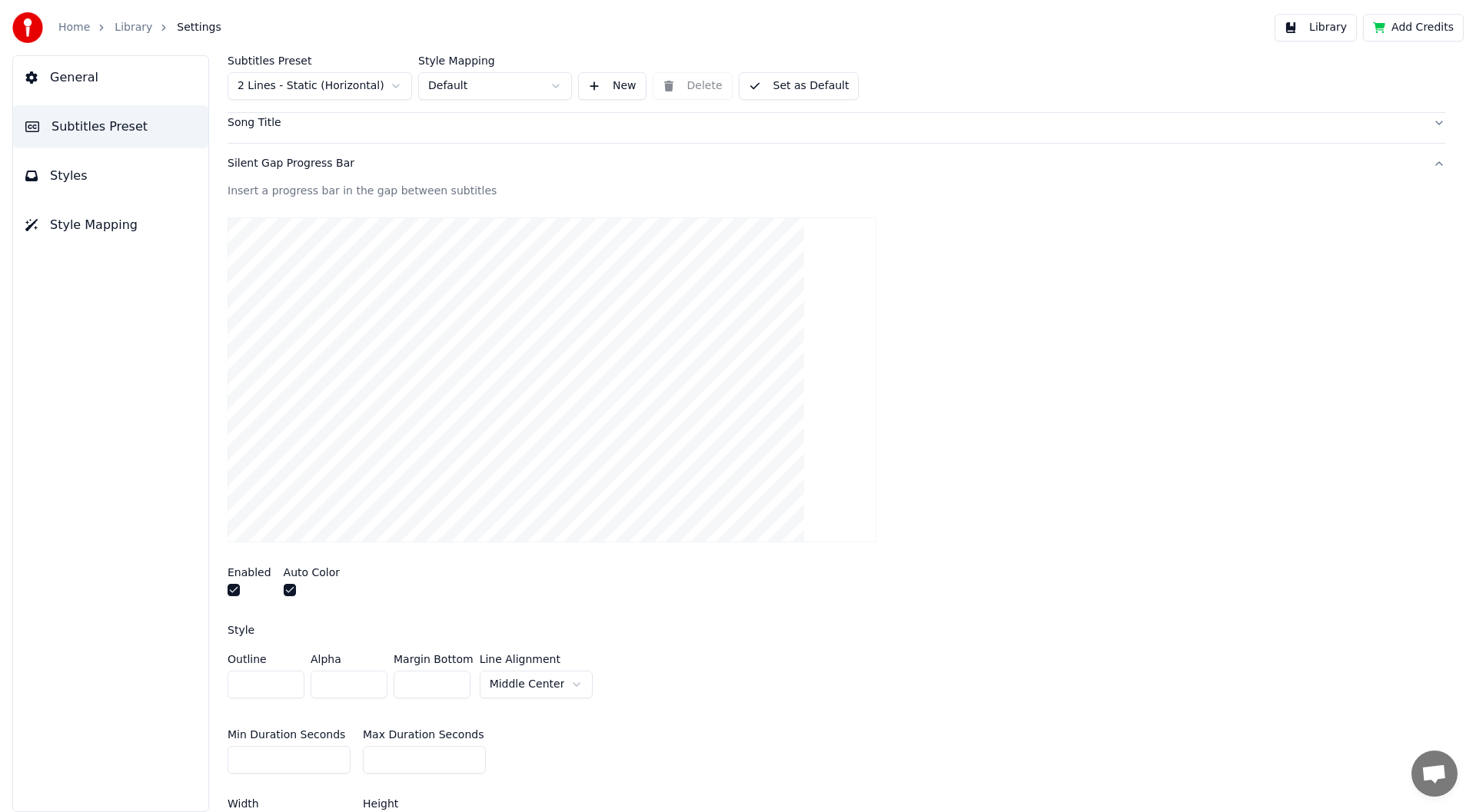
scroll to position [134, 0]
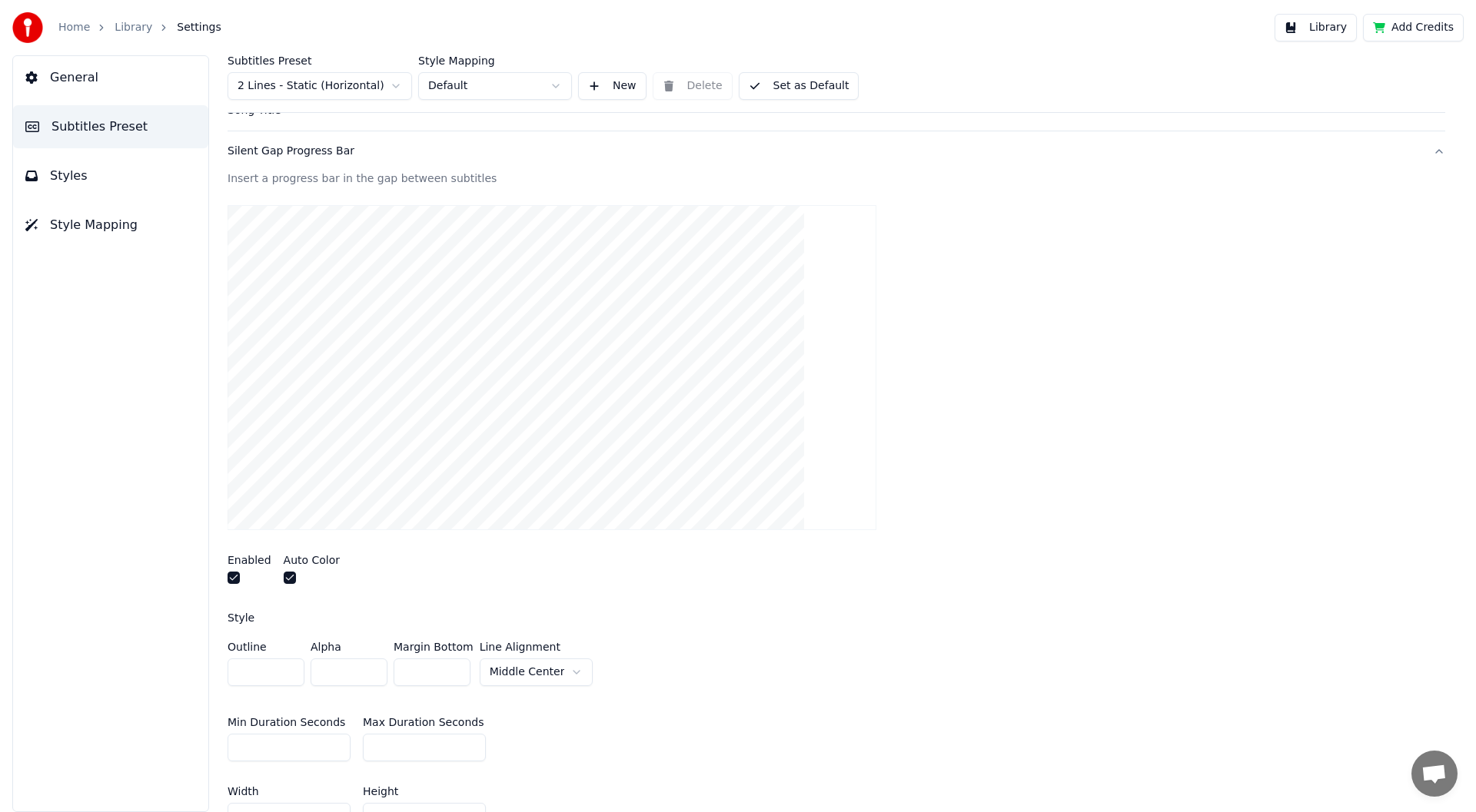
click at [233, 578] on button "button" at bounding box center [233, 578] width 12 height 12
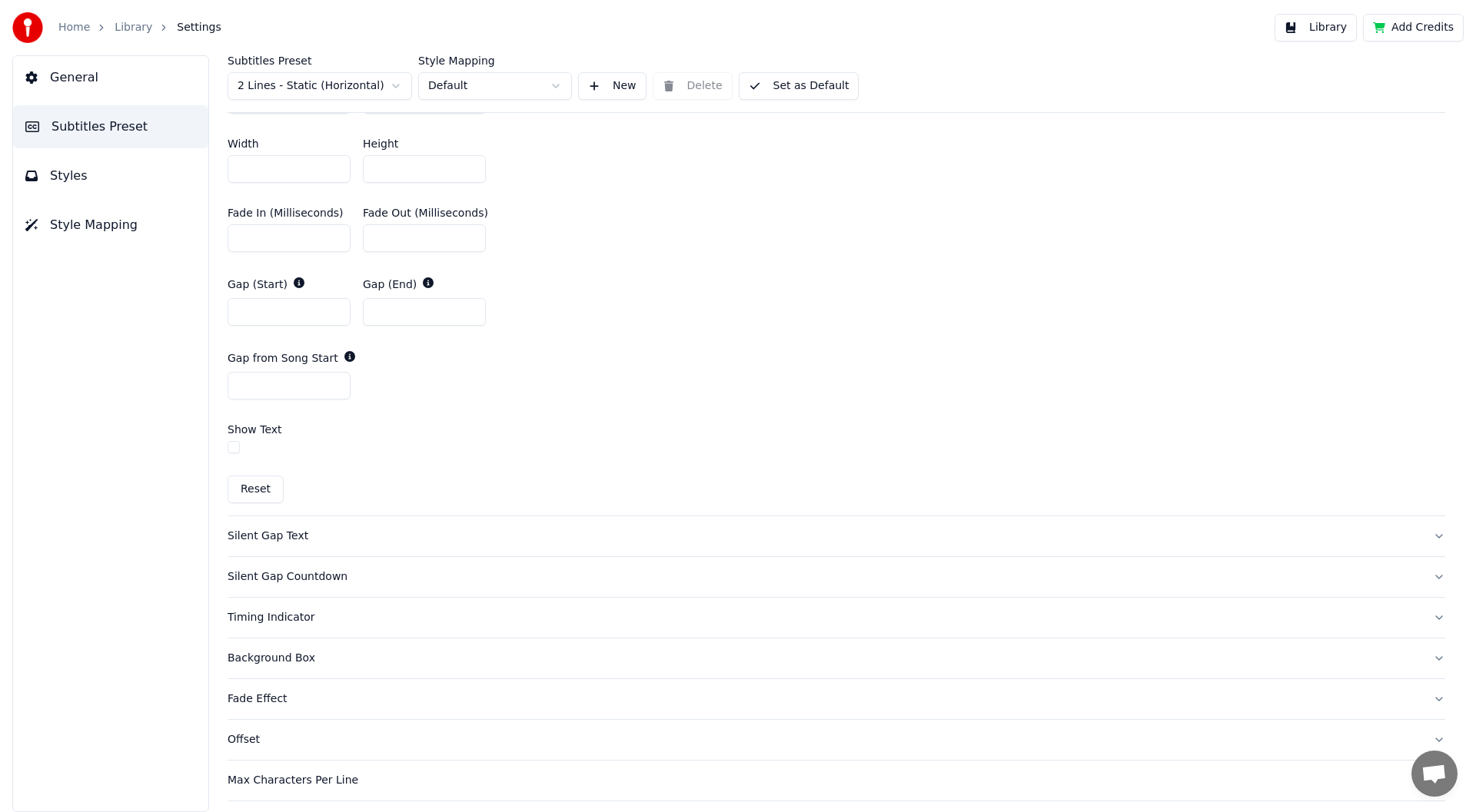
scroll to position [791, 0]
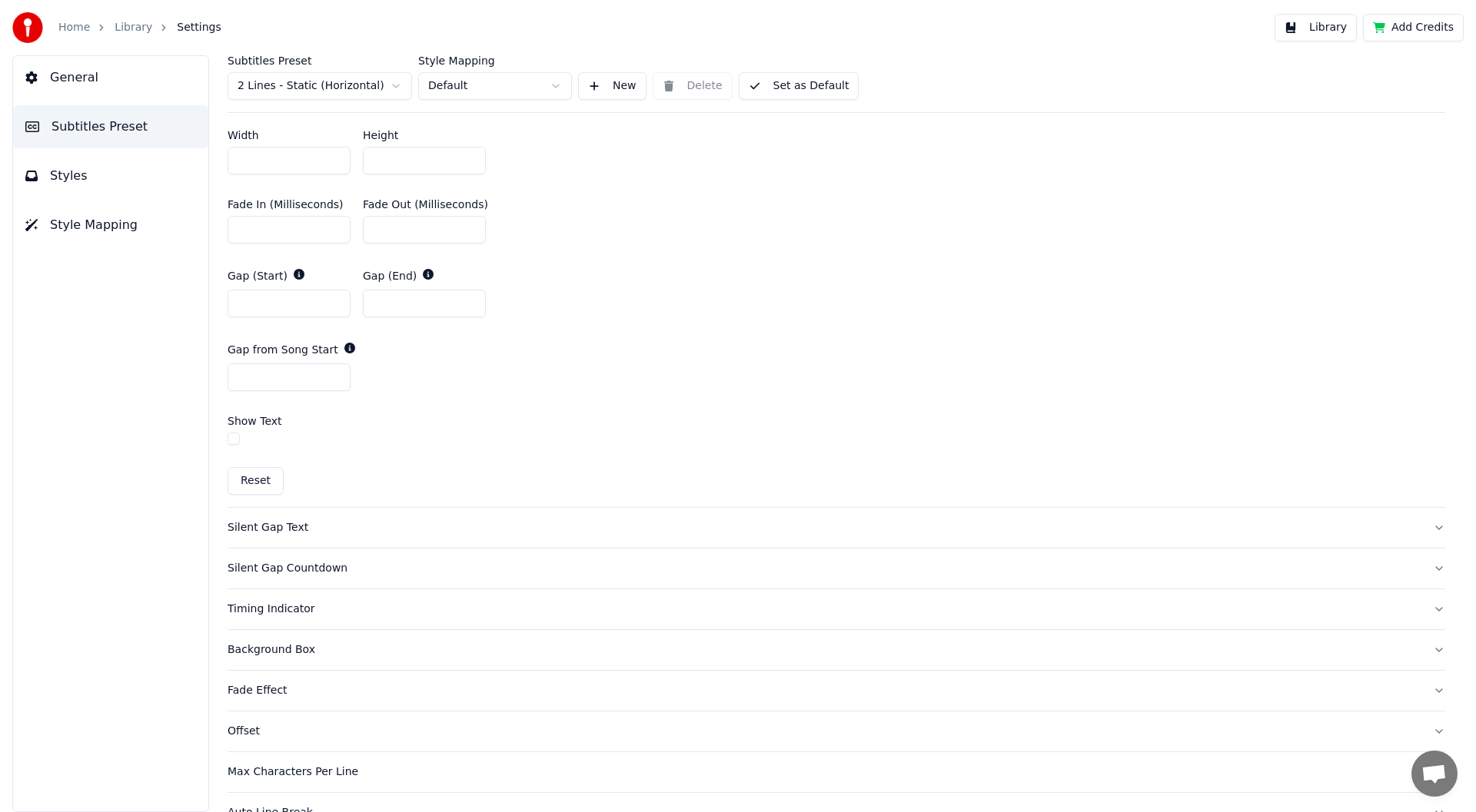
click at [253, 530] on div "Silent Gap Text" at bounding box center [824, 528] width 1193 height 16
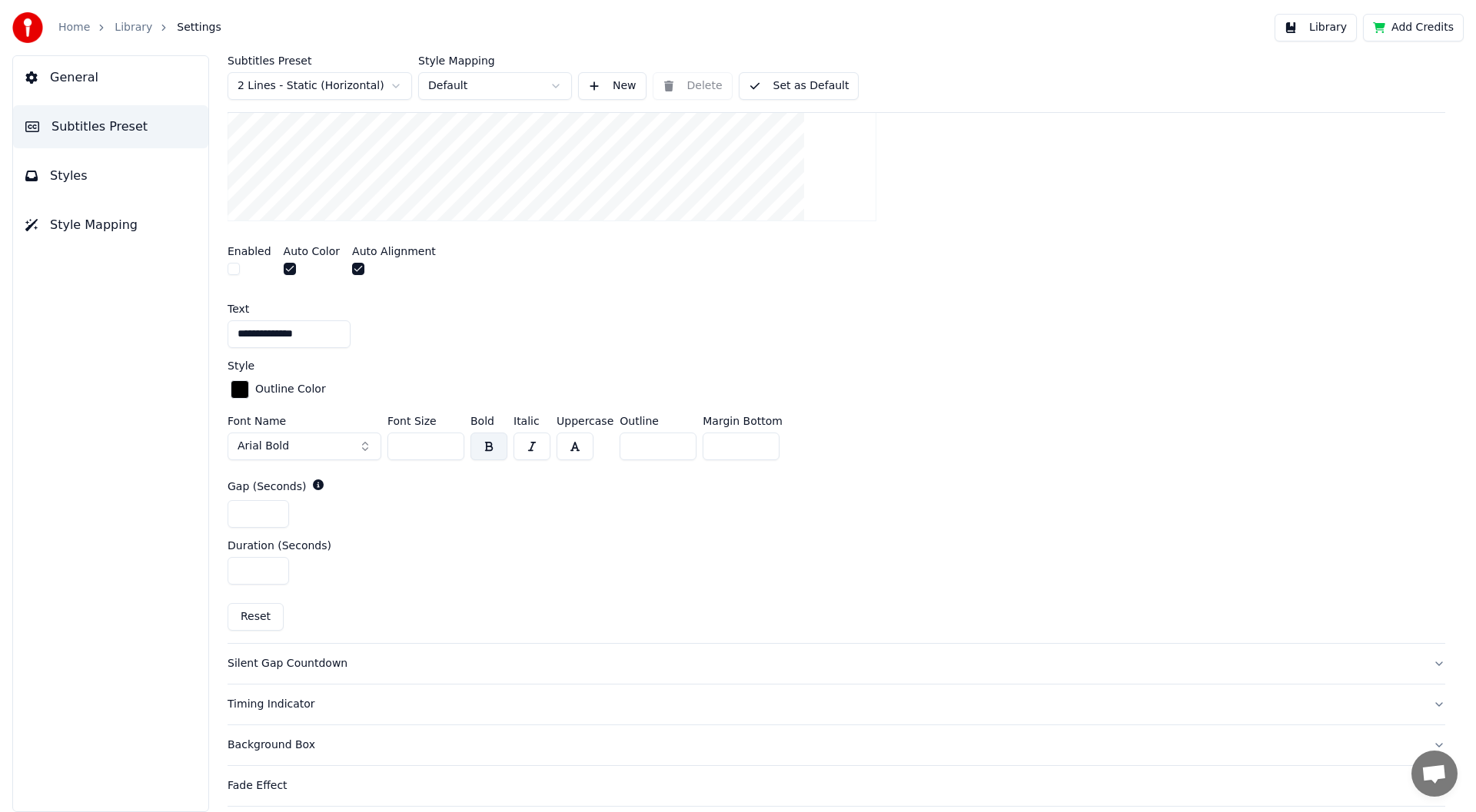
scroll to position [611, 0]
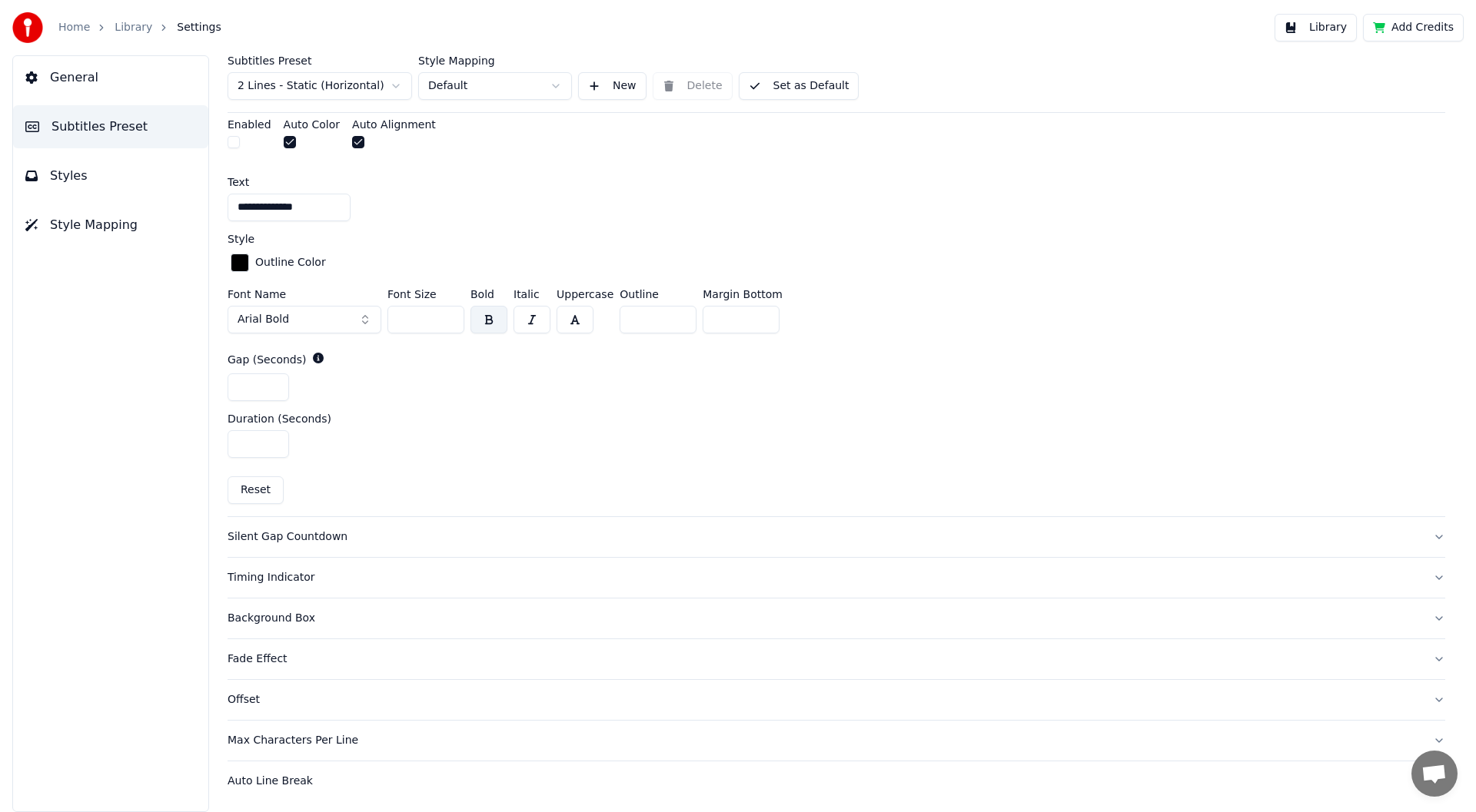
click at [288, 537] on div "Silent Gap Countdown" at bounding box center [824, 538] width 1193 height 16
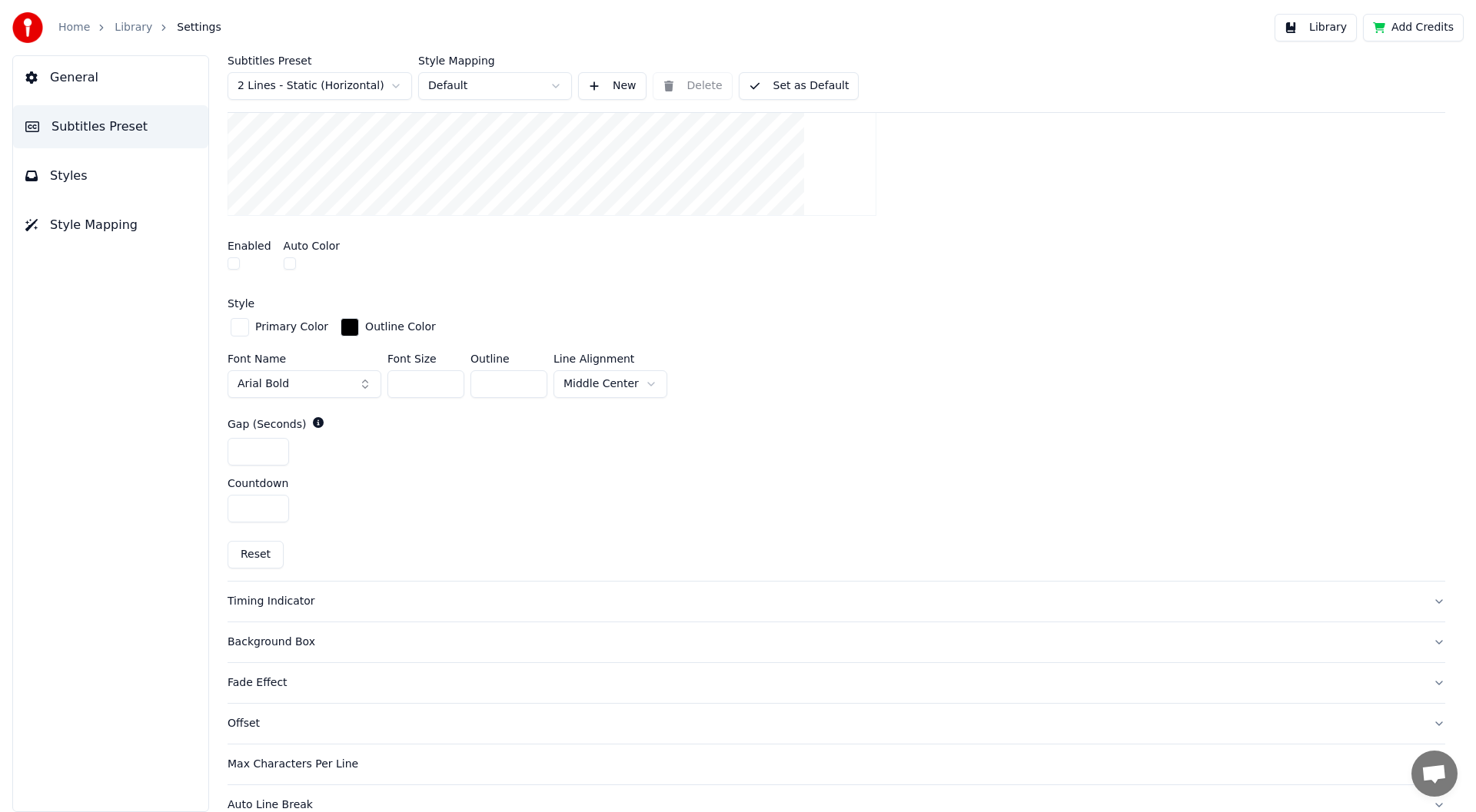
click at [280, 598] on div "Timing Indicator" at bounding box center [824, 602] width 1193 height 16
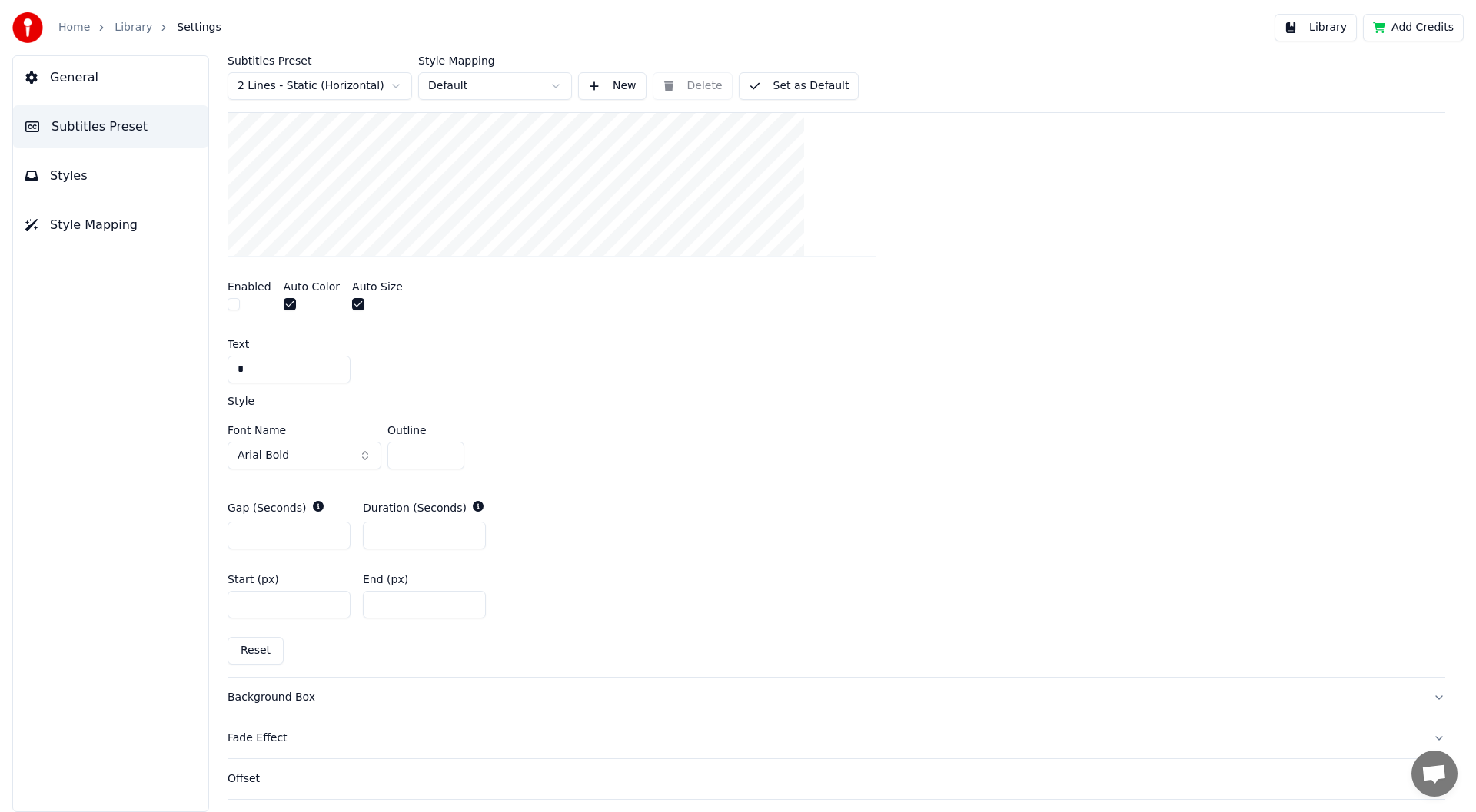
drag, startPoint x: 303, startPoint y: 538, endPoint x: 275, endPoint y: 719, distance: 183.2
click at [275, 719] on div "General Layout Song Title Silent Gap Progress Bar Silent Gap Text Silent Gap Co…" at bounding box center [836, 246] width 1217 height 1267
click at [267, 696] on div "Background Box" at bounding box center [824, 698] width 1193 height 16
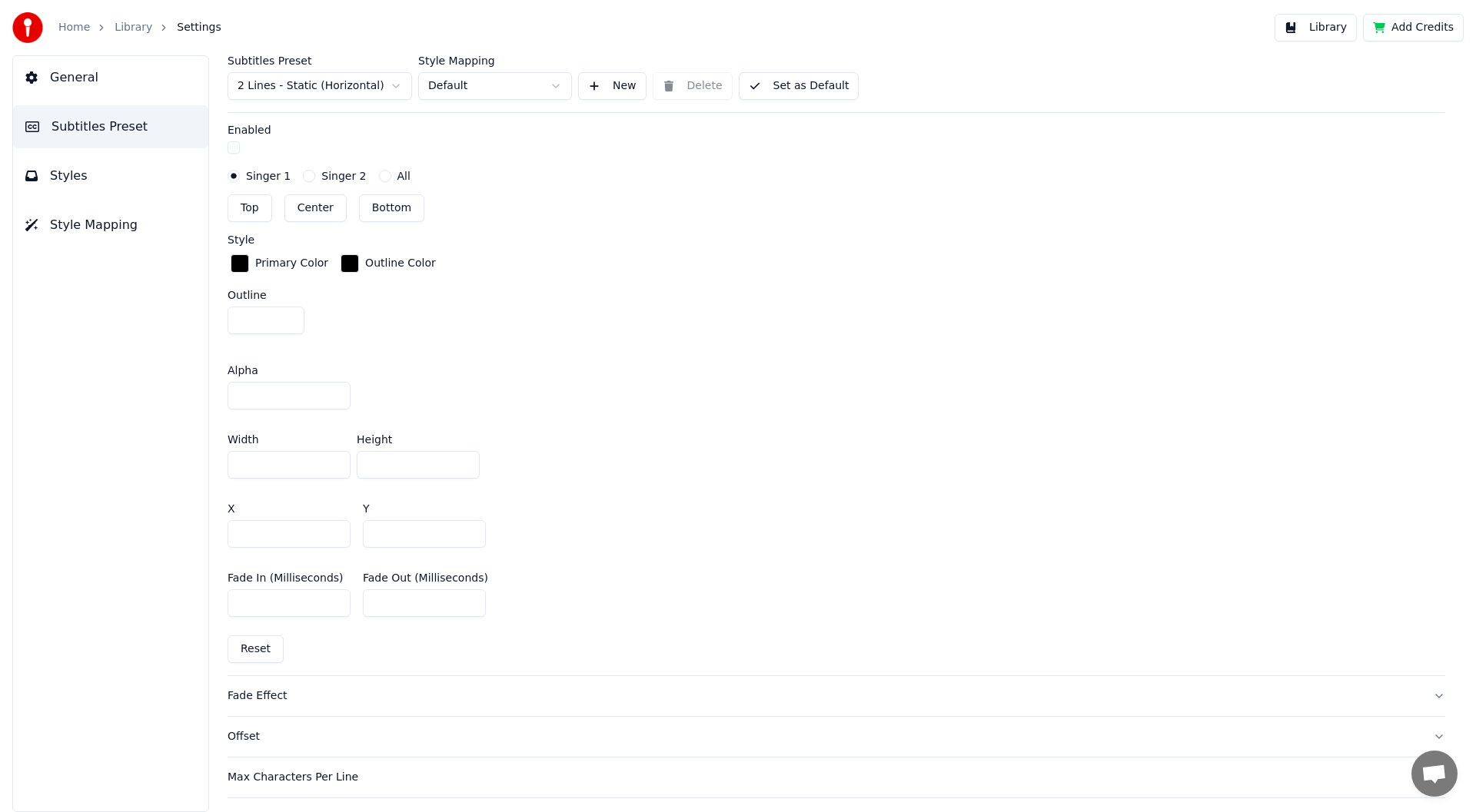
scroll to position [765, 0]
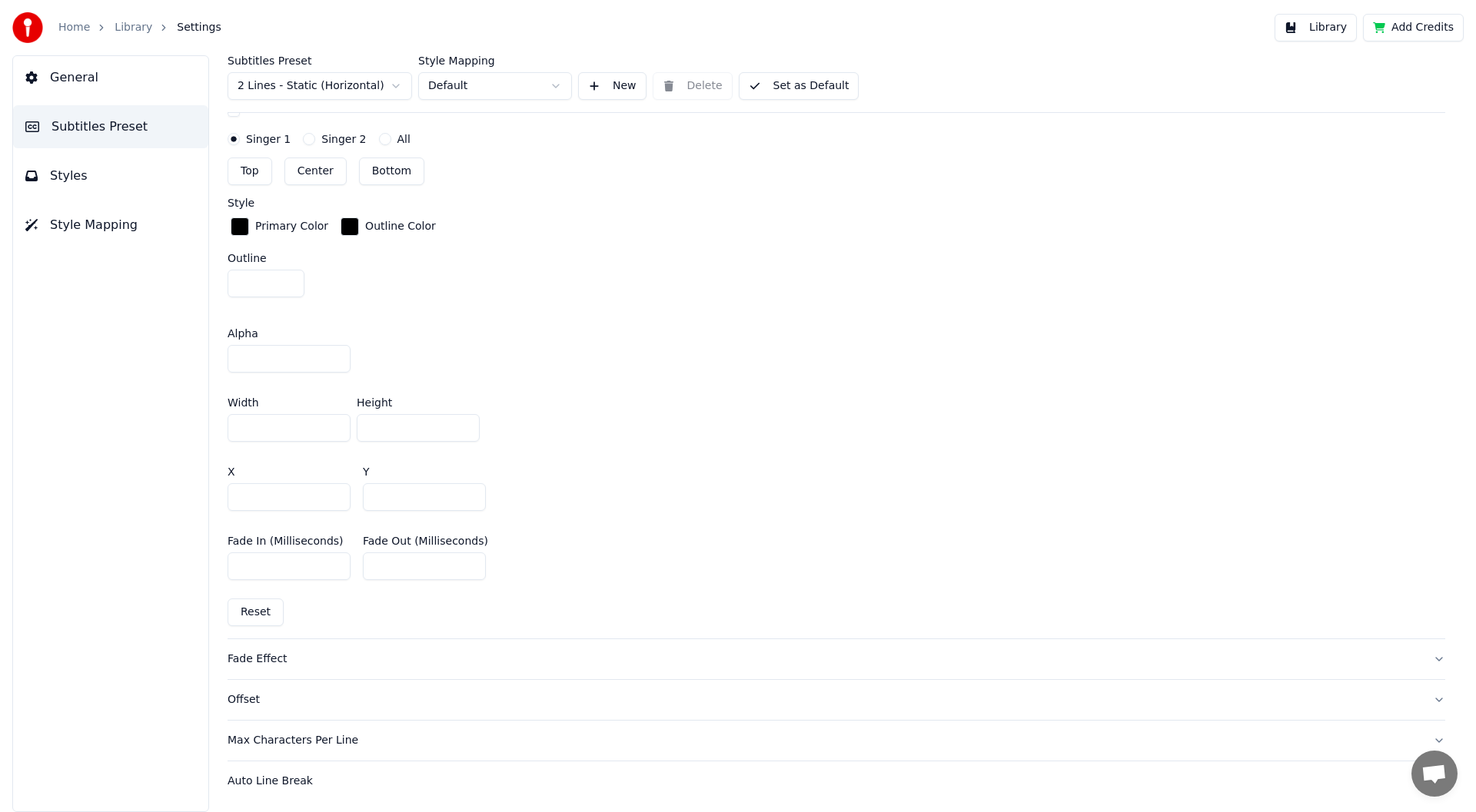
click at [260, 658] on div "Fade Effect" at bounding box center [824, 659] width 1193 height 16
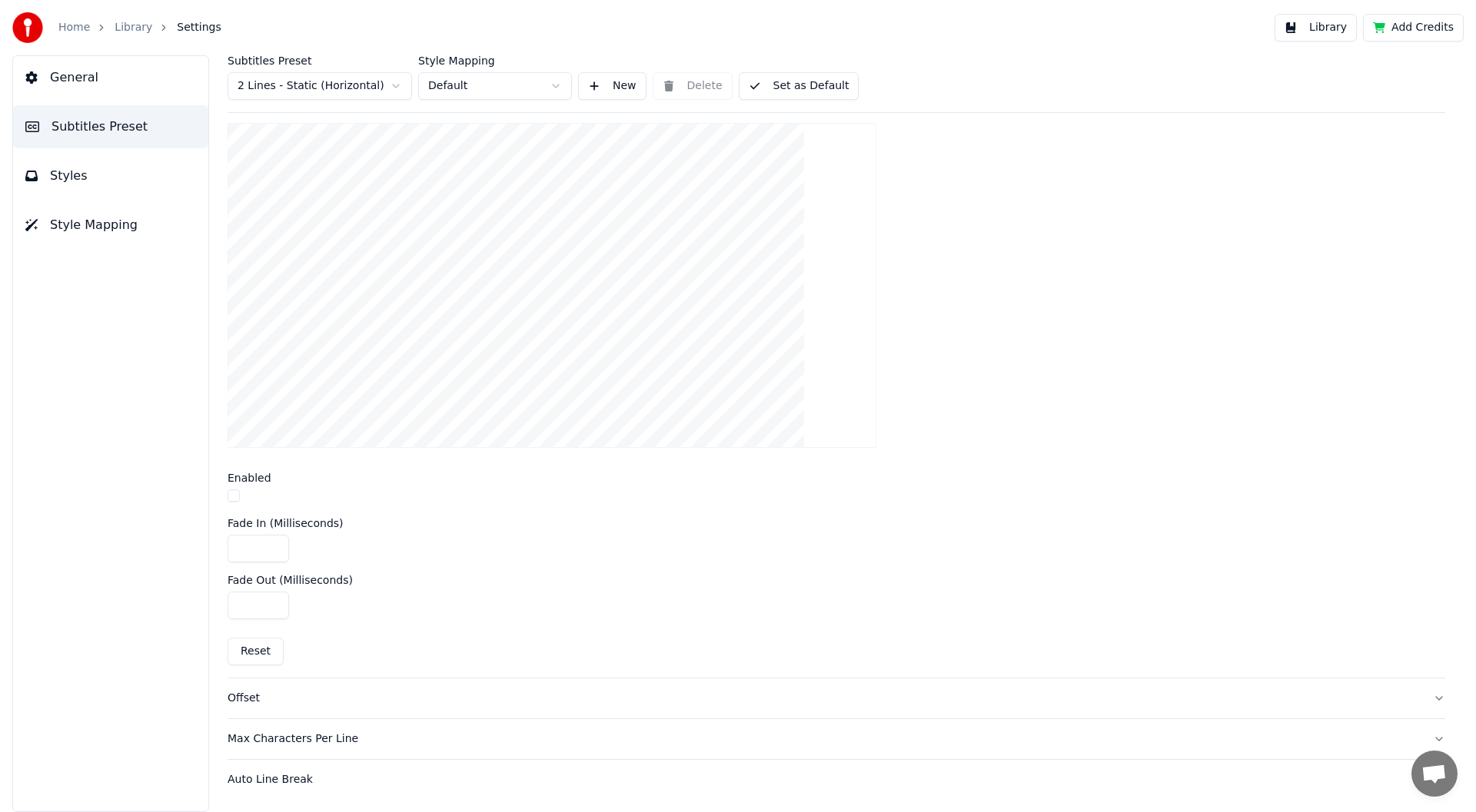
scroll to position [411, 0]
click at [250, 709] on div "Offset" at bounding box center [824, 708] width 1193 height 16
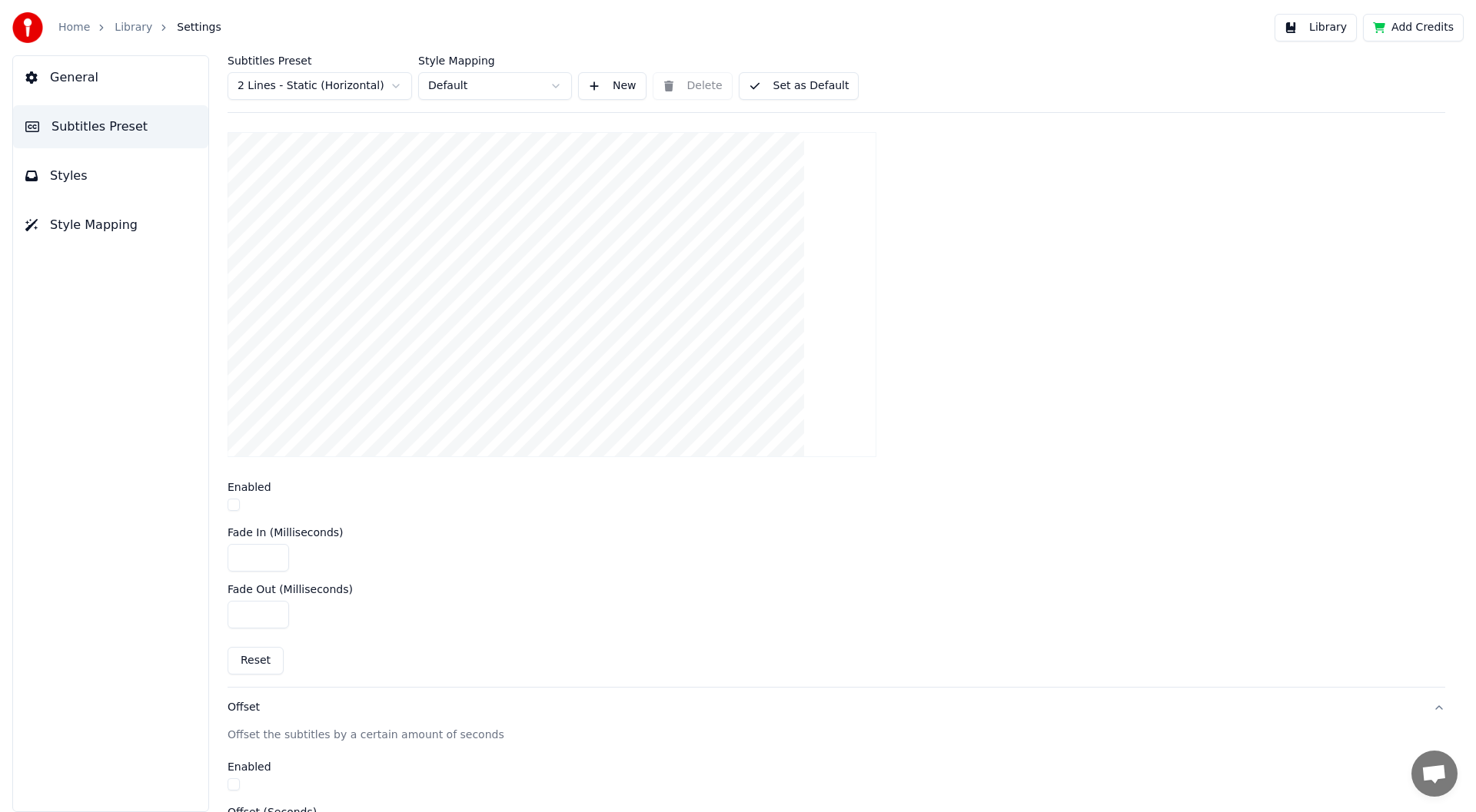
scroll to position [13, 0]
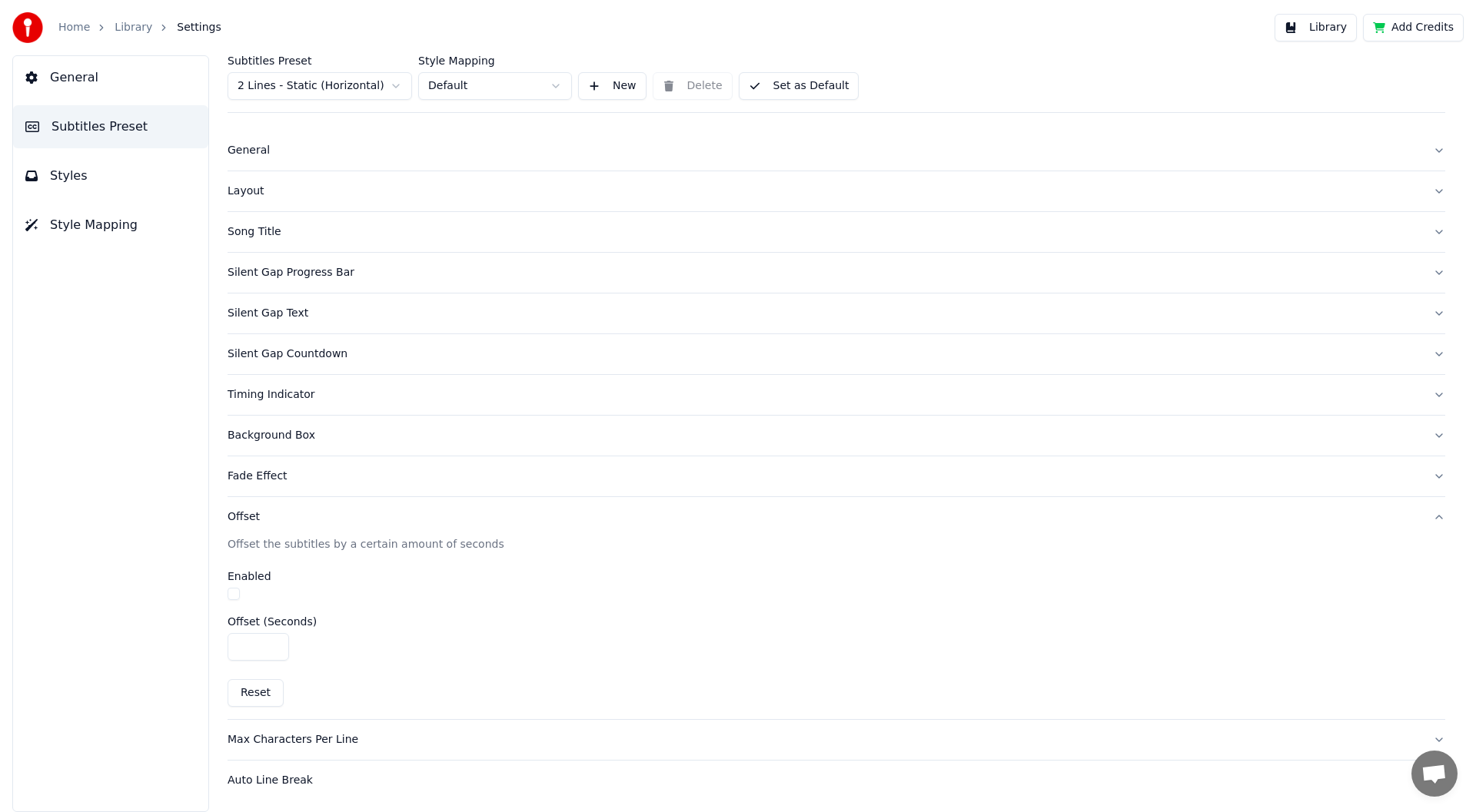
click at [282, 781] on div "Auto Line Break" at bounding box center [824, 781] width 1193 height 16
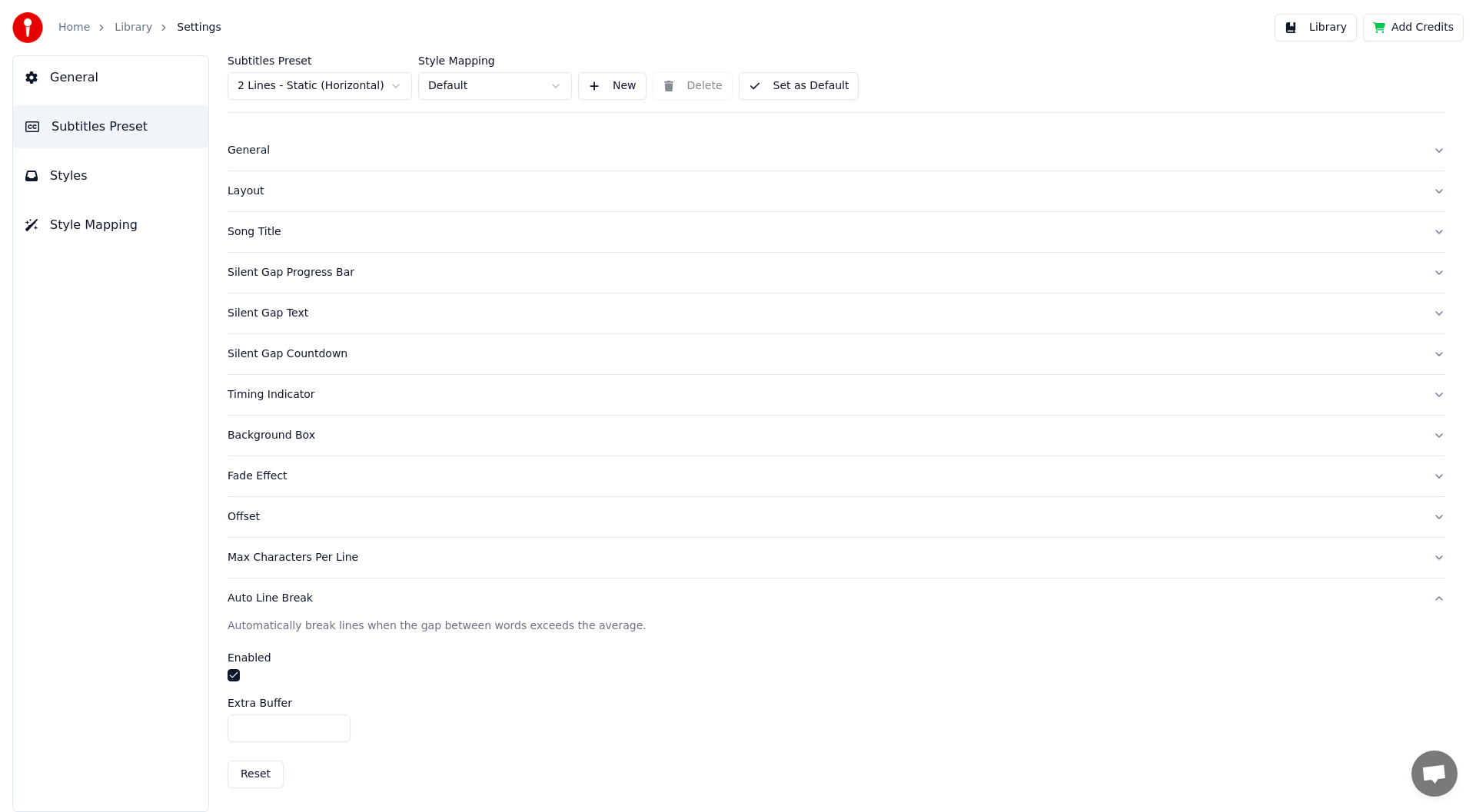
click at [69, 179] on span "Styles" at bounding box center [68, 175] width 38 height 18
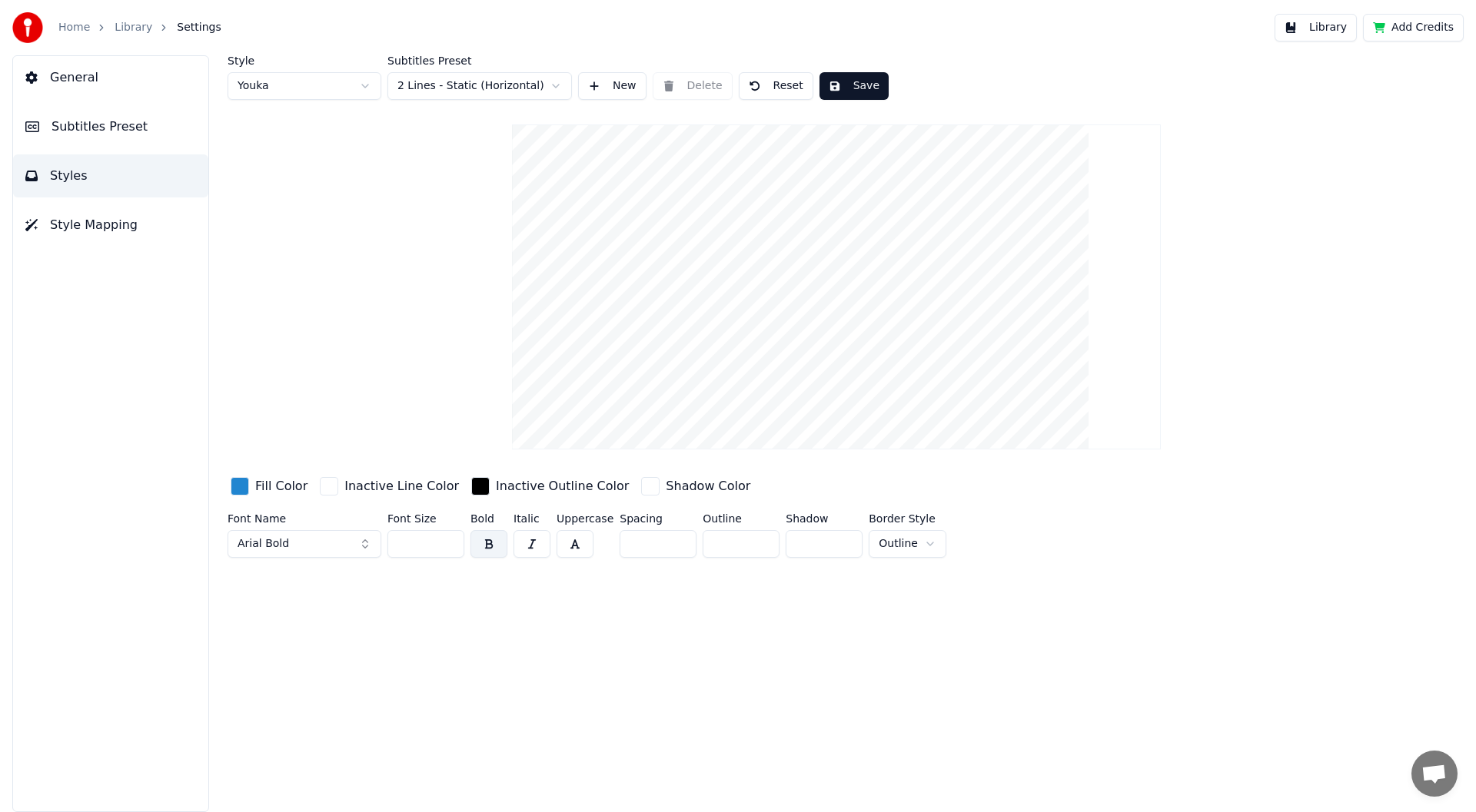
scroll to position [0, 0]
click at [87, 223] on span "Style Mapping" at bounding box center [94, 224] width 88 height 18
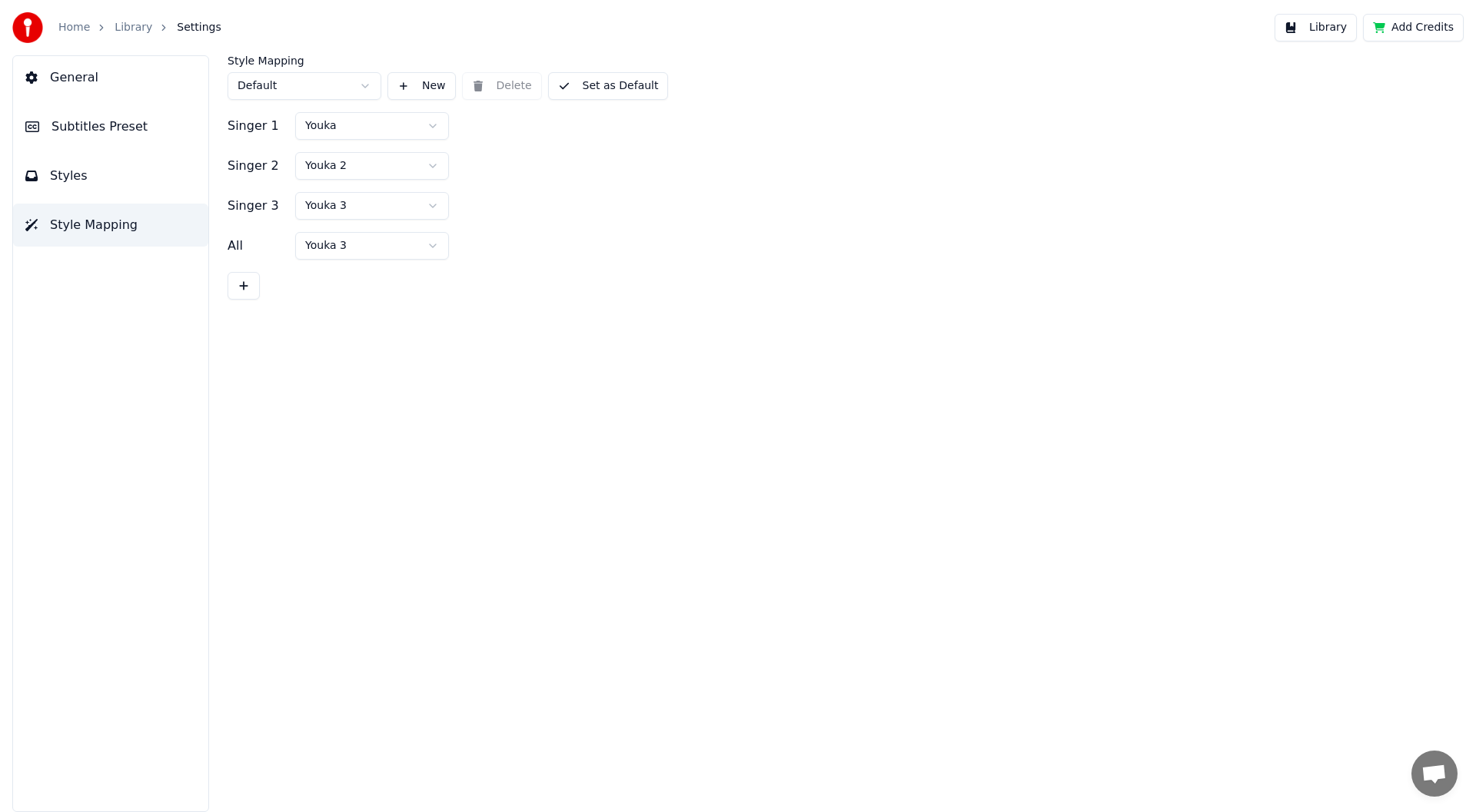
click at [75, 26] on link "Home" at bounding box center [75, 28] width 32 height 16
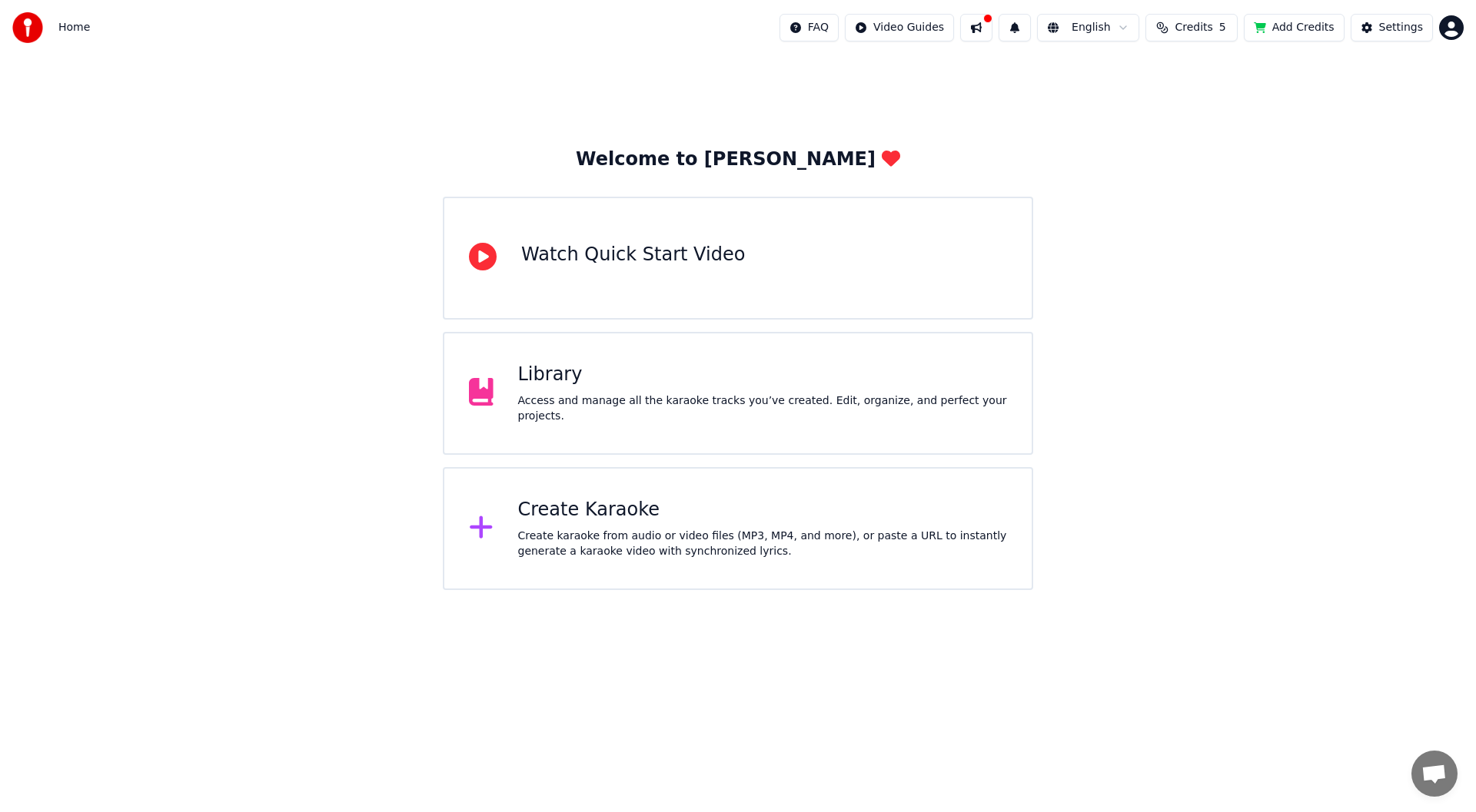
click at [639, 510] on div "Create Karaoke" at bounding box center [763, 510] width 489 height 25
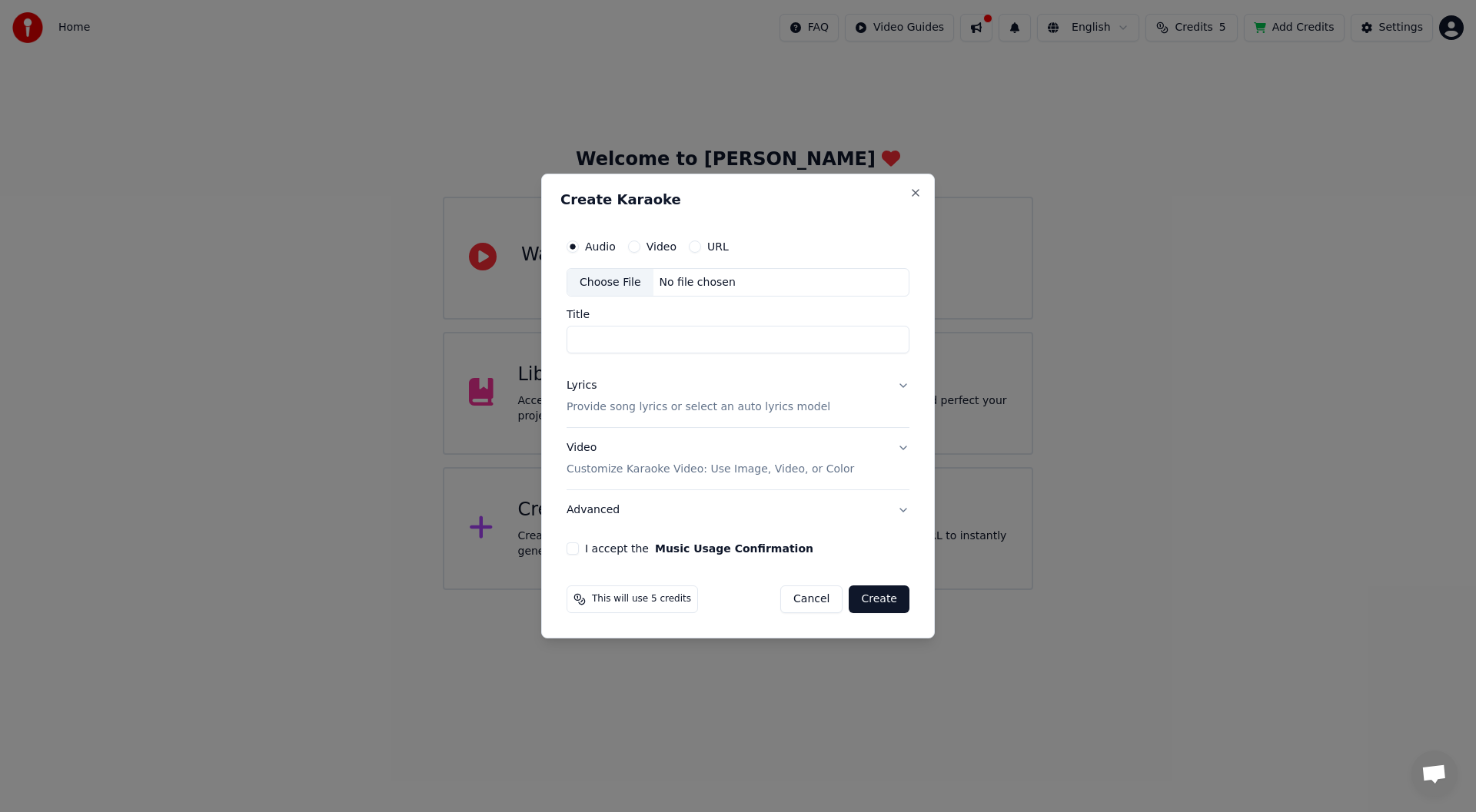
click at [686, 405] on p "Provide song lyrics or select an auto lyrics model" at bounding box center [698, 409] width 264 height 16
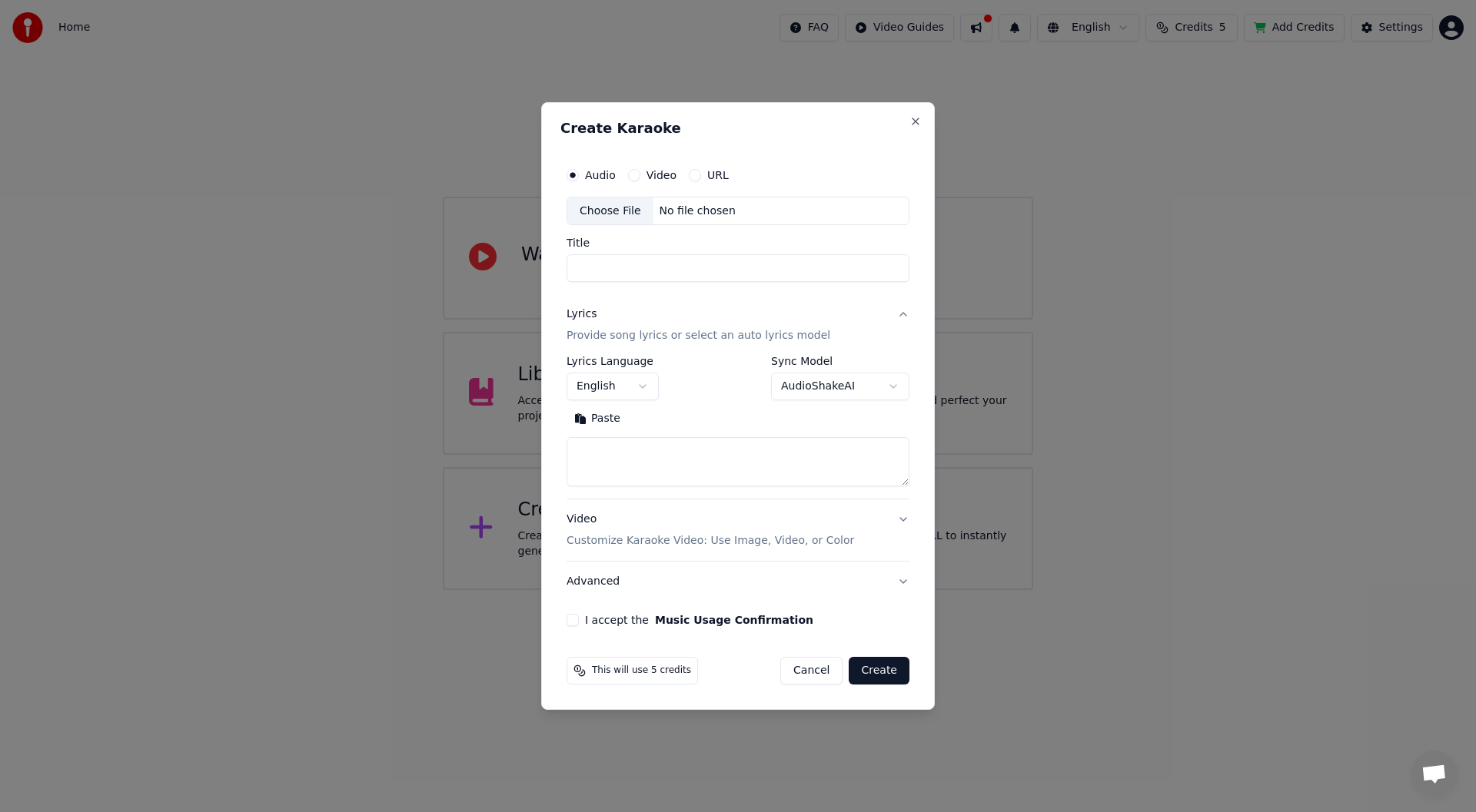
click at [626, 445] on textarea at bounding box center [738, 463] width 343 height 49
paste textarea "**********"
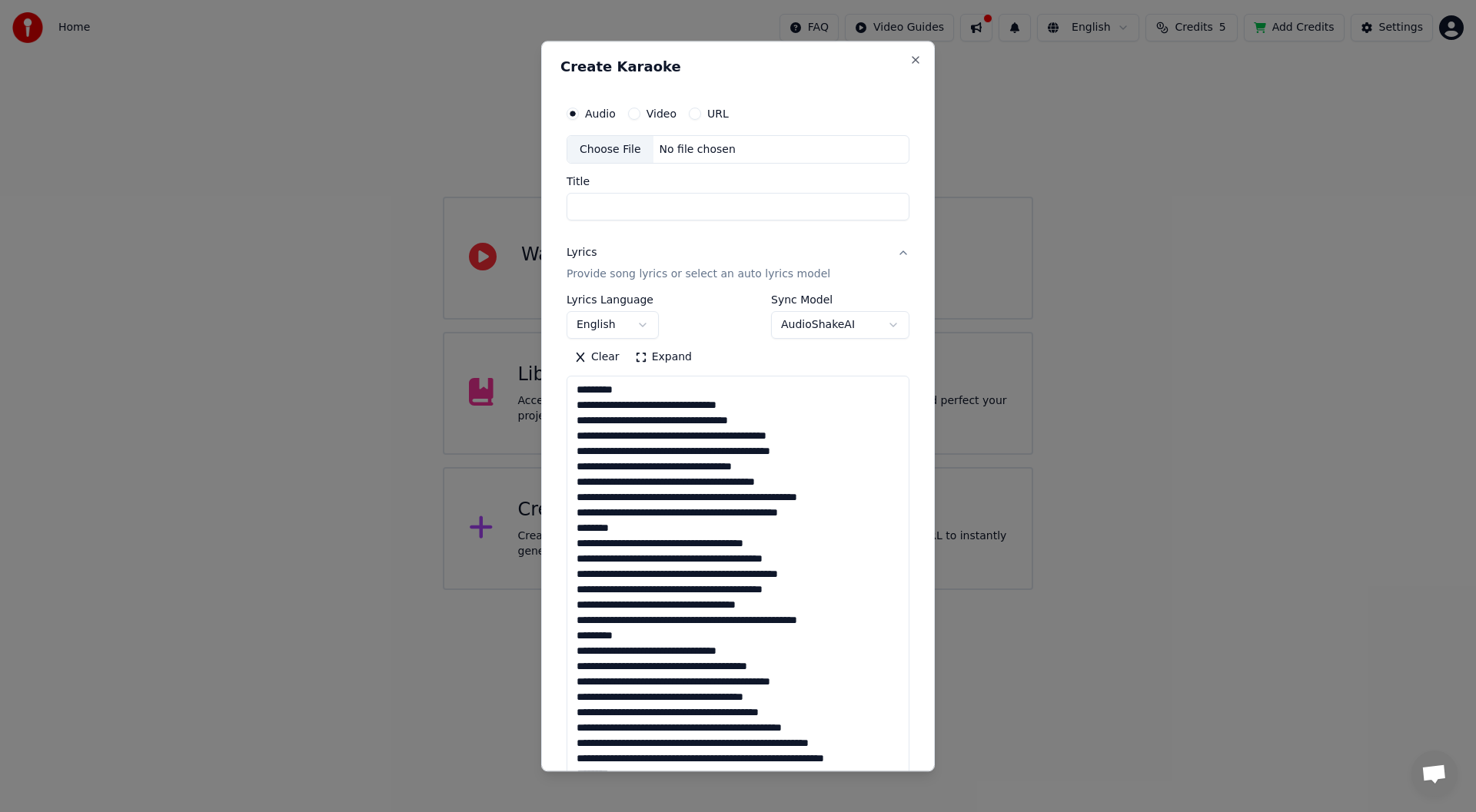
scroll to position [603, 0]
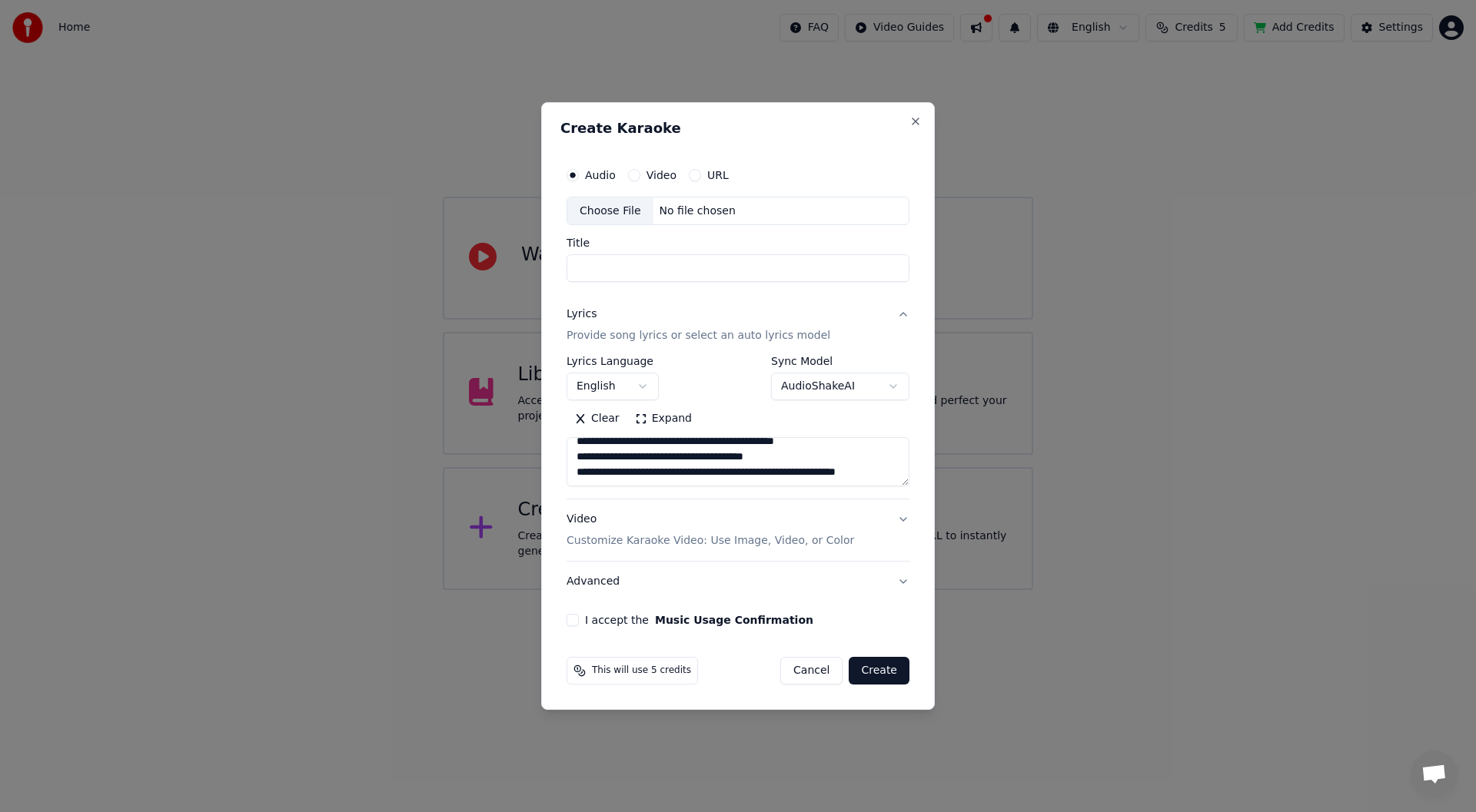
click at [905, 482] on textarea at bounding box center [738, 463] width 343 height 49
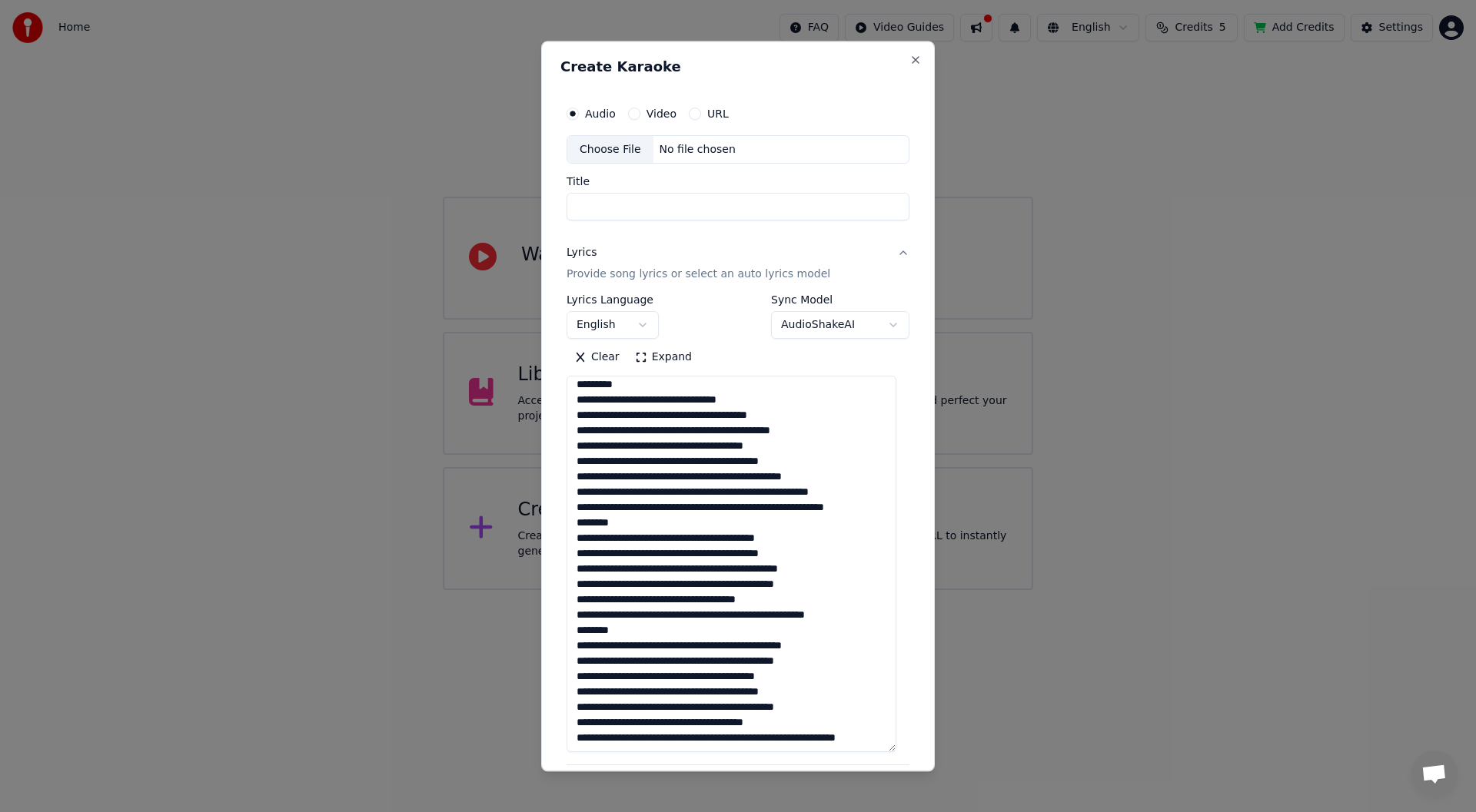
scroll to position [296, 0]
drag, startPoint x: 905, startPoint y: 482, endPoint x: 926, endPoint y: 751, distance: 269.8
click at [926, 751] on div "**********" at bounding box center [738, 406] width 394 height 731
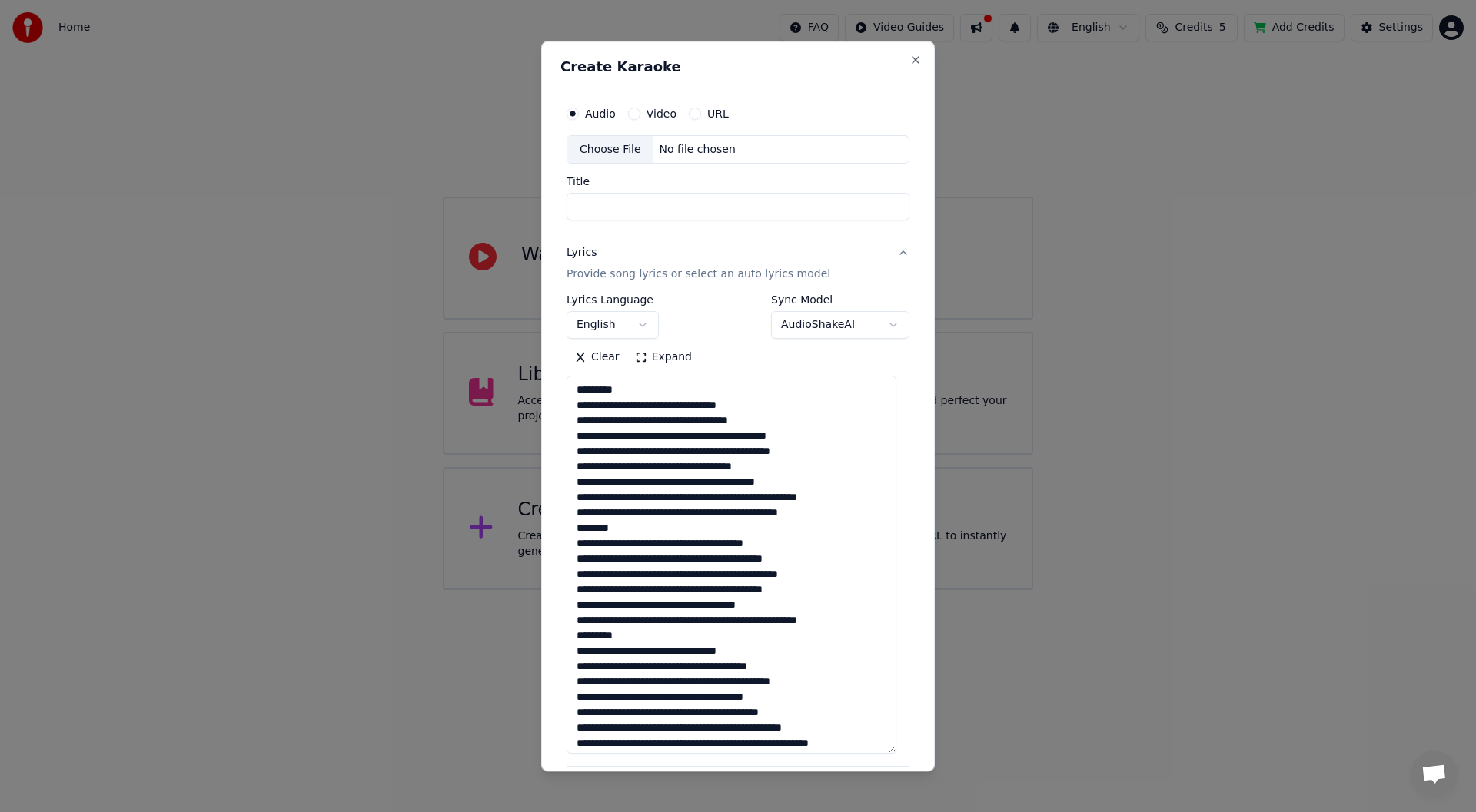
click at [623, 388] on textarea at bounding box center [731, 565] width 330 height 378
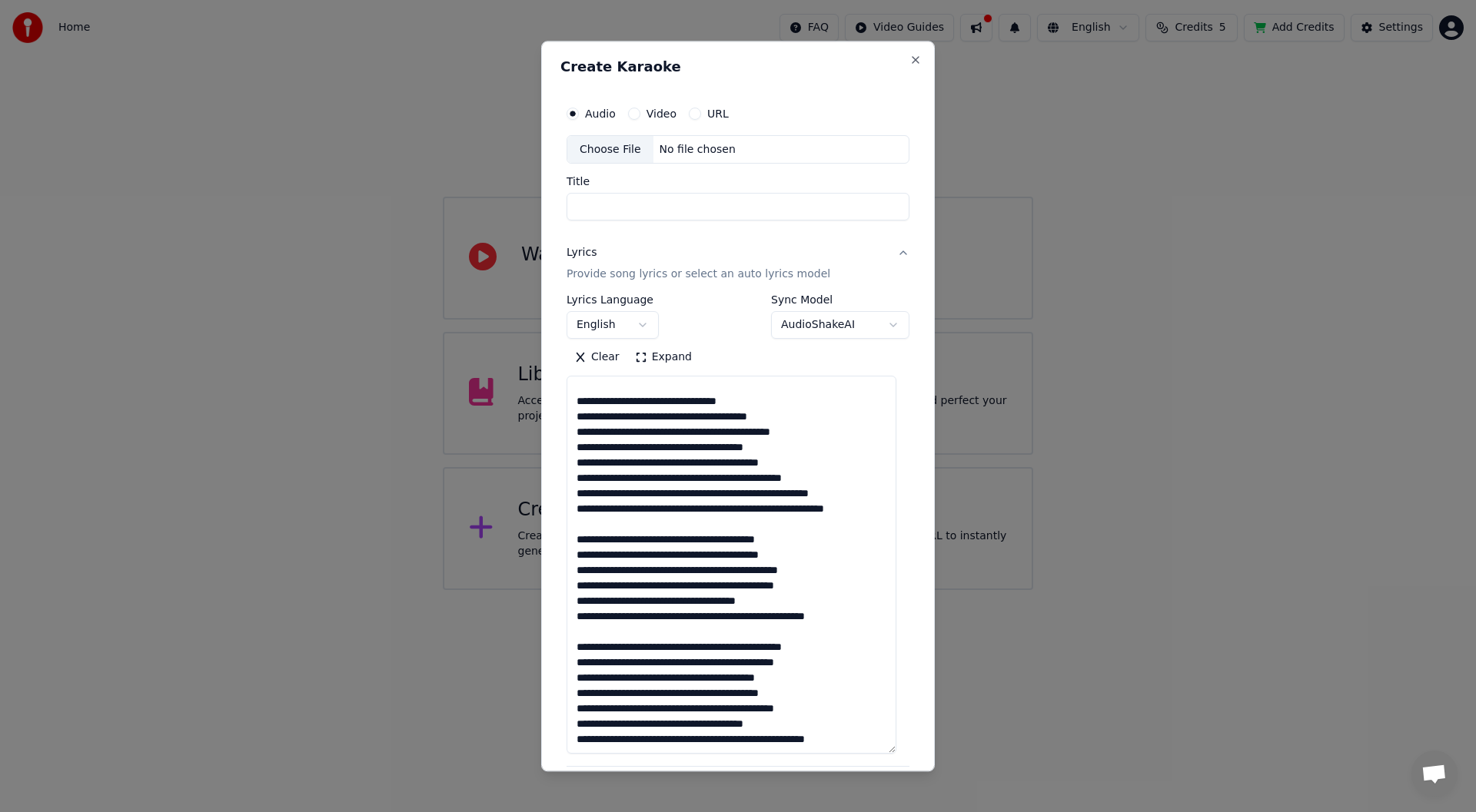
scroll to position [265, 0]
type textarea "**********"
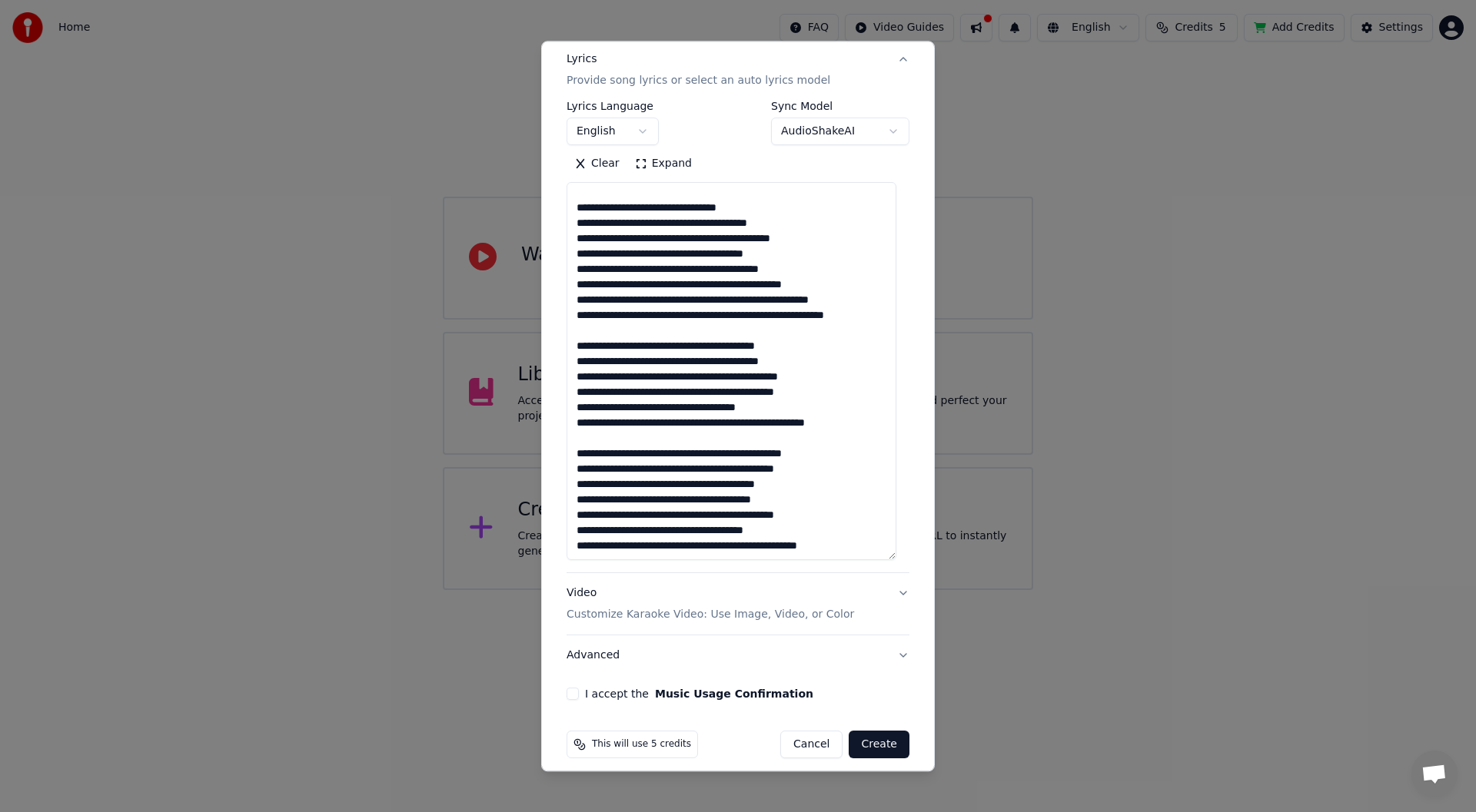
scroll to position [206, 0]
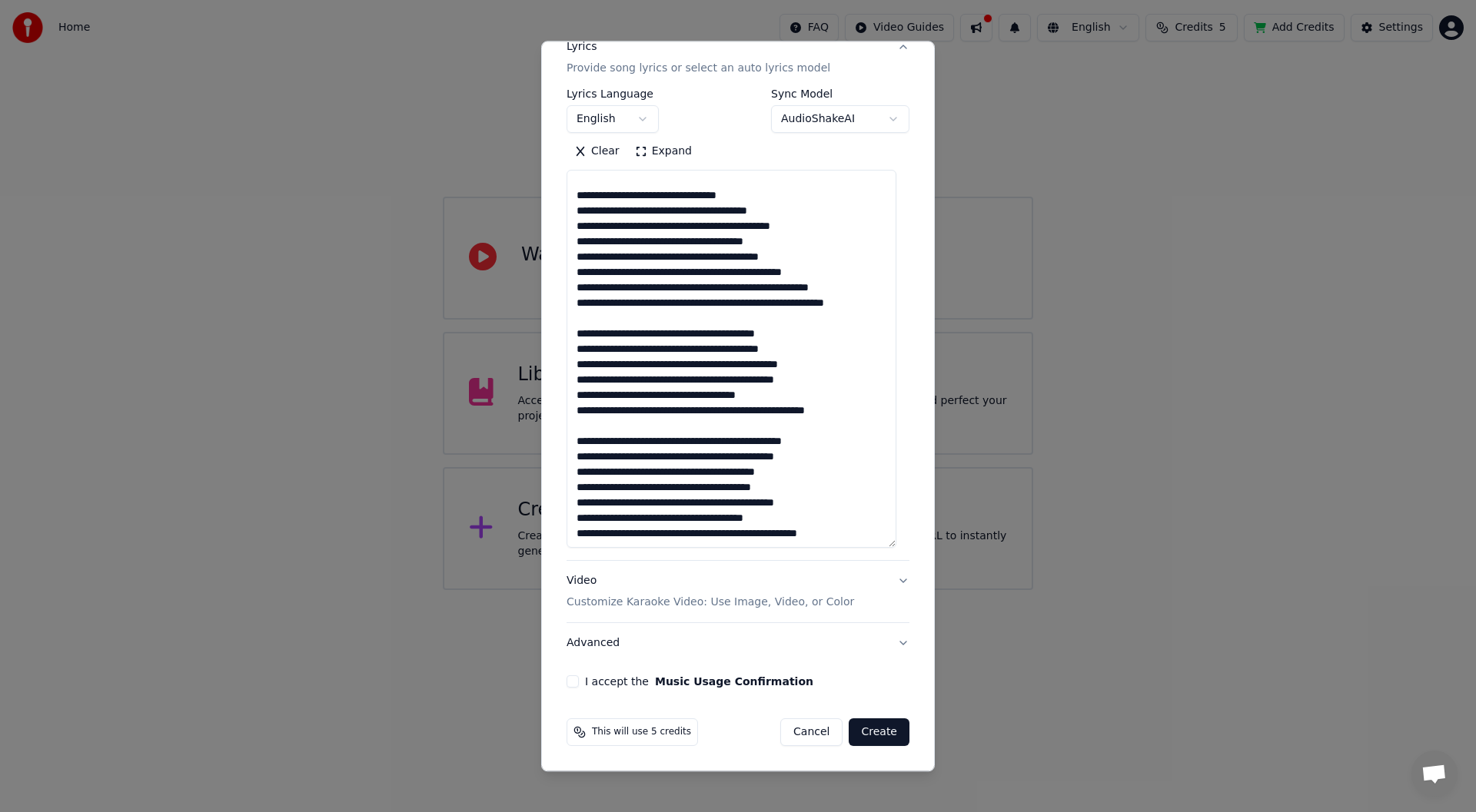
click at [674, 603] on p "Customize Karaoke Video: Use Image, Video, or Color" at bounding box center [710, 603] width 288 height 16
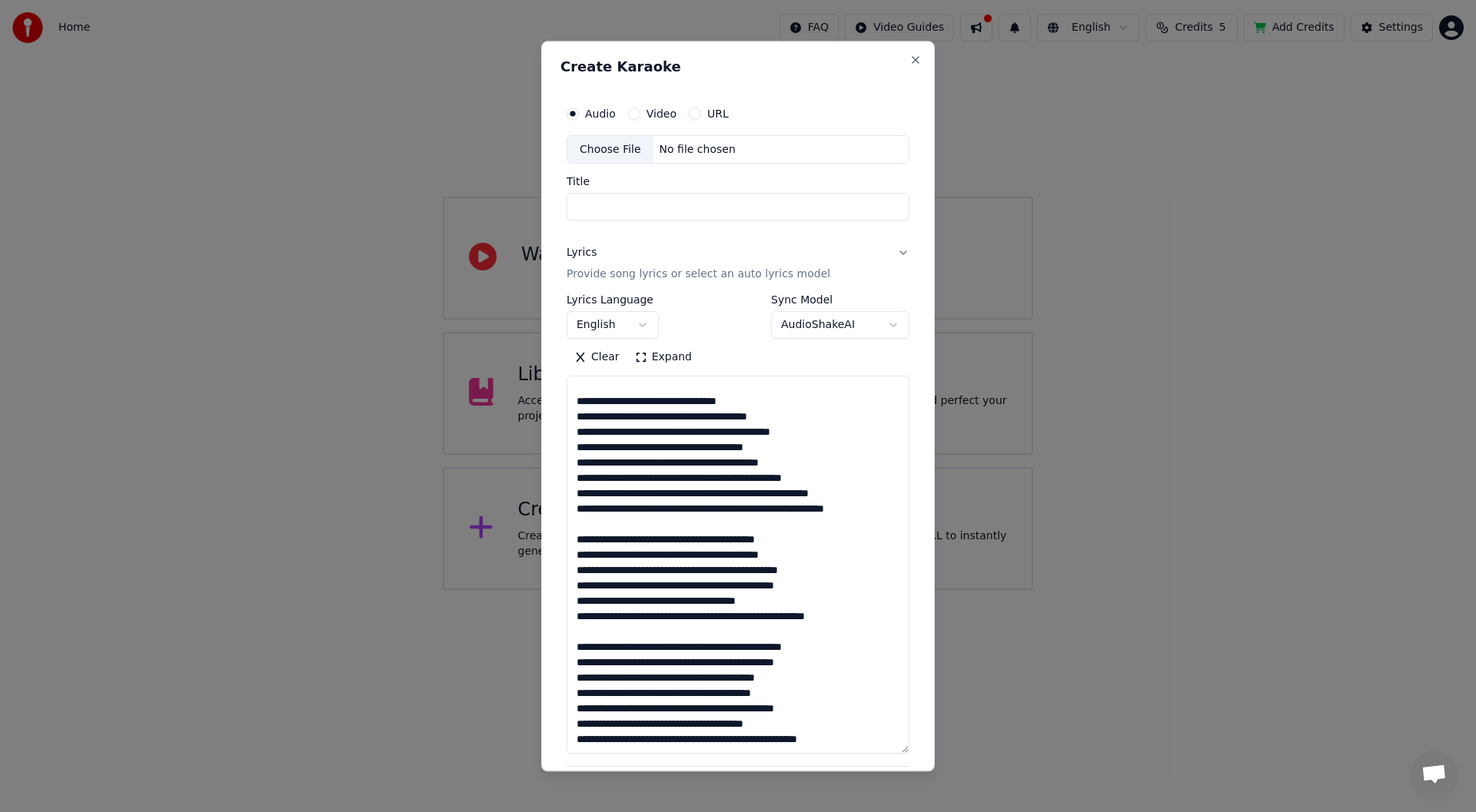
scroll to position [250, 0]
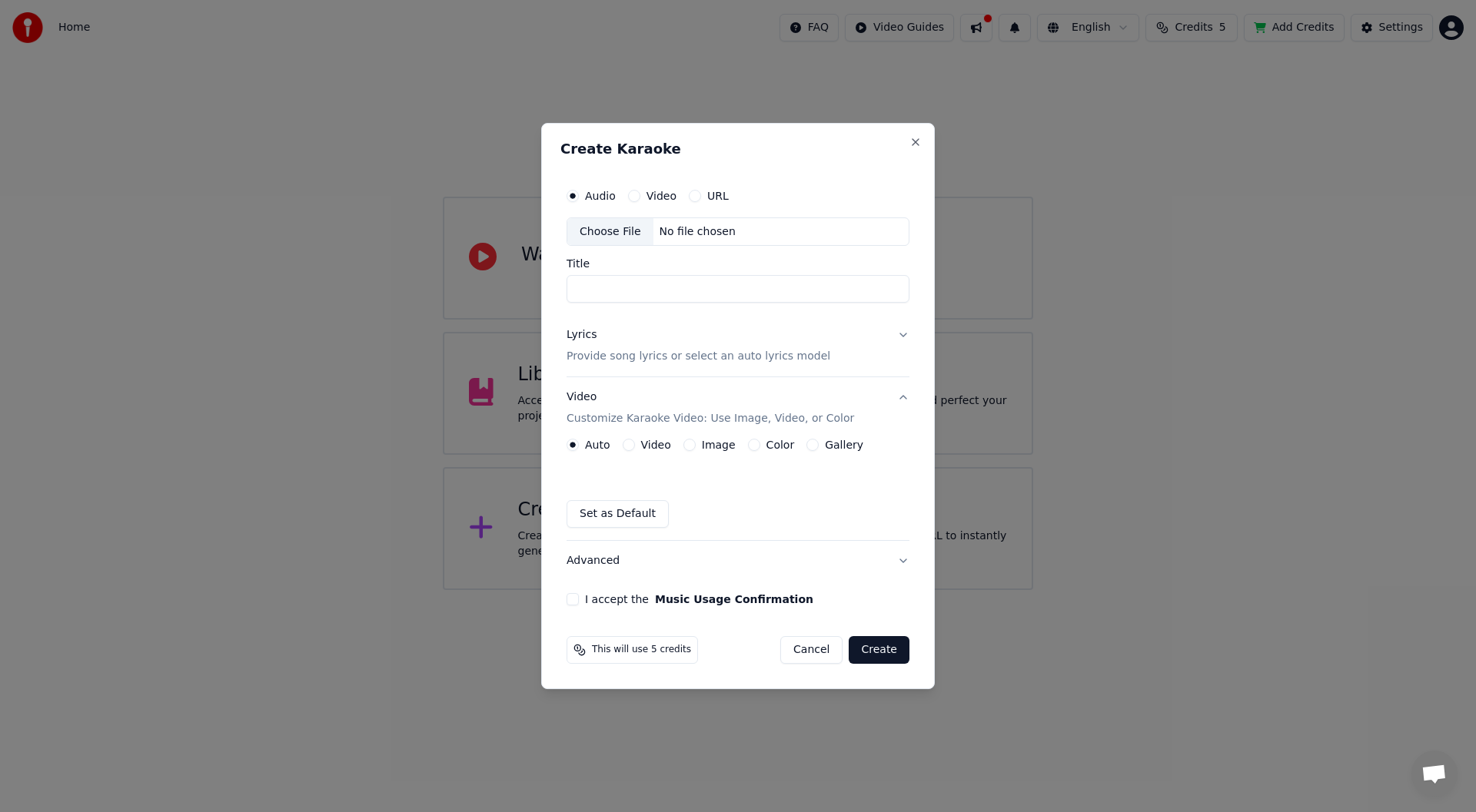
click at [611, 231] on div "Choose File" at bounding box center [610, 232] width 86 height 28
type input "****"
click at [728, 360] on p "Provide song lyrics or select an auto lyrics model" at bounding box center [698, 358] width 264 height 16
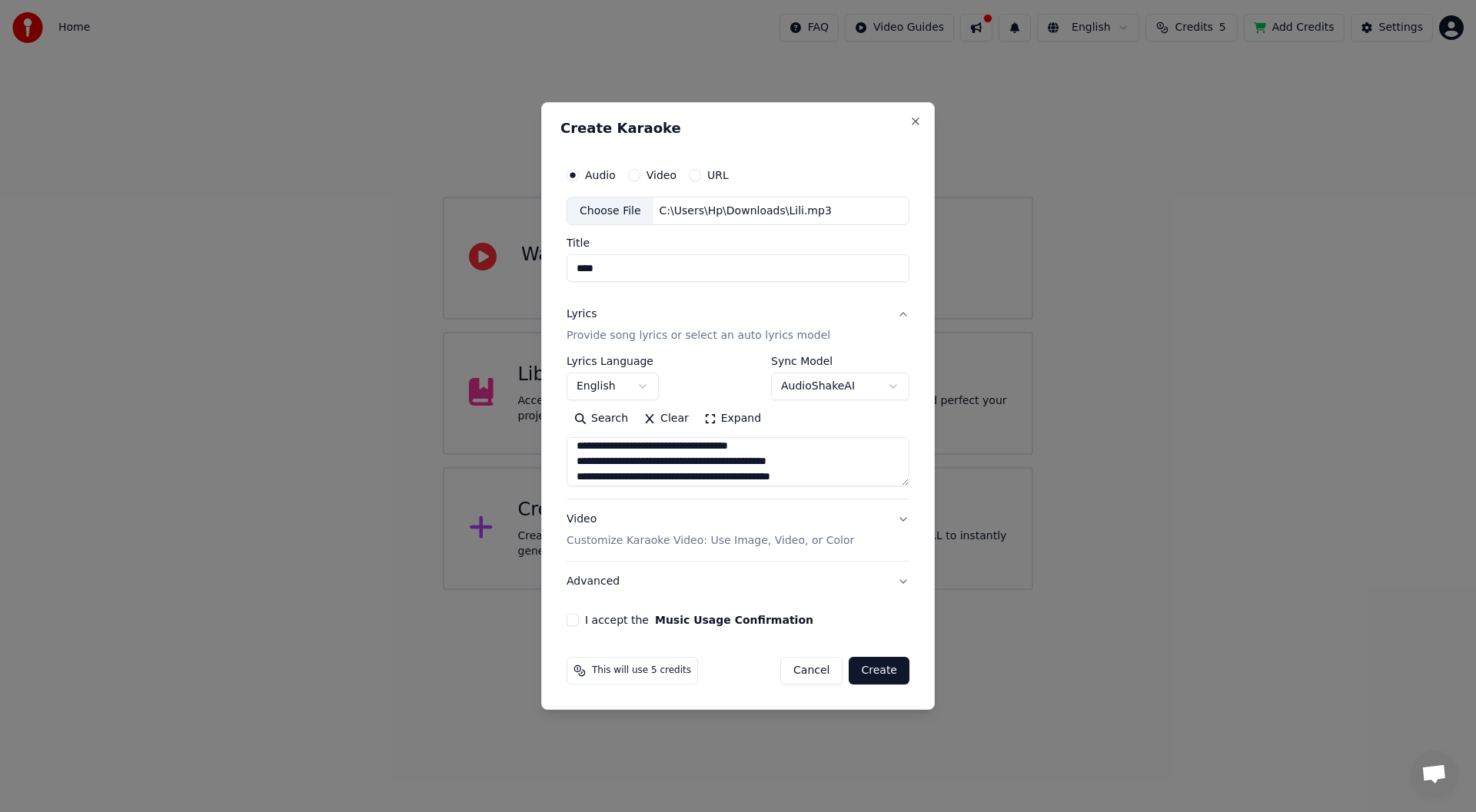
scroll to position [31, 0]
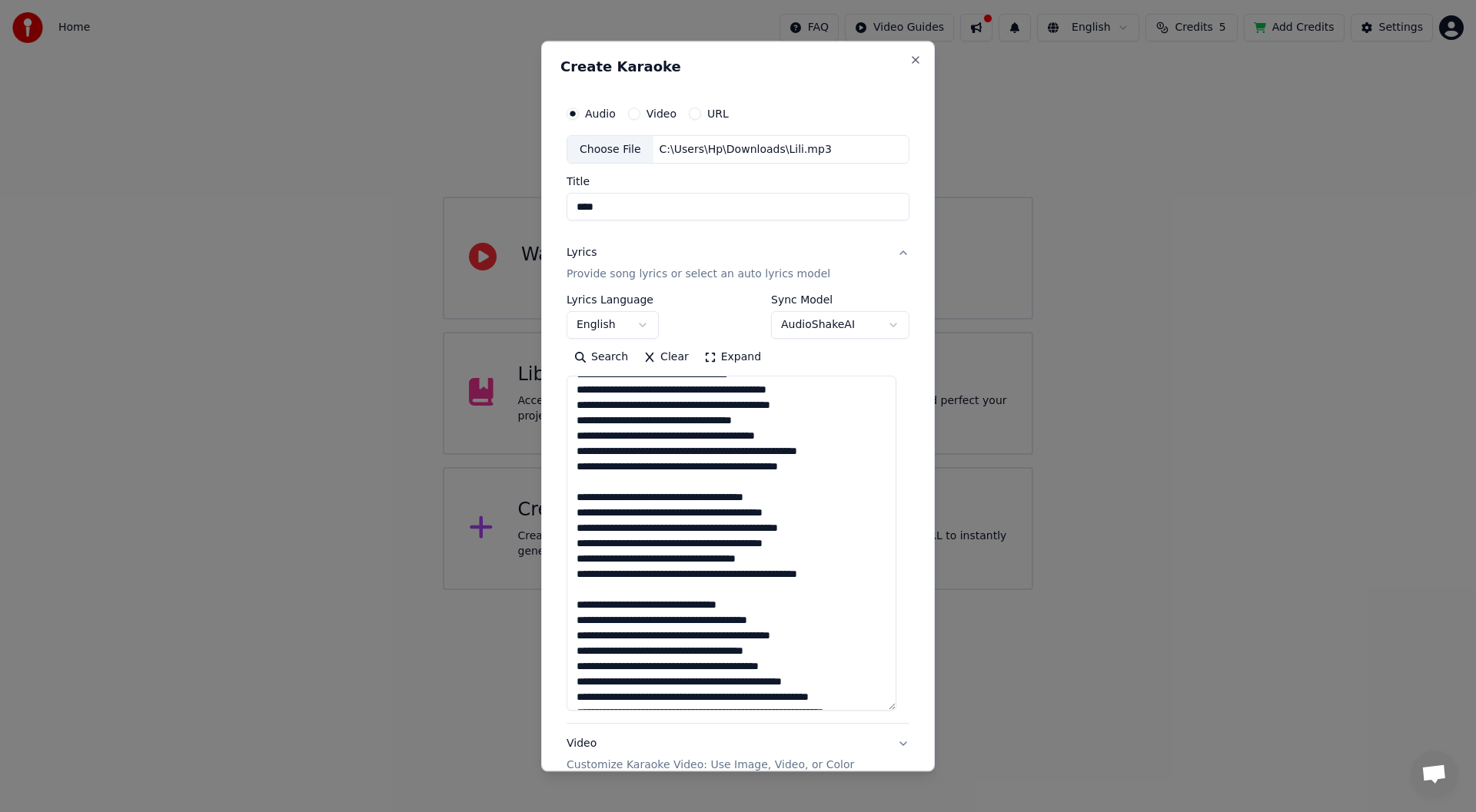
drag, startPoint x: 904, startPoint y: 483, endPoint x: 931, endPoint y: 709, distance: 227.6
click at [931, 709] on div "**********" at bounding box center [738, 406] width 394 height 731
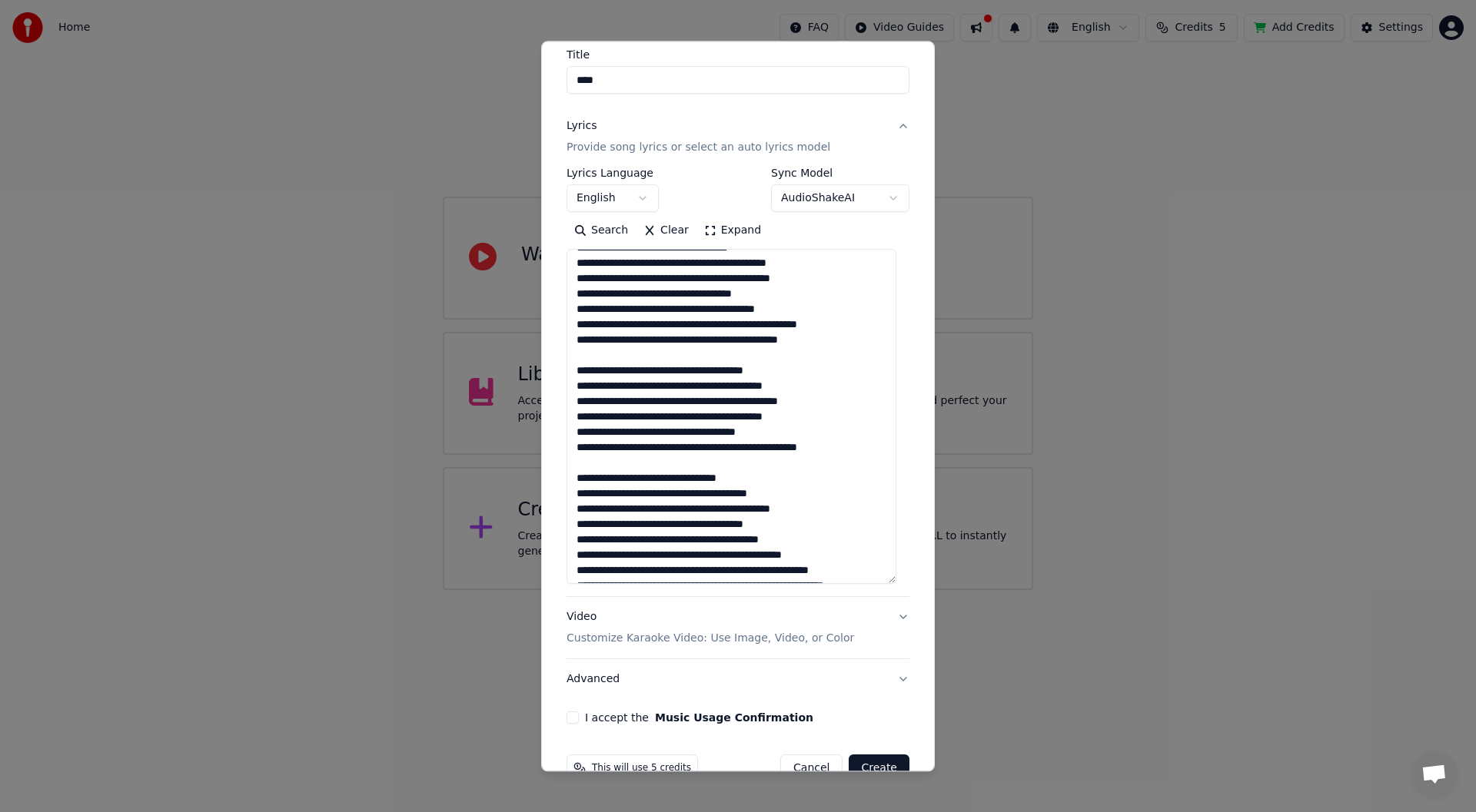
scroll to position [162, 0]
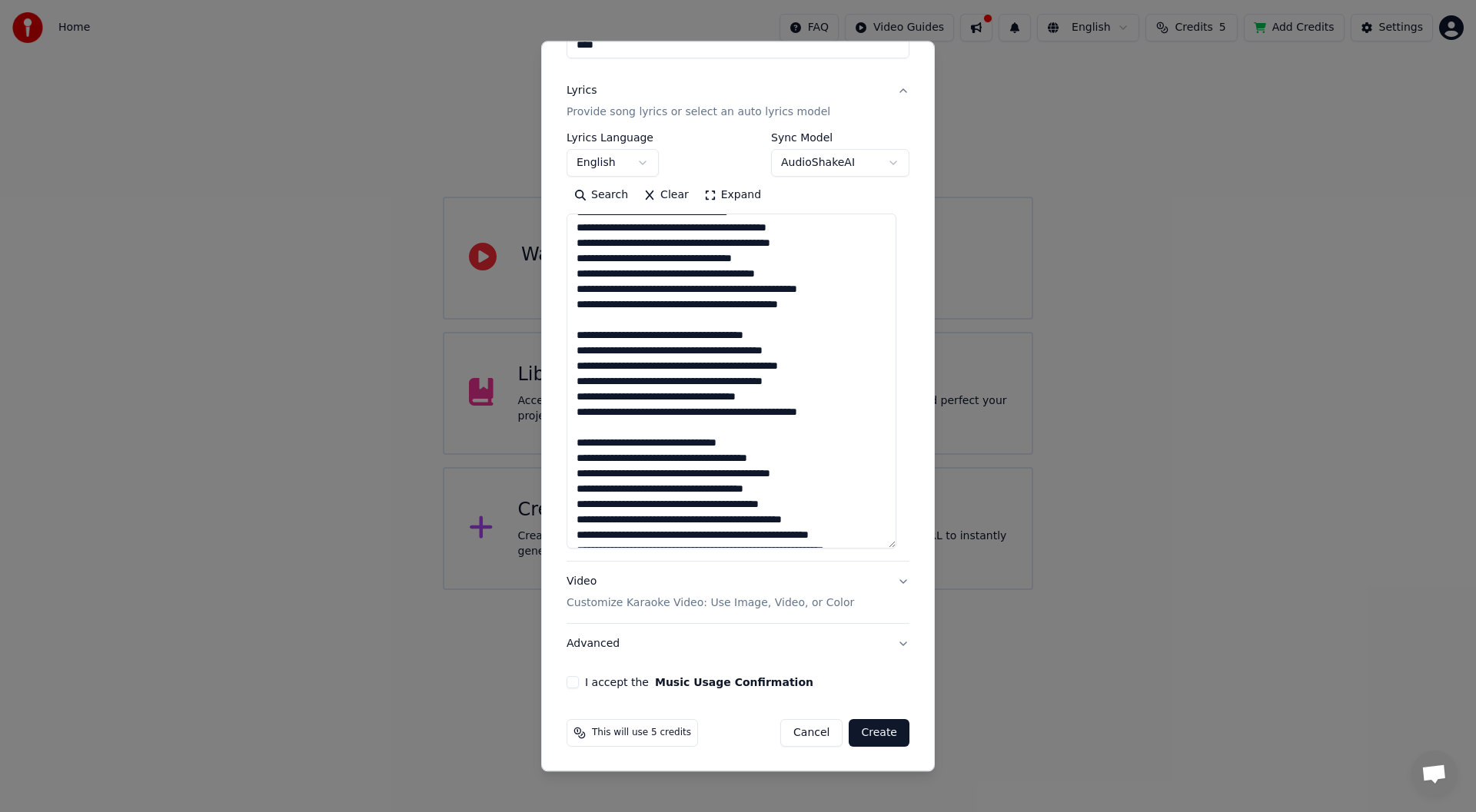
click at [638, 603] on p "Customize Karaoke Video: Use Image, Video, or Color" at bounding box center [710, 604] width 288 height 16
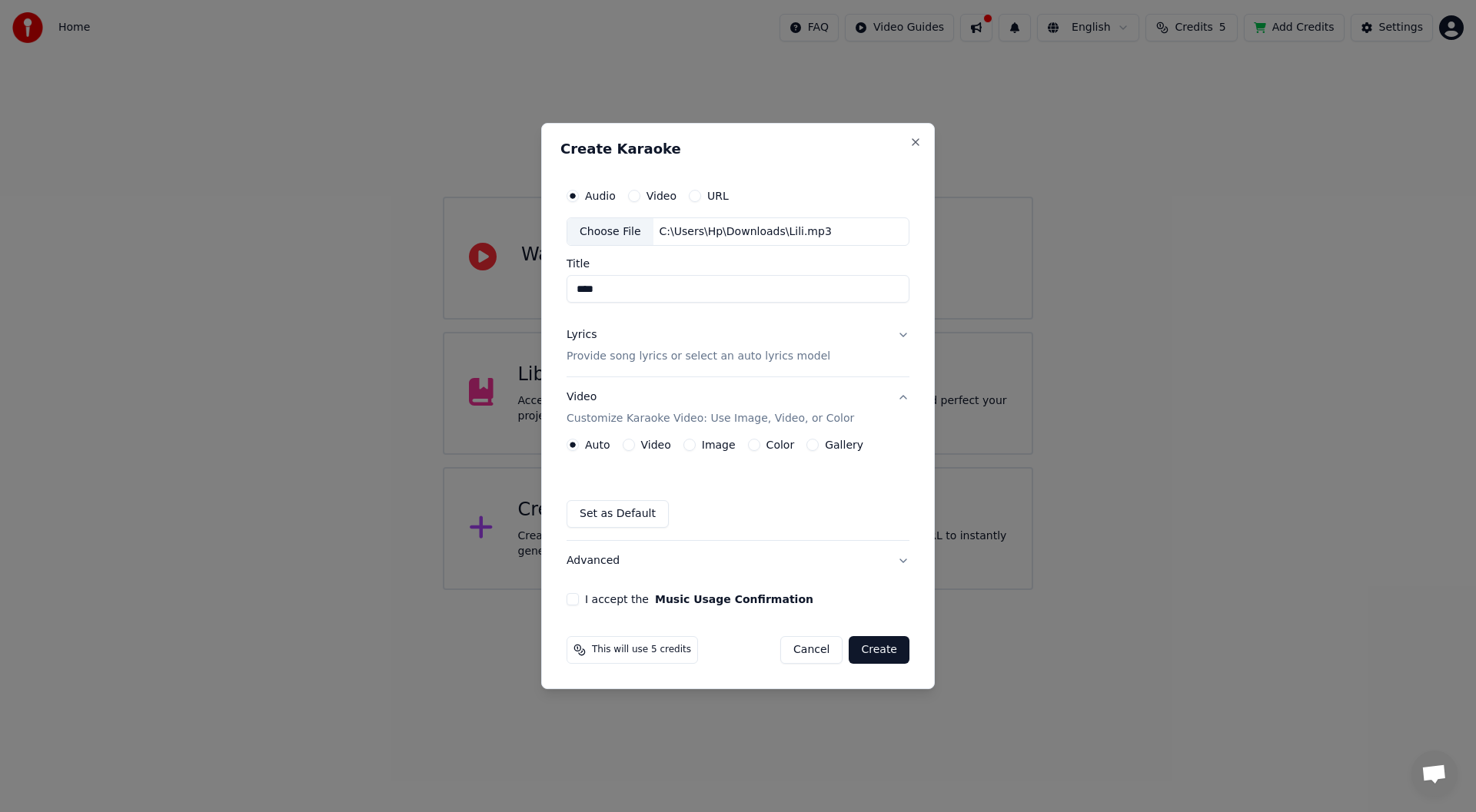
click at [807, 445] on button "Gallery" at bounding box center [812, 445] width 12 height 12
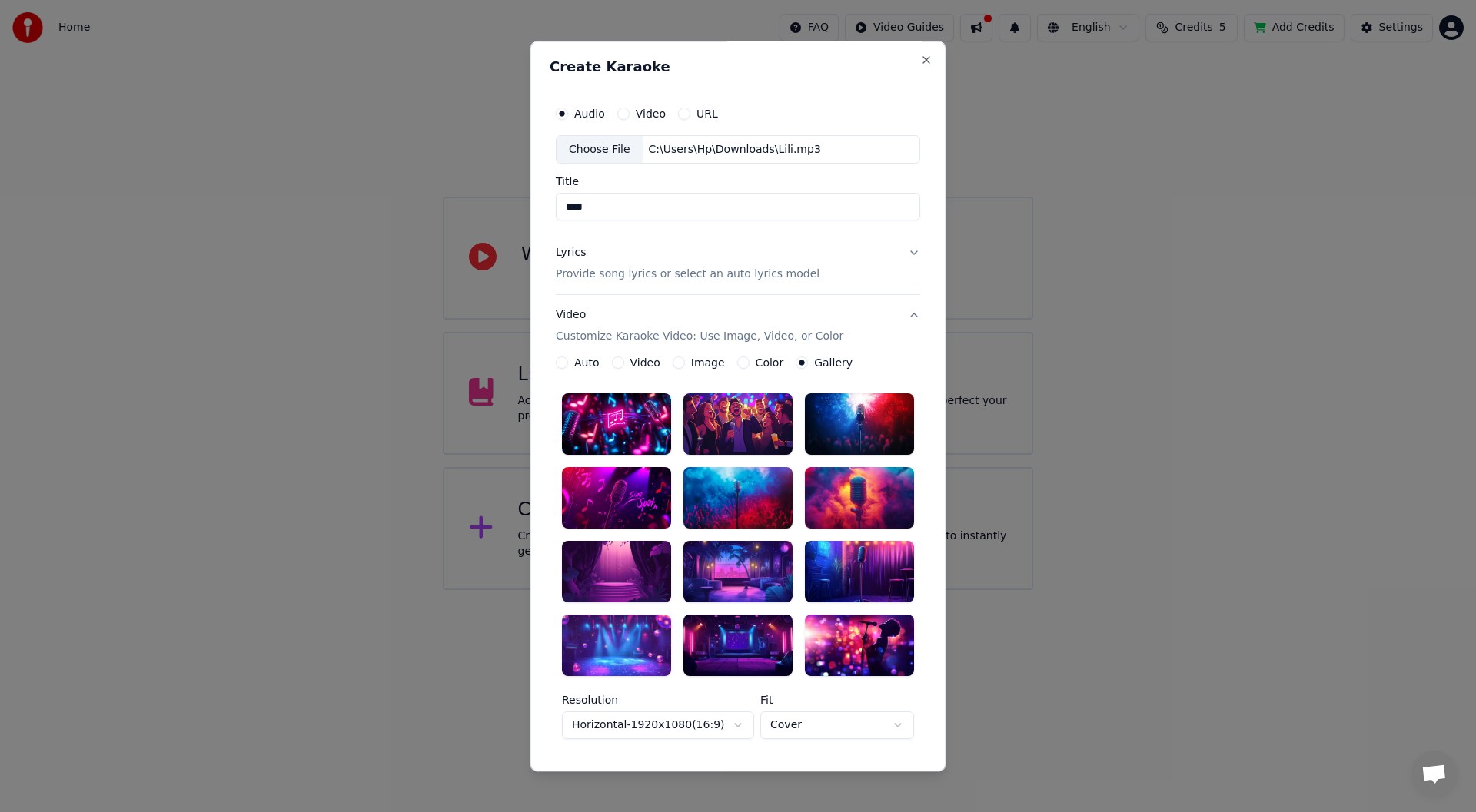
click at [673, 361] on button "Image" at bounding box center [679, 364] width 12 height 12
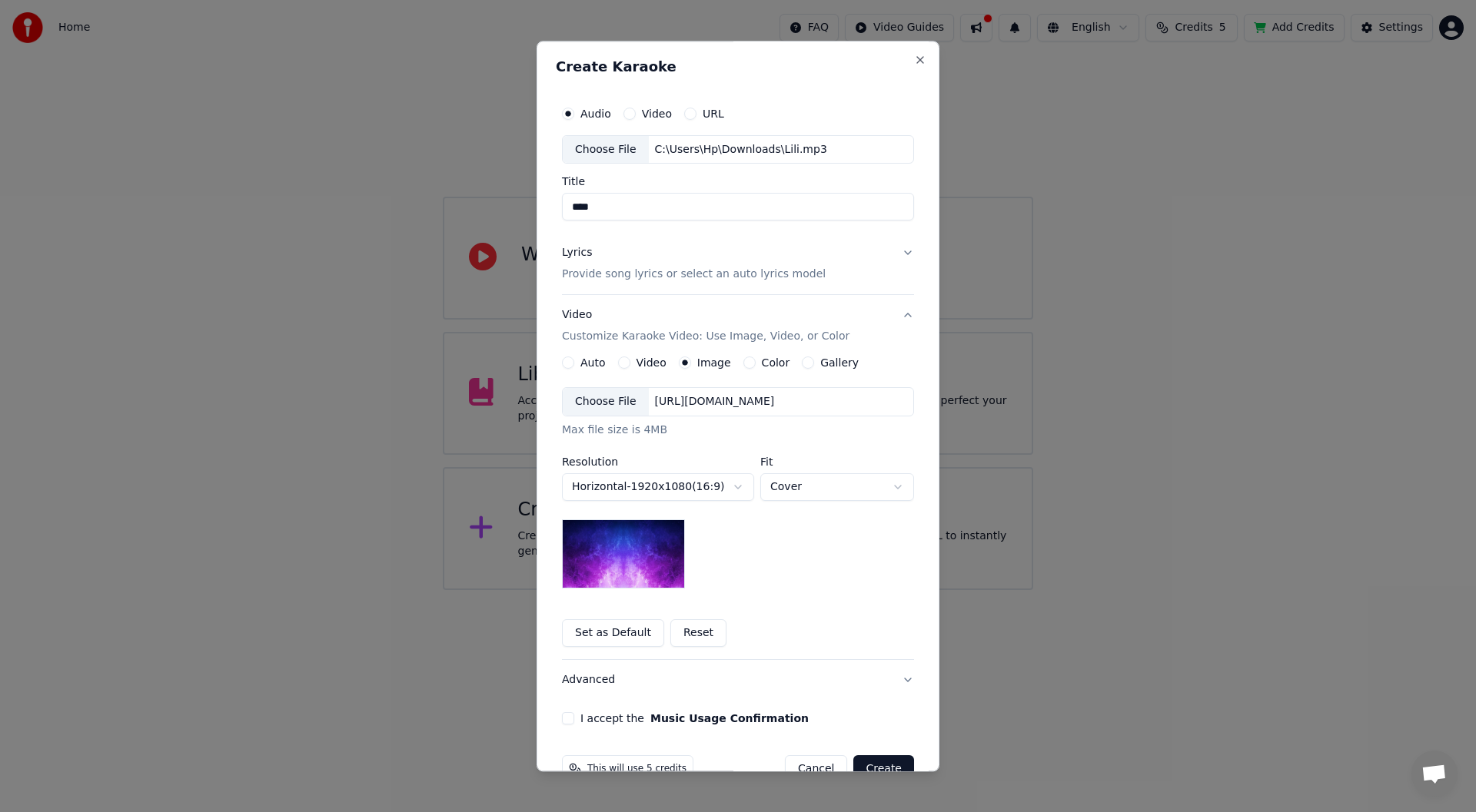
click at [634, 559] on img at bounding box center [624, 554] width 123 height 69
click at [600, 398] on div "Choose File" at bounding box center [606, 403] width 86 height 28
click at [633, 562] on img at bounding box center [624, 554] width 123 height 69
click at [676, 630] on button "Reset" at bounding box center [698, 634] width 56 height 28
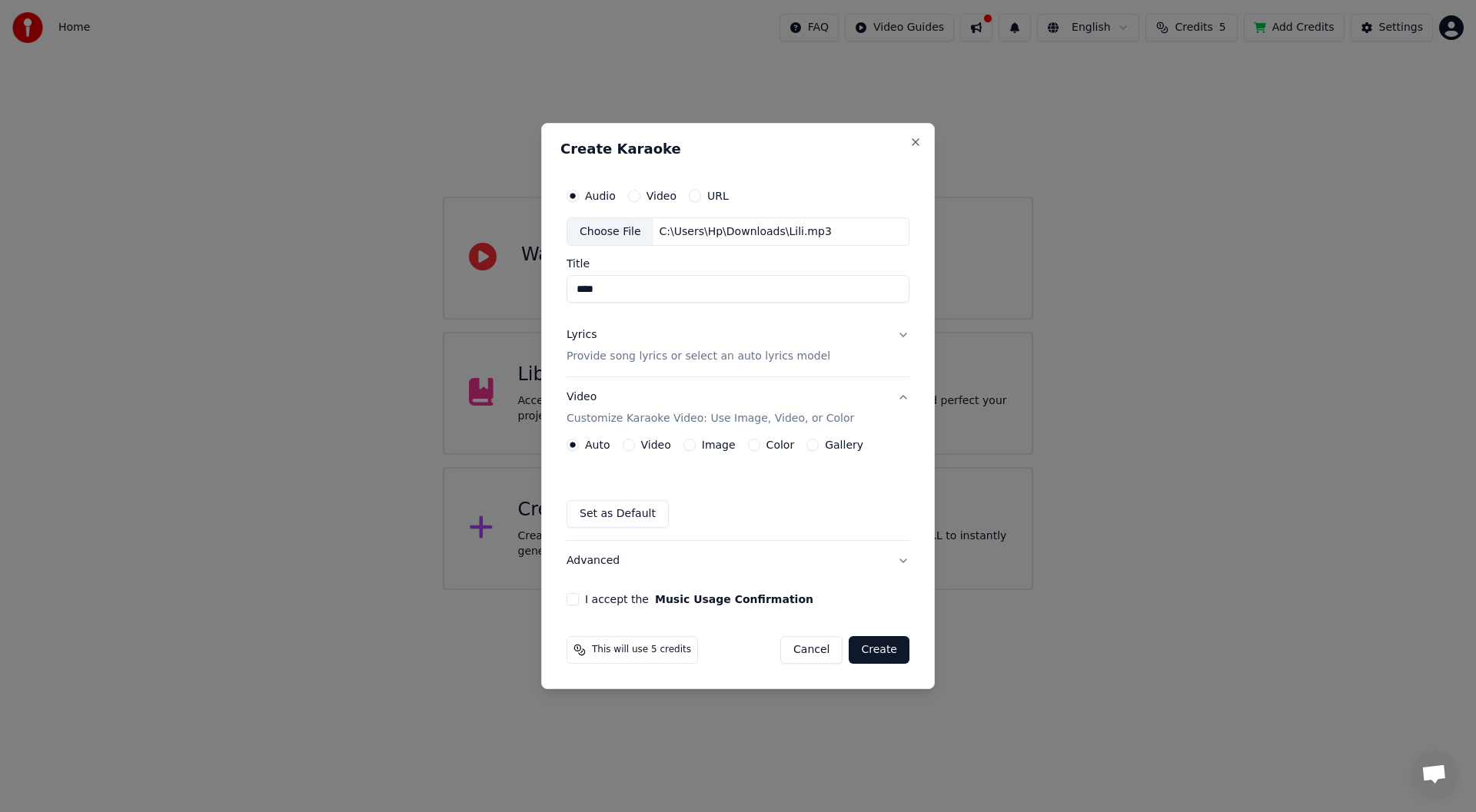
click at [644, 354] on p "Provide song lyrics or select an auto lyrics model" at bounding box center [698, 358] width 264 height 16
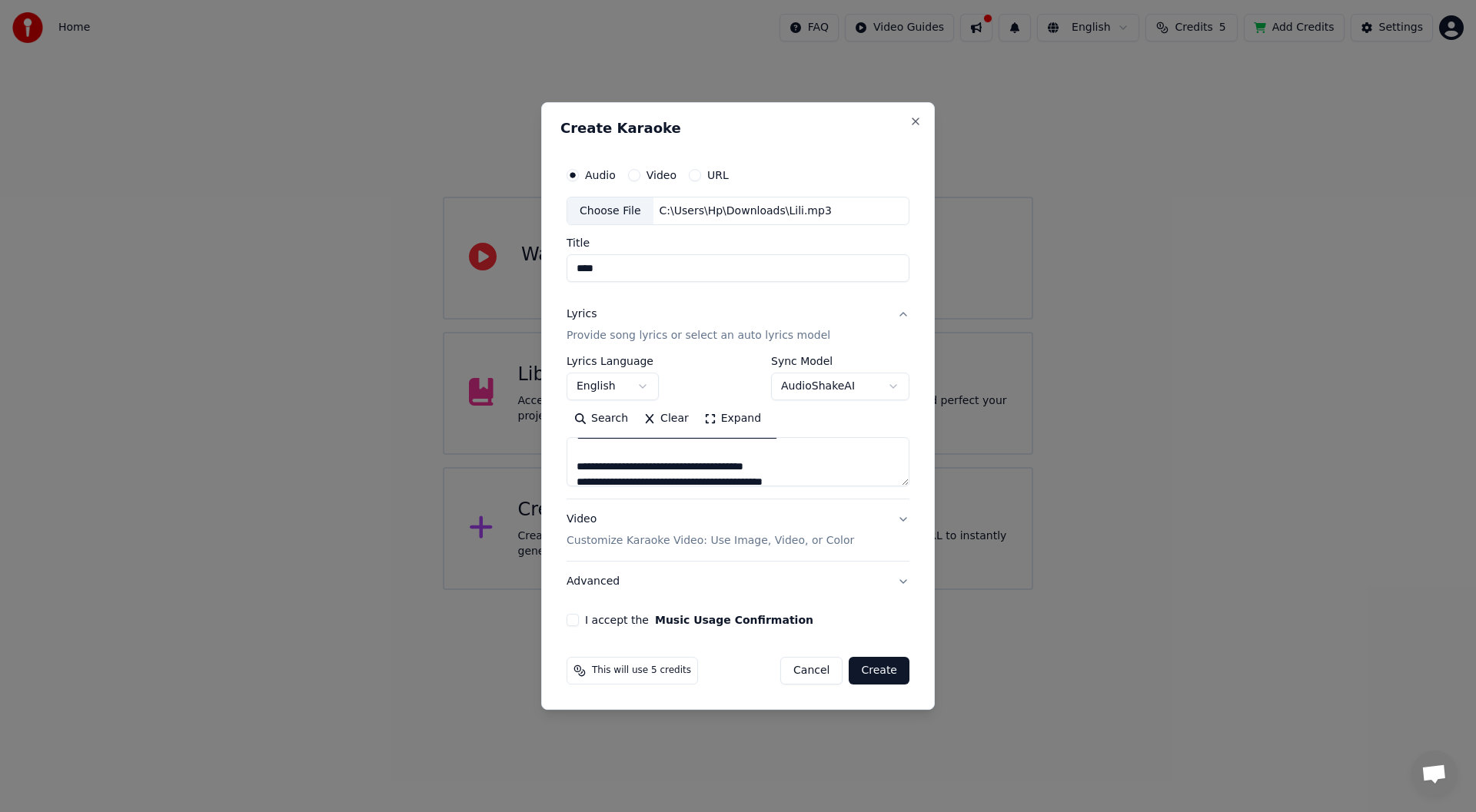
scroll to position [153, 0]
click at [674, 544] on p "Customize Karaoke Video: Use Image, Video, or Color" at bounding box center [710, 541] width 288 height 16
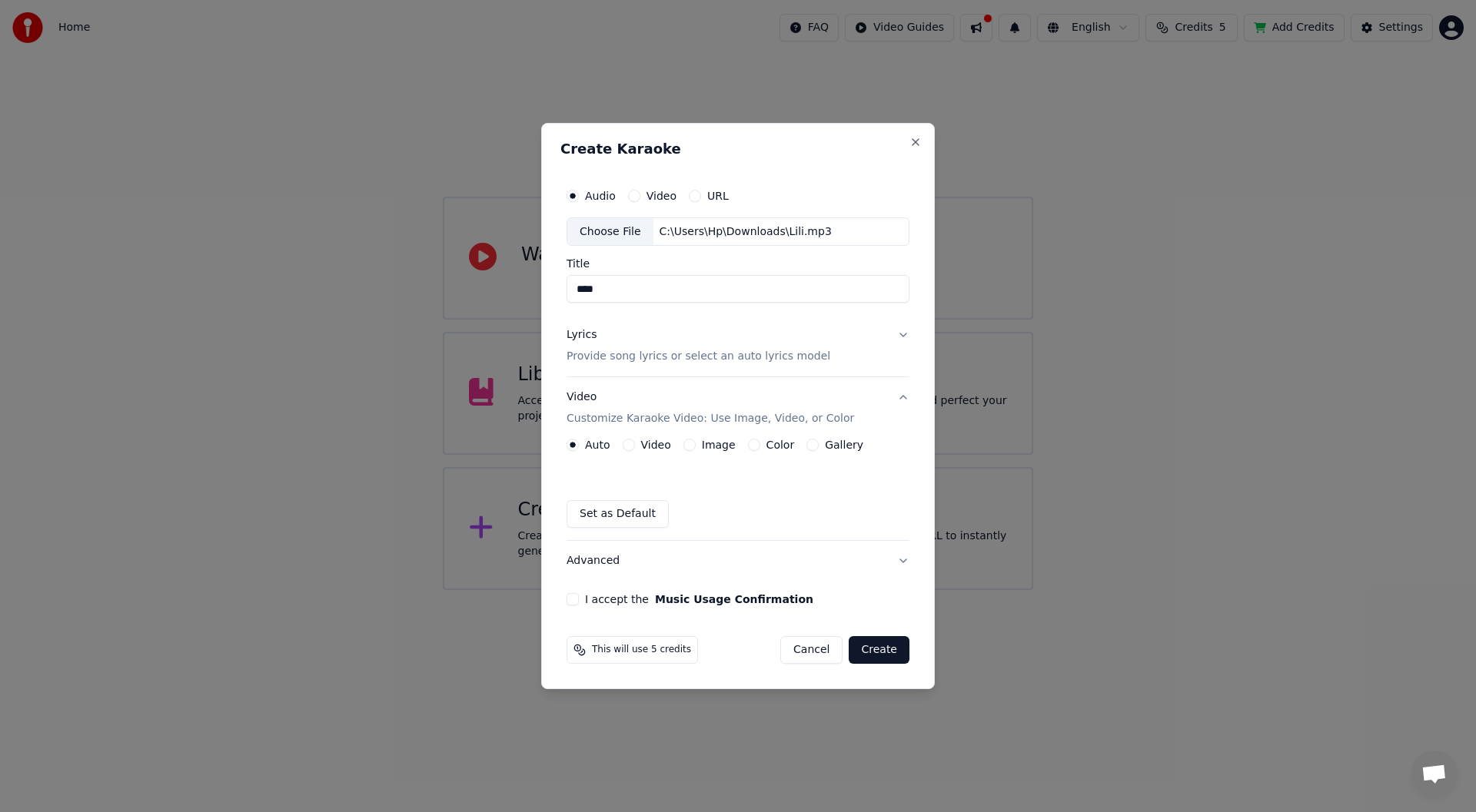
click at [748, 445] on button "Color" at bounding box center [754, 445] width 12 height 12
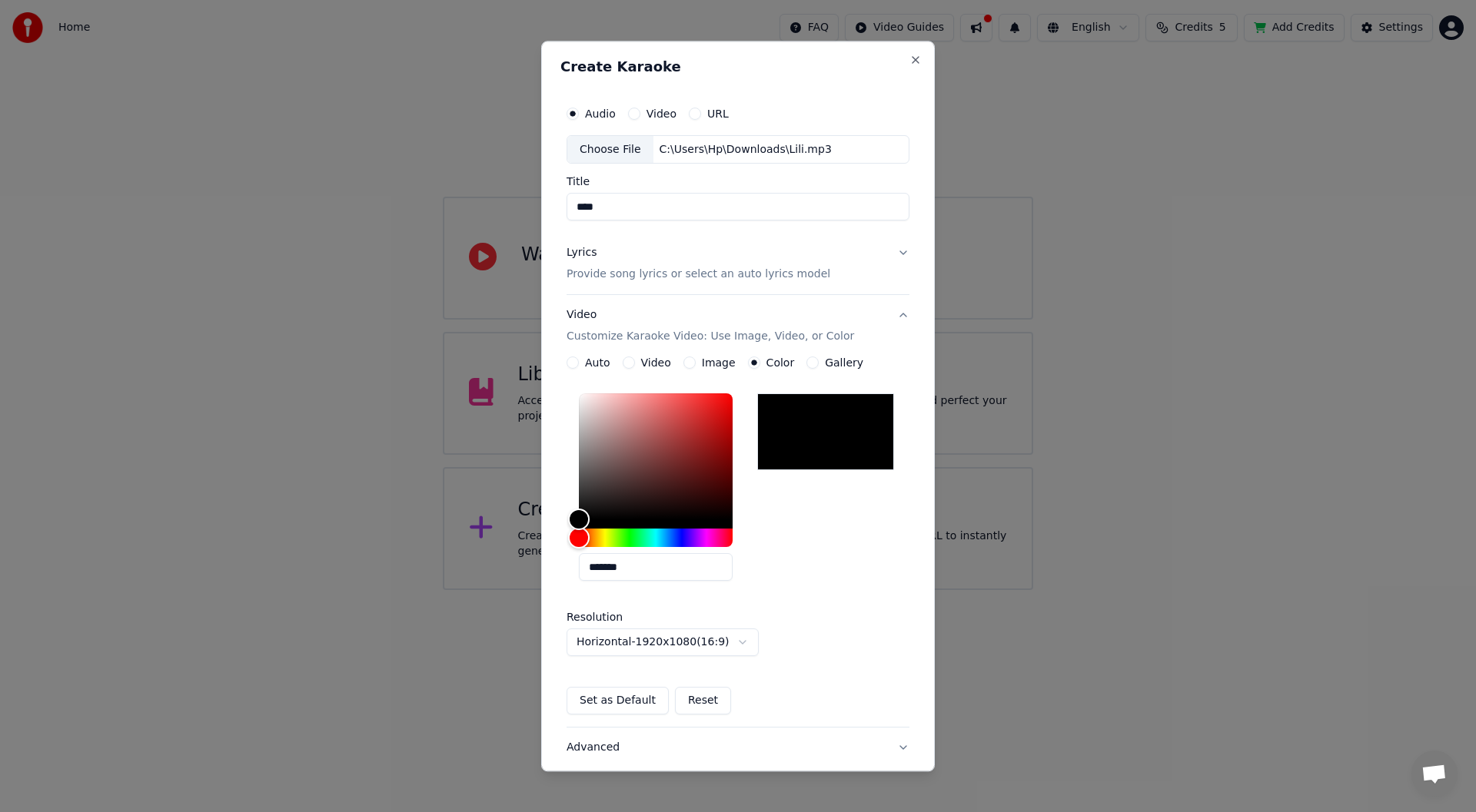
click at [799, 445] on div at bounding box center [825, 433] width 137 height 77
click at [576, 516] on div "Color" at bounding box center [579, 516] width 24 height 24
click at [579, 516] on div "Color" at bounding box center [579, 516] width 24 height 24
type input "*******"
drag, startPoint x: 711, startPoint y: 518, endPoint x: 771, endPoint y: 558, distance: 72.1
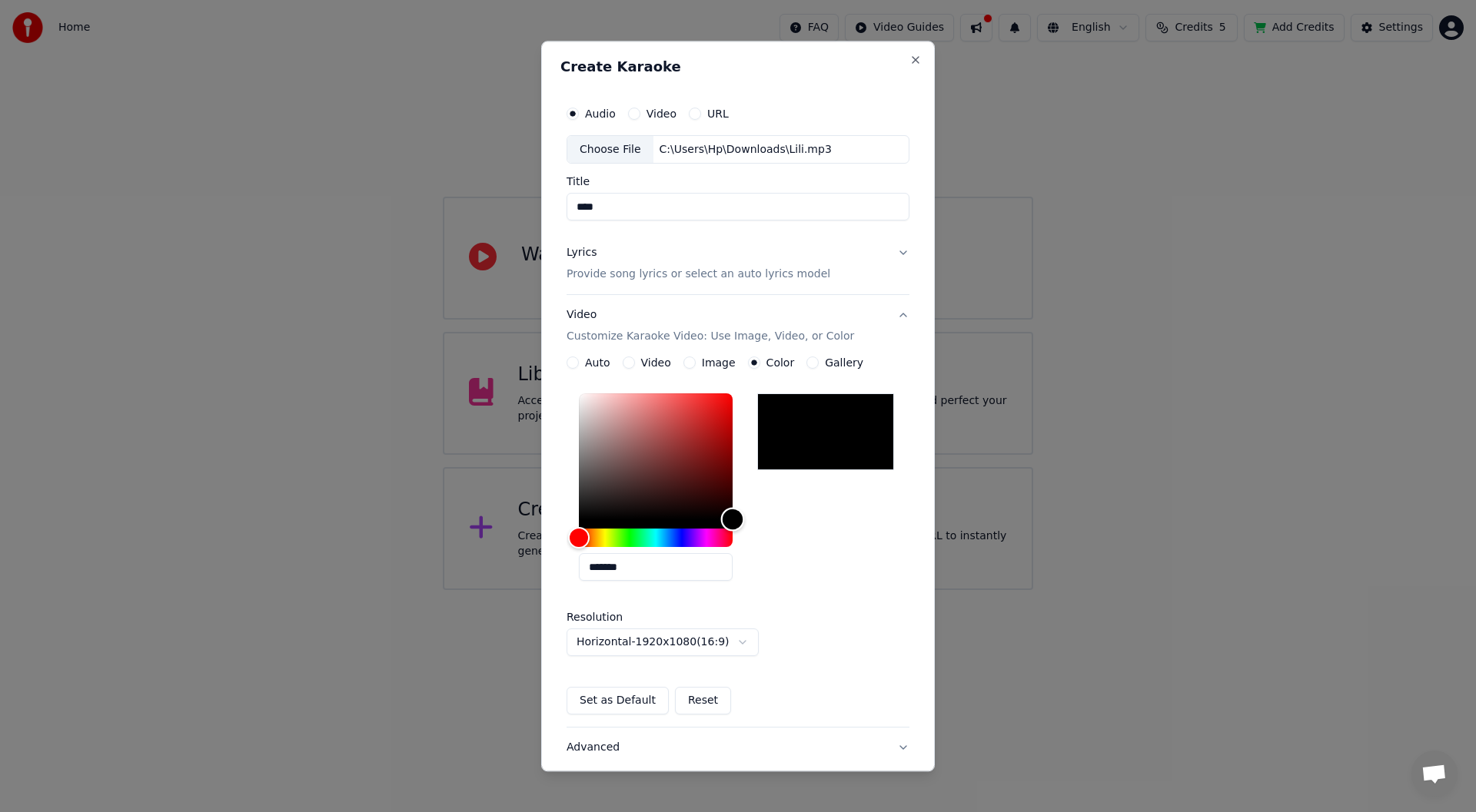
click at [771, 558] on div "*******" at bounding box center [738, 491] width 343 height 206
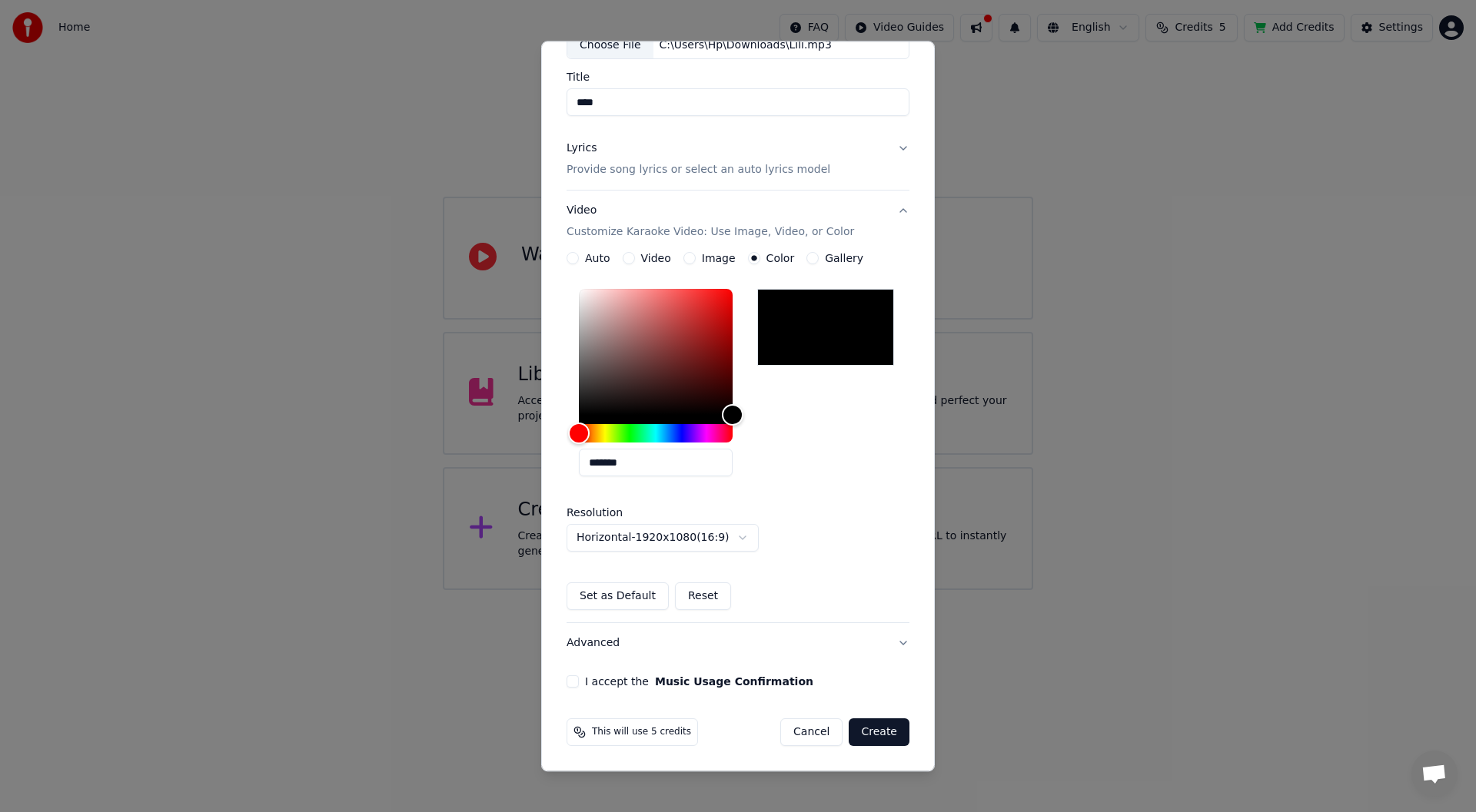
click at [574, 682] on button "I accept the Music Usage Confirmation" at bounding box center [573, 682] width 12 height 12
click at [871, 731] on button "Create" at bounding box center [879, 733] width 61 height 28
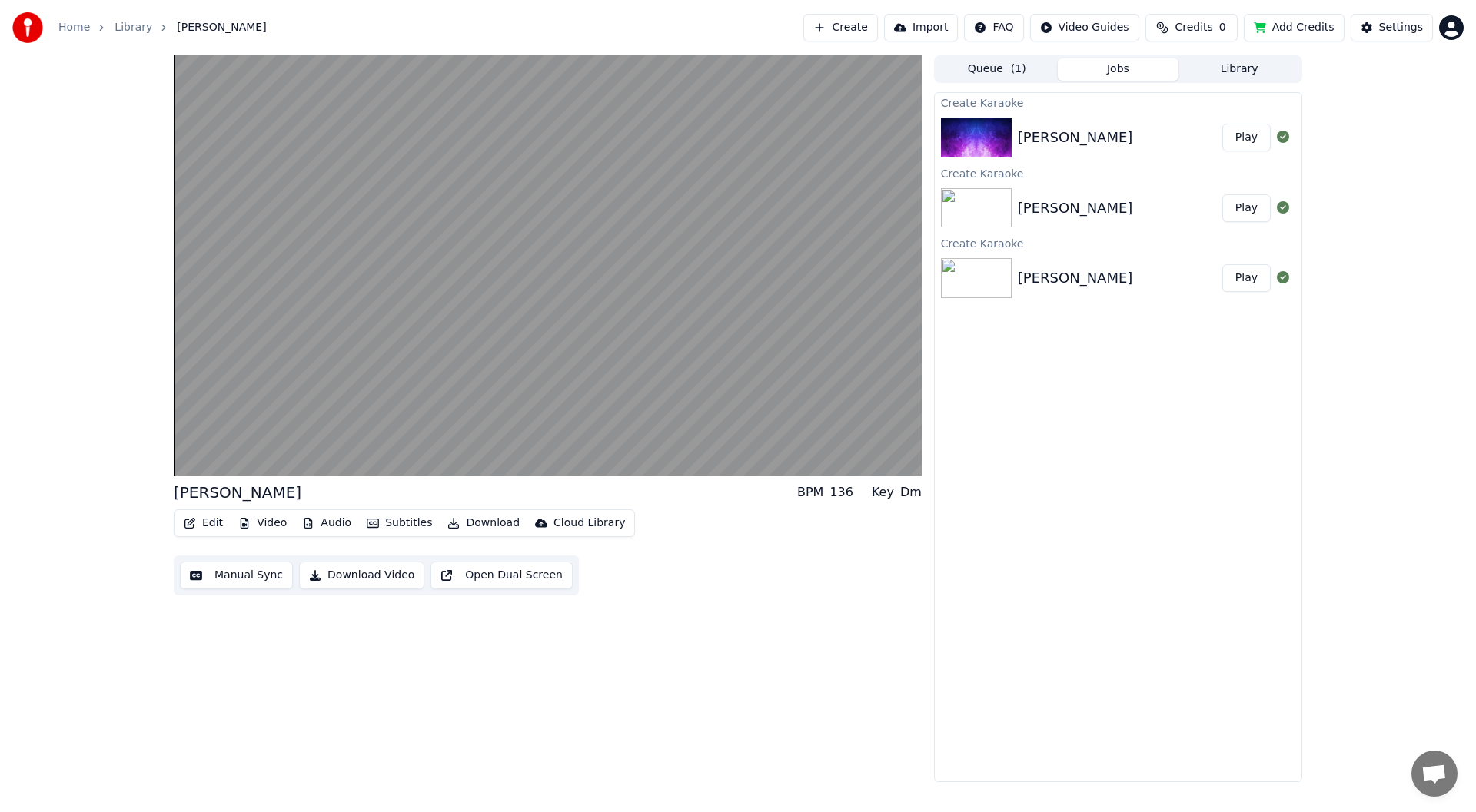
click at [1245, 139] on button "Play" at bounding box center [1246, 138] width 48 height 28
click at [1249, 276] on button "Play" at bounding box center [1246, 279] width 48 height 28
click at [1247, 141] on button "Play" at bounding box center [1246, 138] width 48 height 28
click at [1253, 205] on button "Play" at bounding box center [1246, 209] width 48 height 28
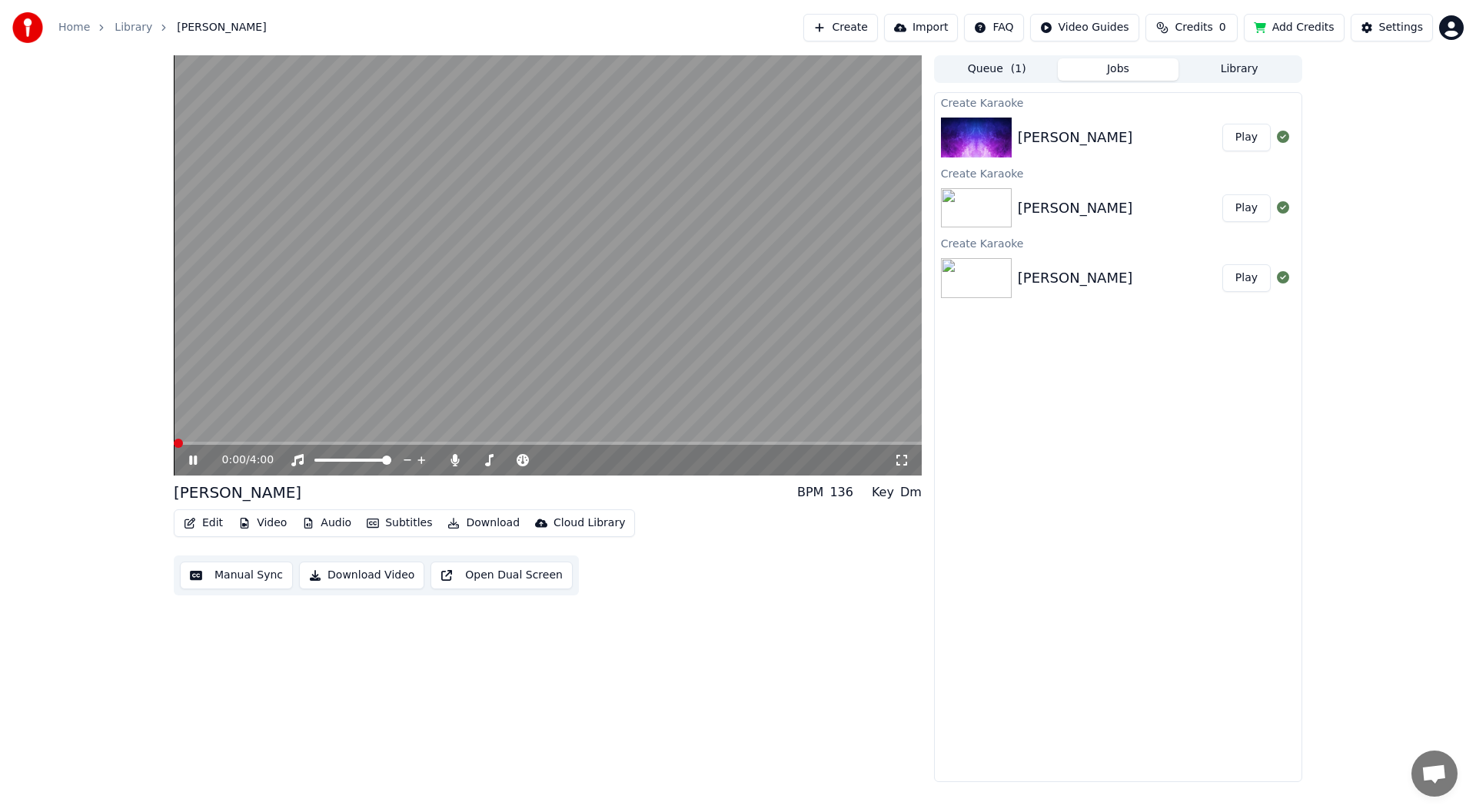
click at [1246, 135] on button "Play" at bounding box center [1246, 138] width 48 height 28
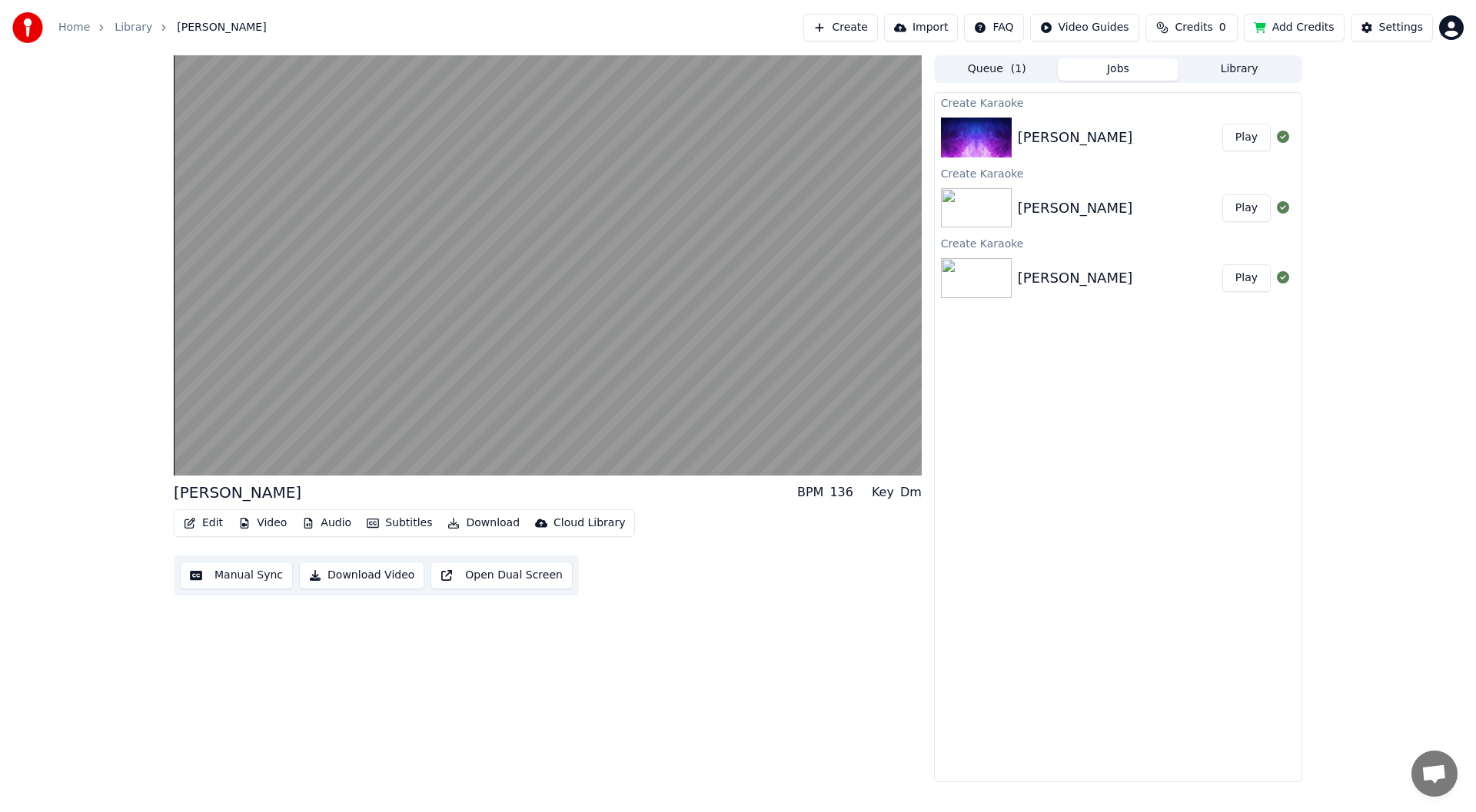
click at [995, 69] on button "Queue ( 1 )" at bounding box center [997, 69] width 121 height 22
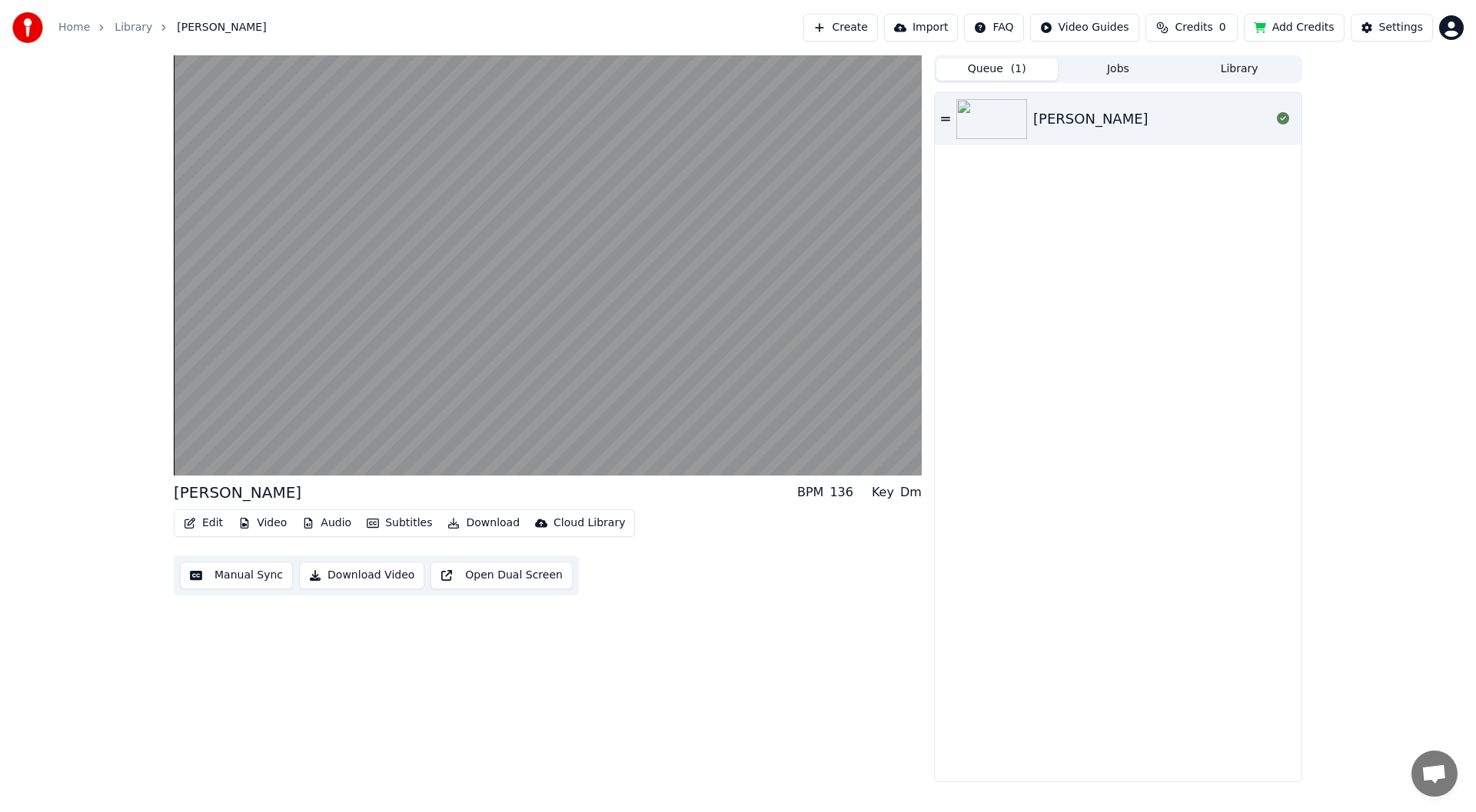
click at [1165, 117] on div "[PERSON_NAME]" at bounding box center [1152, 119] width 238 height 22
click at [995, 119] on img at bounding box center [991, 119] width 71 height 40
click at [1109, 72] on button "Jobs" at bounding box center [1118, 69] width 121 height 22
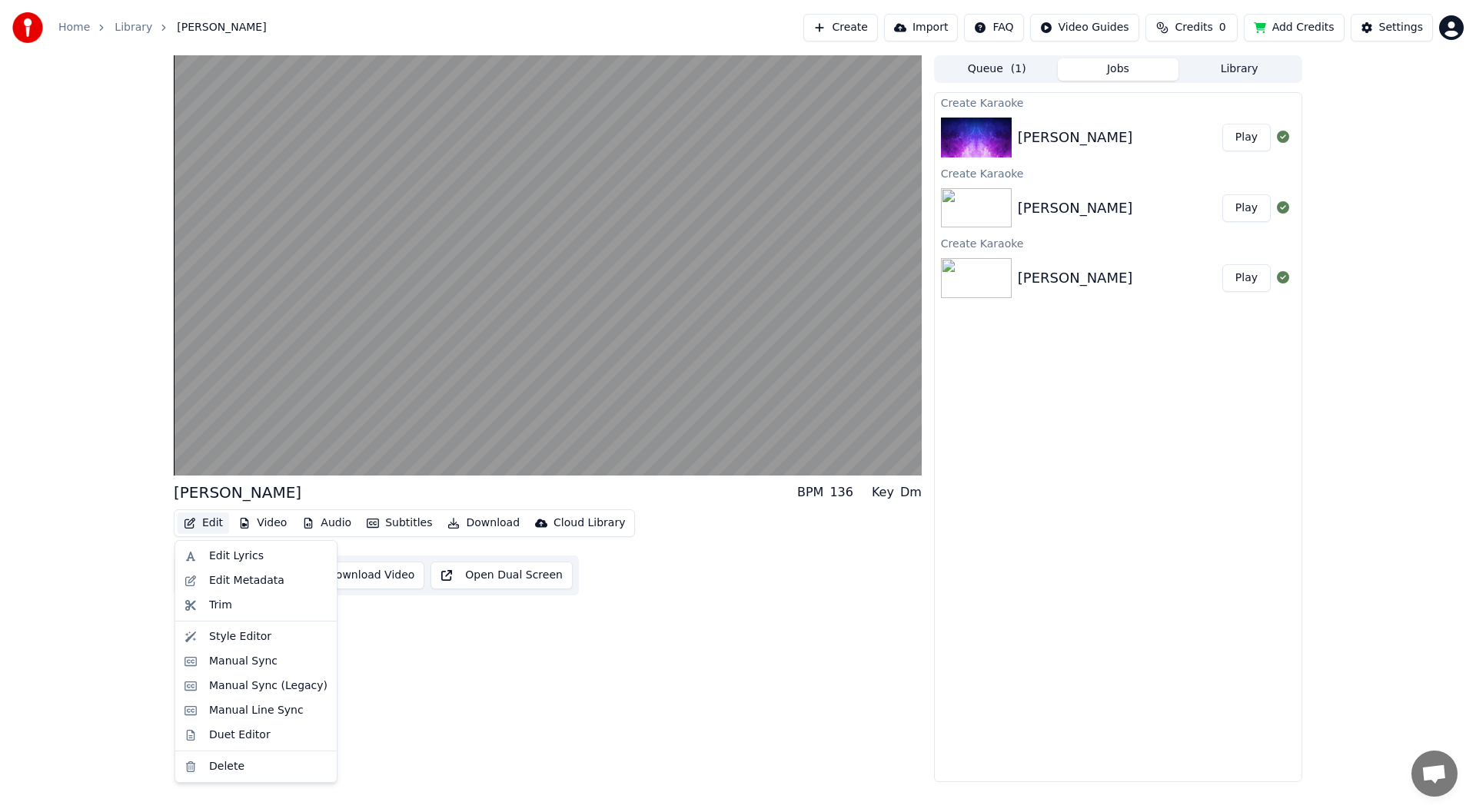
click at [204, 525] on button "Edit" at bounding box center [203, 524] width 52 height 22
click at [257, 557] on div "Edit Lyrics" at bounding box center [267, 557] width 118 height 16
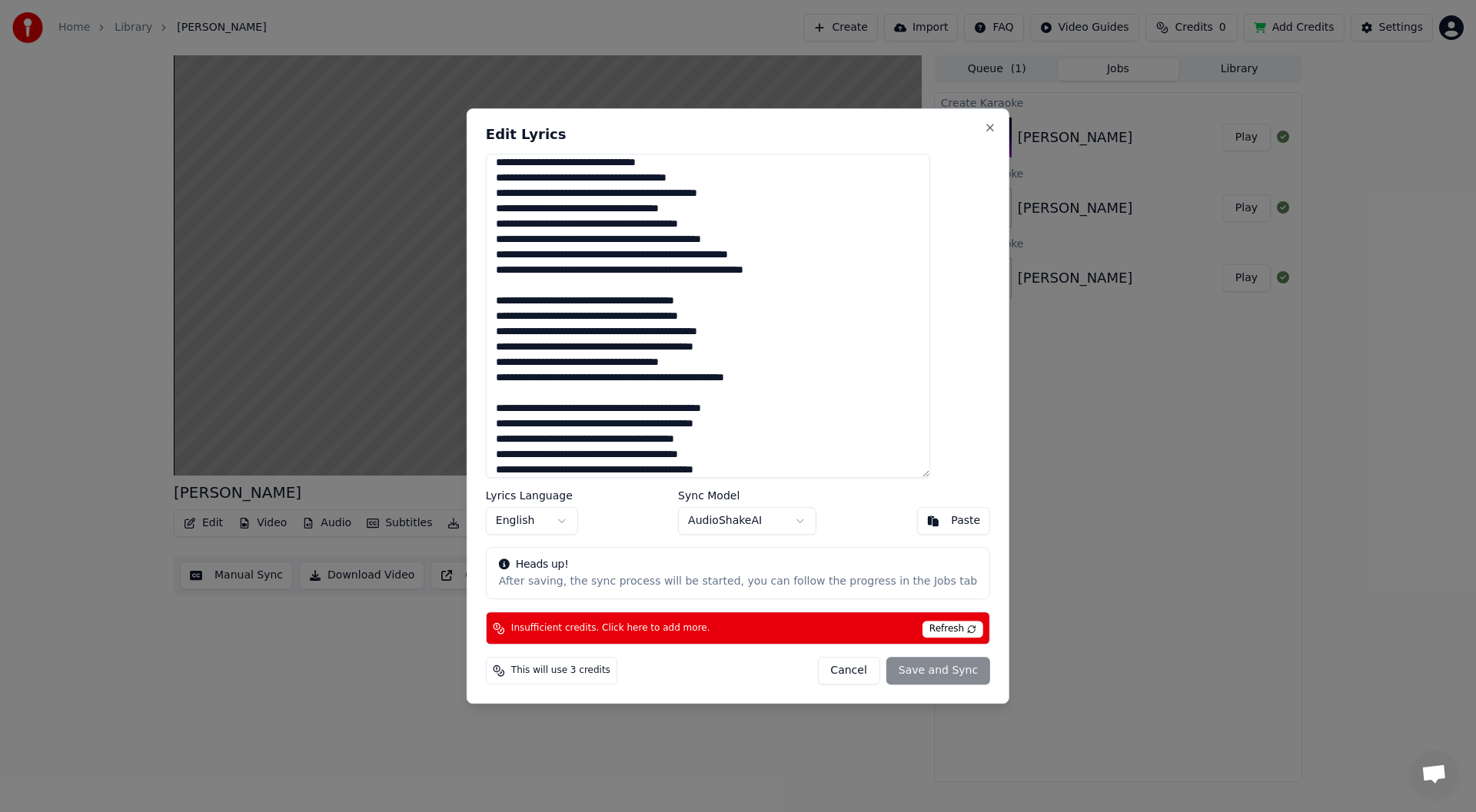
scroll to position [281, 0]
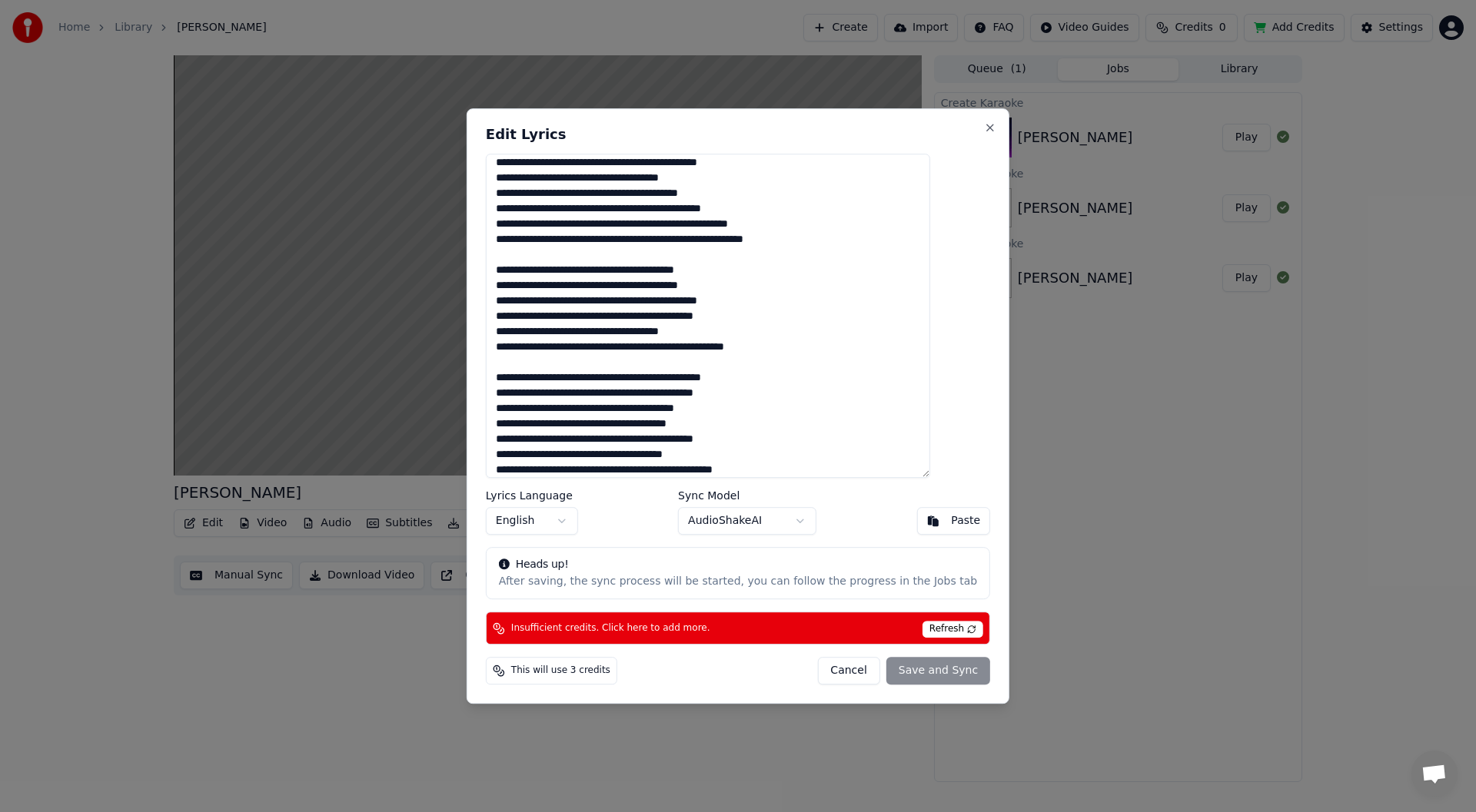
click at [923, 631] on span "Refresh" at bounding box center [952, 629] width 61 height 17
click at [642, 628] on span "Insufficient credits. Click here to add more." at bounding box center [610, 629] width 199 height 12
click at [823, 669] on button "Cancel" at bounding box center [848, 671] width 62 height 28
type textarea "**********"
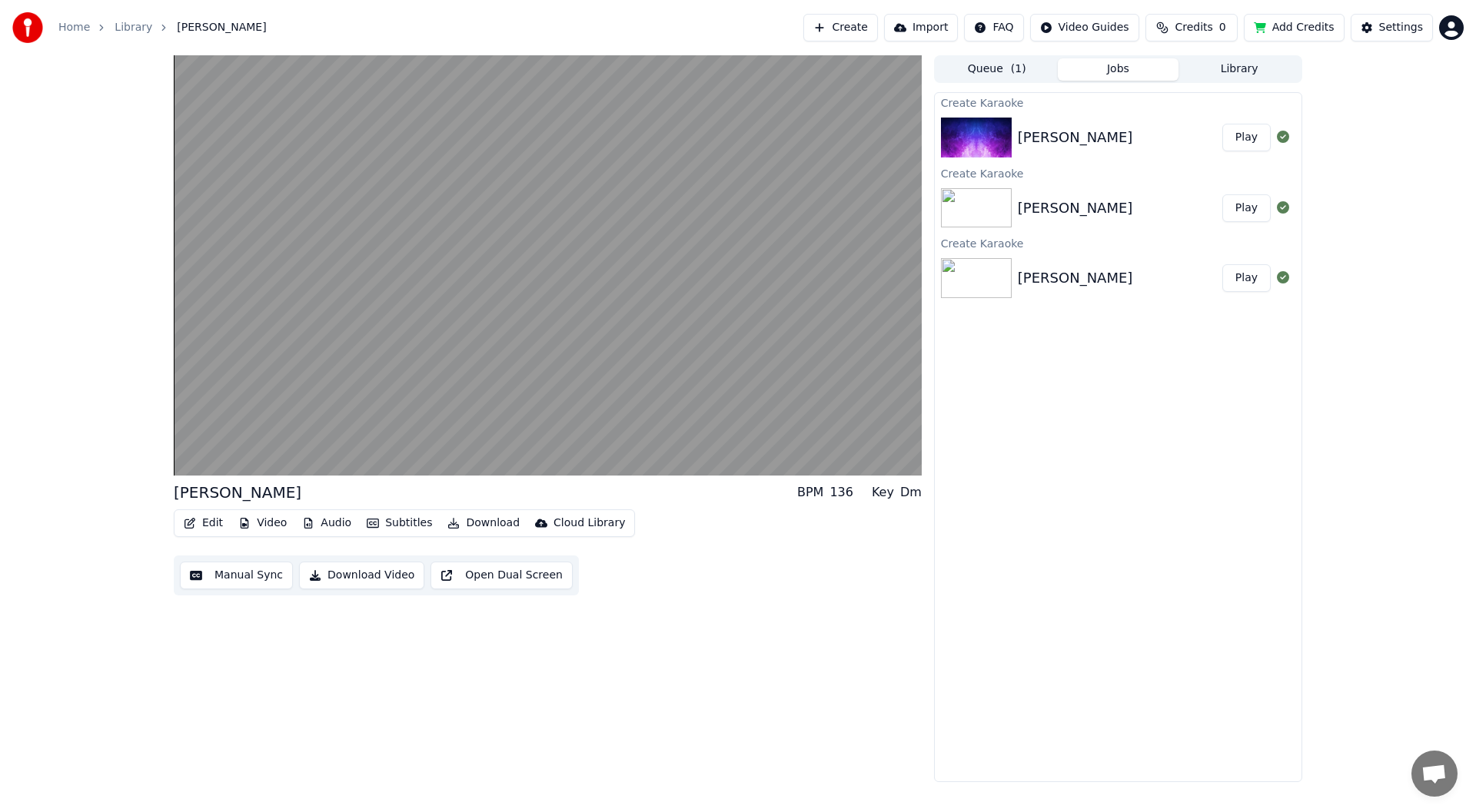
click at [401, 525] on button "Subtitles" at bounding box center [399, 524] width 78 height 22
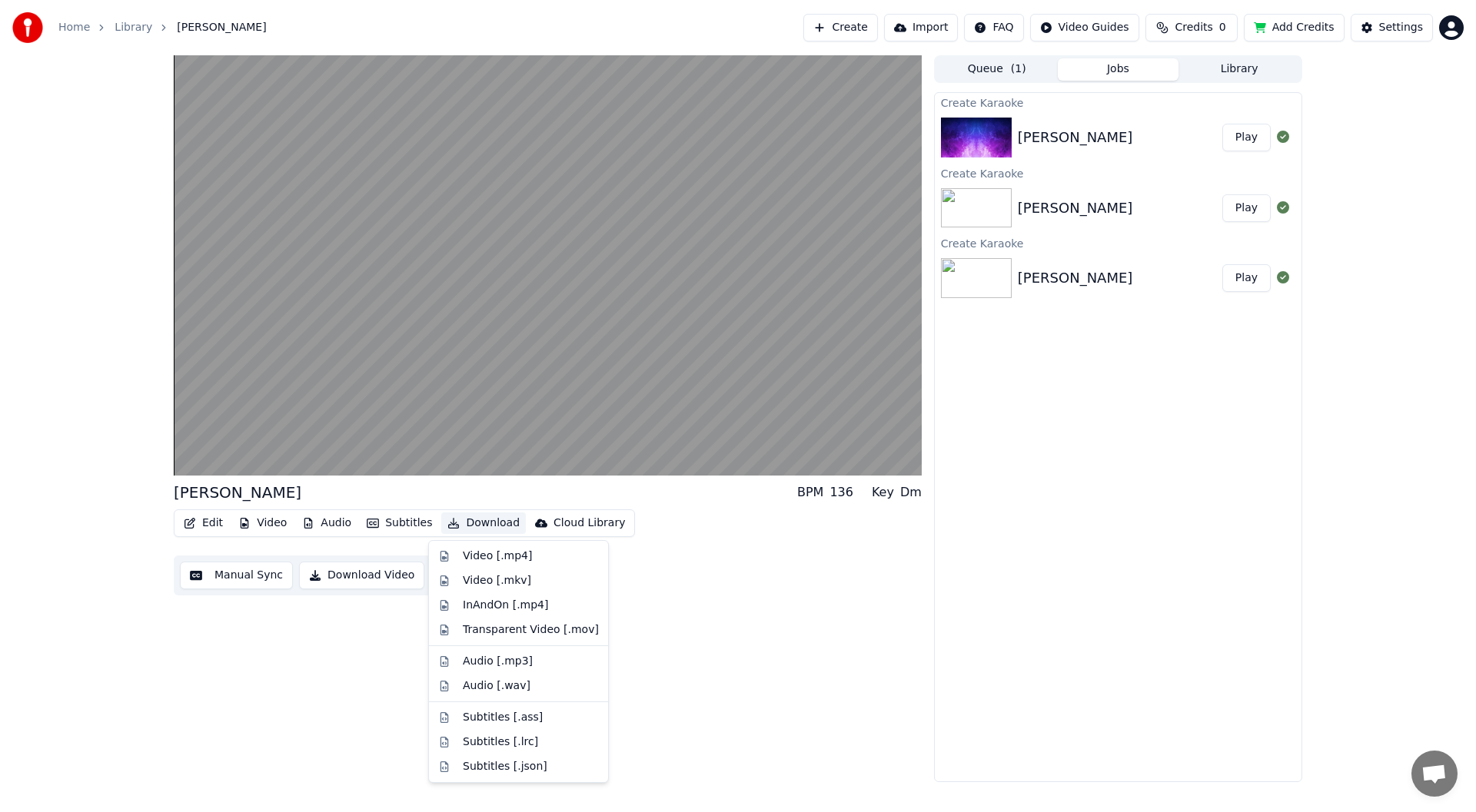
click at [739, 605] on div "Lili BPM 136 Key Dm Edit Video Audio Subtitles Download Cloud Library Manual Sy…" at bounding box center [547, 418] width 748 height 727
